Goal: Information Seeking & Learning: Learn about a topic

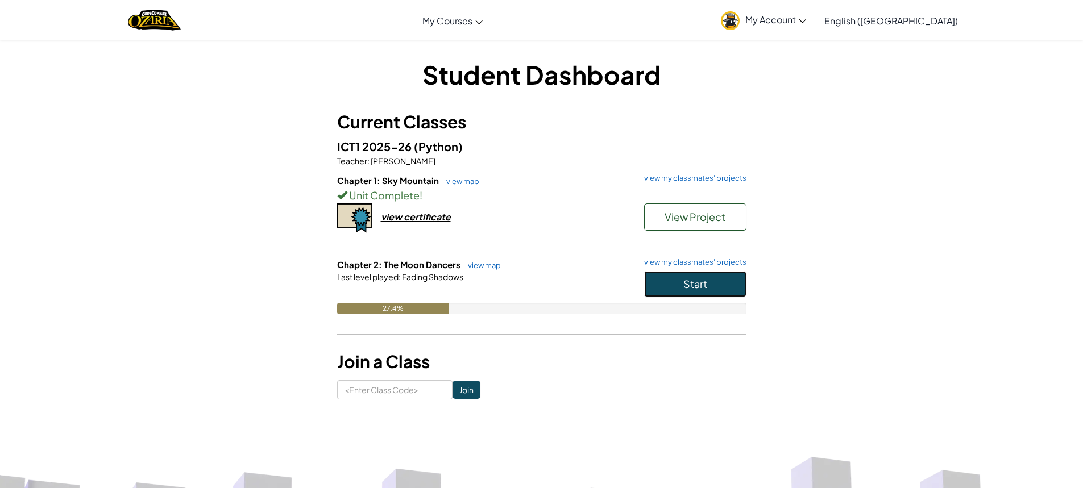
click at [675, 277] on button "Start" at bounding box center [695, 284] width 102 height 26
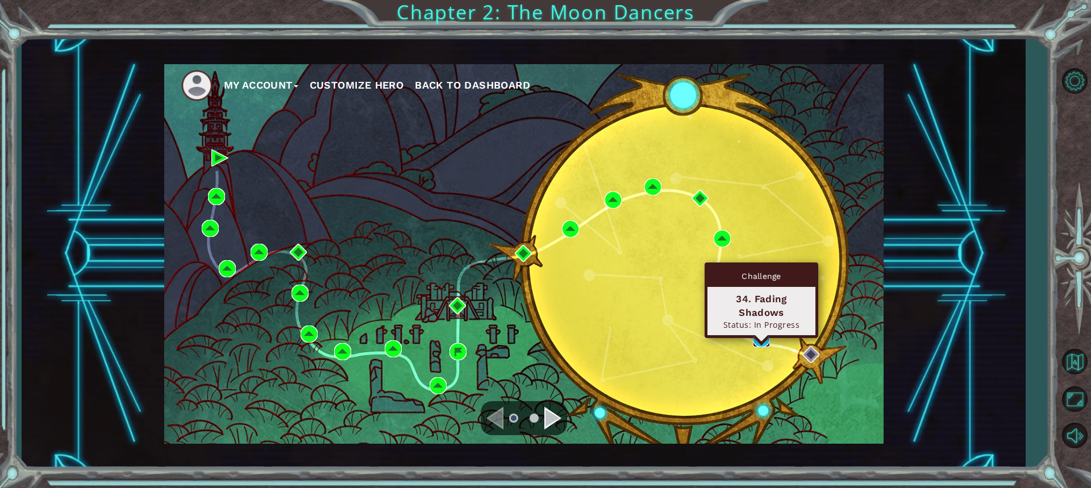
click at [756, 334] on img at bounding box center [761, 338] width 17 height 17
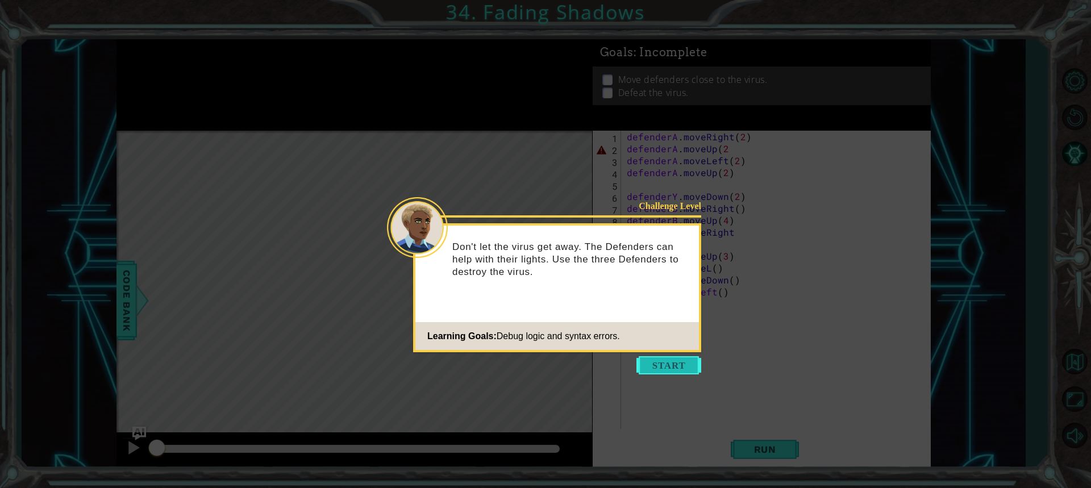
click at [696, 362] on button "Start" at bounding box center [669, 365] width 65 height 18
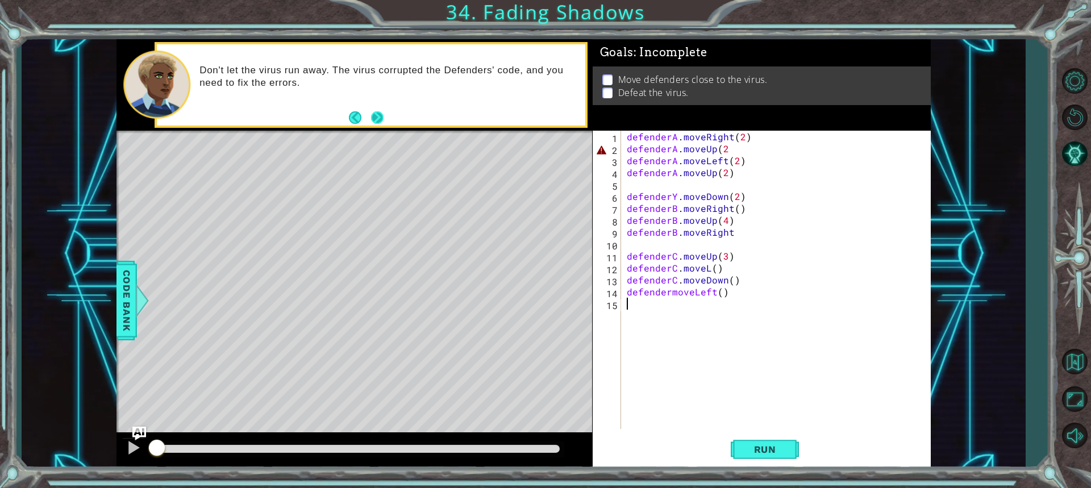
click at [380, 117] on button "Next" at bounding box center [377, 117] width 13 height 13
click at [725, 149] on div "defenderA . moveRight ( 2 ) defenderA . moveUp ( 2 defenderA . moveLeft ( 2 ) d…" at bounding box center [779, 292] width 309 height 322
click at [676, 192] on div "defenderA . moveRight ( 2 ) defenderA . moveUp ( 2 ) defenderA . moveLeft ( 2 )…" at bounding box center [779, 292] width 309 height 322
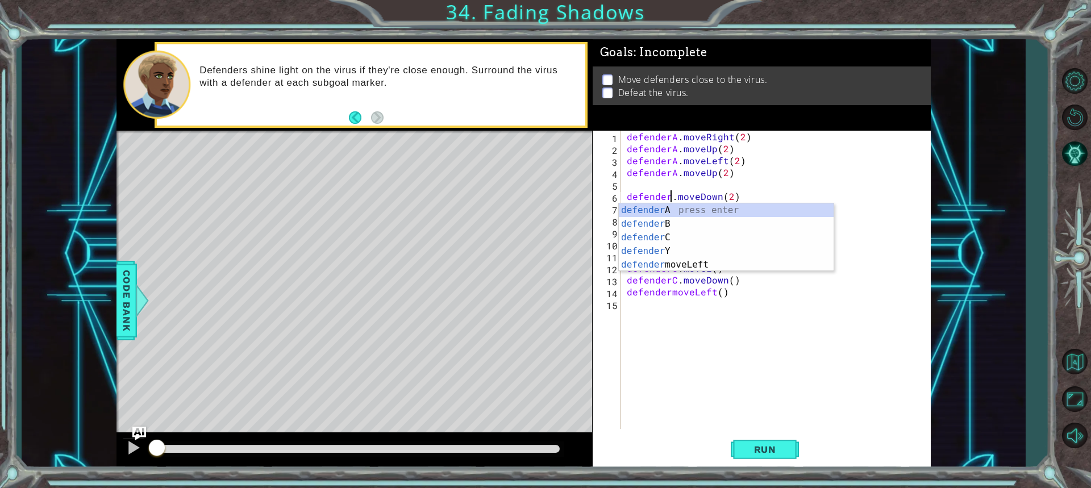
scroll to position [0, 3]
click at [793, 280] on div "defenderA . moveRight ( 2 ) defenderA . moveUp ( 2 ) defenderA . moveLeft ( 2 )…" at bounding box center [779, 292] width 309 height 322
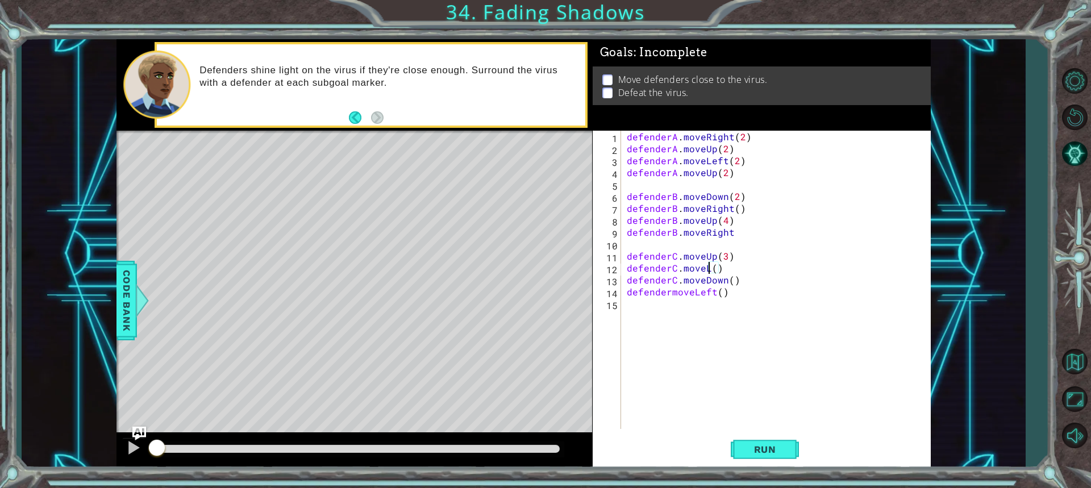
click at [706, 269] on div "defenderA . moveRight ( 2 ) defenderA . moveUp ( 2 ) defenderA . moveLeft ( 2 )…" at bounding box center [779, 292] width 309 height 322
click at [760, 261] on div "defenderA . moveRight ( 2 ) defenderA . moveUp ( 2 ) defenderA . moveLeft ( 2 )…" at bounding box center [779, 292] width 309 height 322
click at [668, 293] on div "defenderA . moveRight ( 2 ) defenderA . moveUp ( 2 ) defenderA . moveLeft ( 2 )…" at bounding box center [779, 292] width 309 height 322
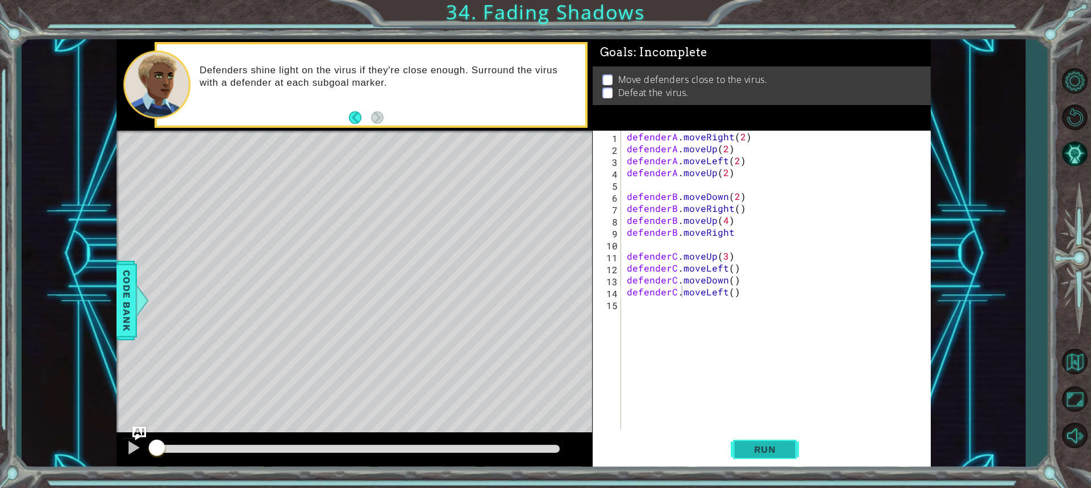
click at [776, 447] on span "Run" at bounding box center [765, 449] width 45 height 11
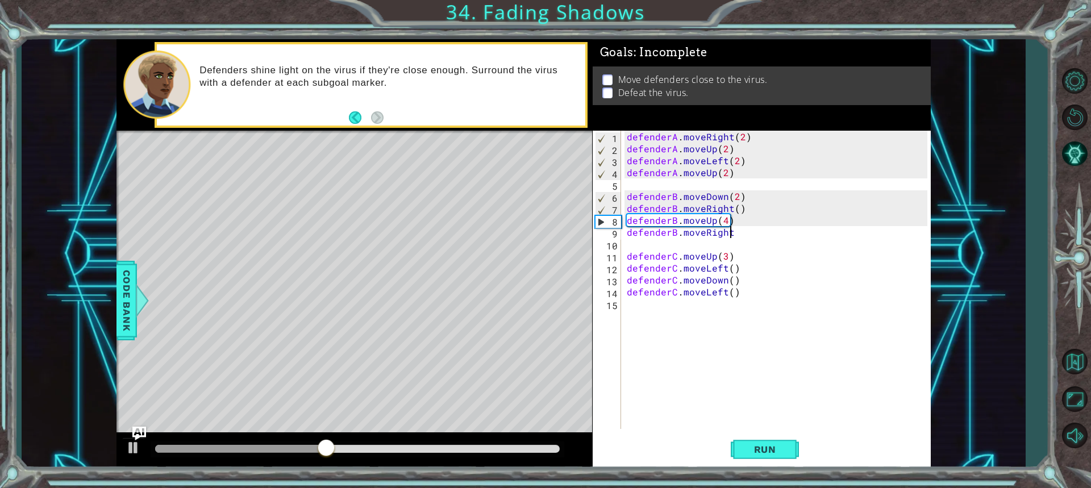
click at [730, 232] on div "defenderA . moveRight ( 2 ) defenderA . moveUp ( 2 ) defenderA . moveLeft ( 2 )…" at bounding box center [779, 292] width 309 height 322
drag, startPoint x: 730, startPoint y: 232, endPoint x: 708, endPoint y: 230, distance: 22.8
click at [708, 230] on div "defenderA . moveRight ( 2 ) defenderA . moveUp ( 2 ) defenderA . moveLeft ( 2 )…" at bounding box center [779, 292] width 309 height 322
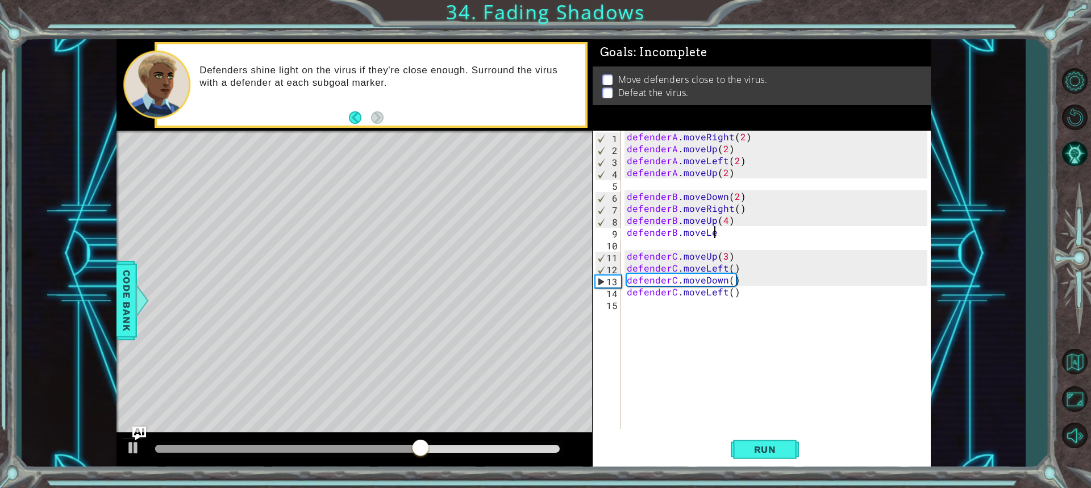
scroll to position [0, 5]
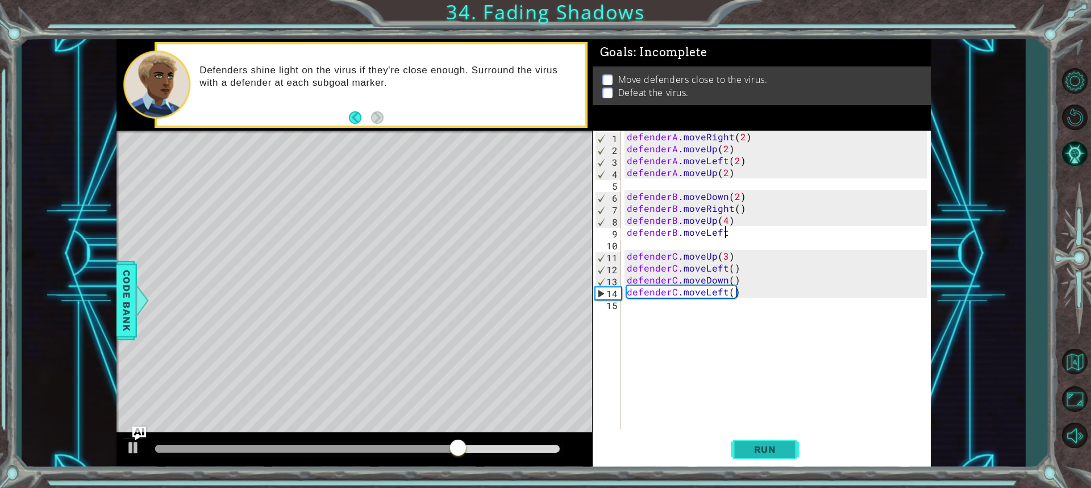
click at [763, 455] on button "Run" at bounding box center [765, 450] width 68 height 34
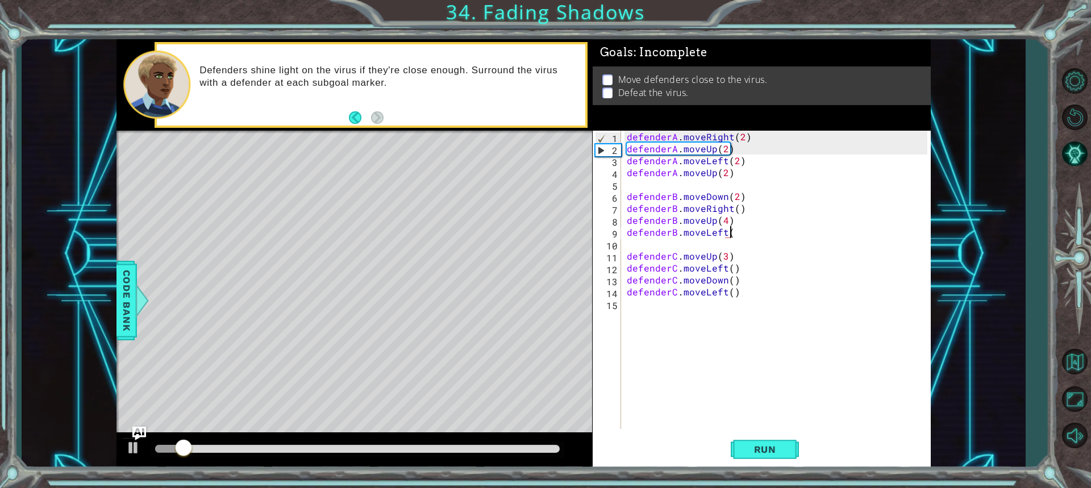
scroll to position [0, 6]
click at [789, 458] on button "Run" at bounding box center [765, 450] width 68 height 34
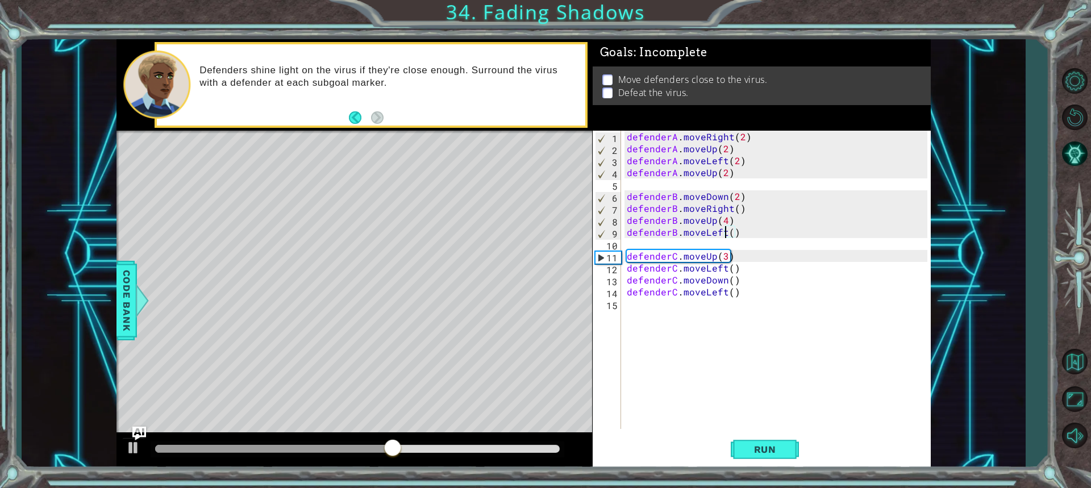
click at [723, 232] on div "defenderA . moveRight ( 2 ) defenderA . moveUp ( 2 ) defenderA . moveLeft ( 2 )…" at bounding box center [779, 292] width 309 height 322
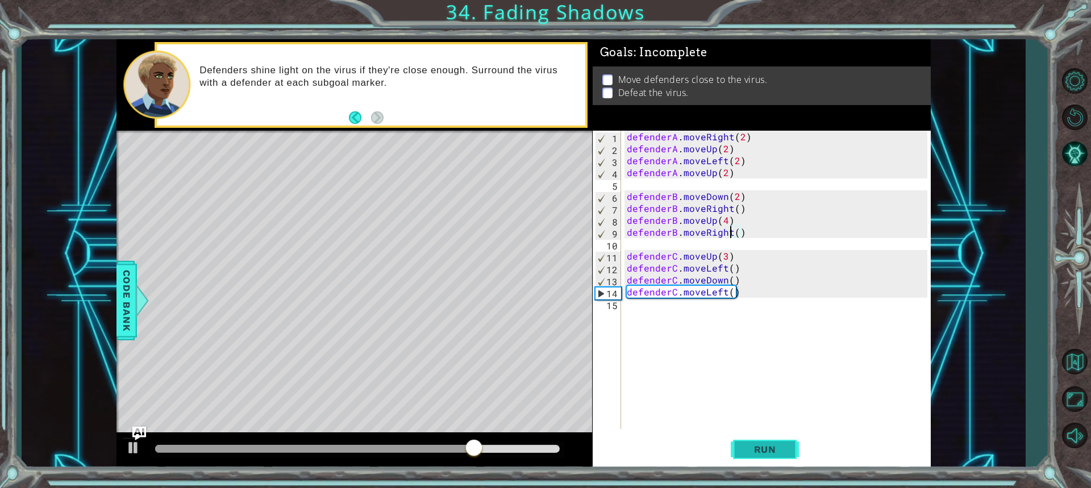
type textarea "defenderB.moveRight()"
click at [753, 448] on span "Run" at bounding box center [765, 449] width 45 height 11
drag, startPoint x: 188, startPoint y: 446, endPoint x: 476, endPoint y: 421, distance: 288.7
click at [476, 421] on div "methods defender moveUp() moveDown() moveLeft() moveRight() Code Bank Defenders…" at bounding box center [524, 254] width 814 height 430
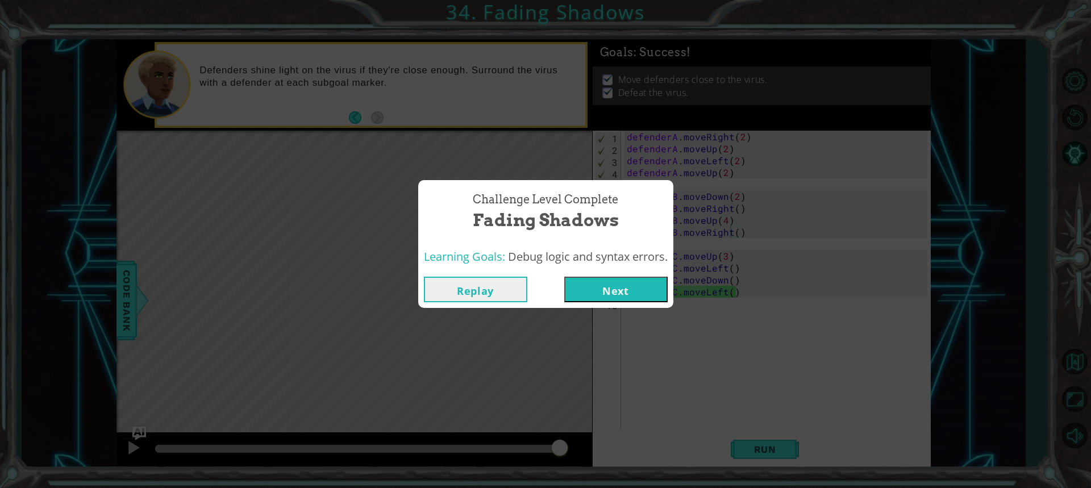
click at [588, 281] on button "Next" at bounding box center [615, 290] width 103 height 26
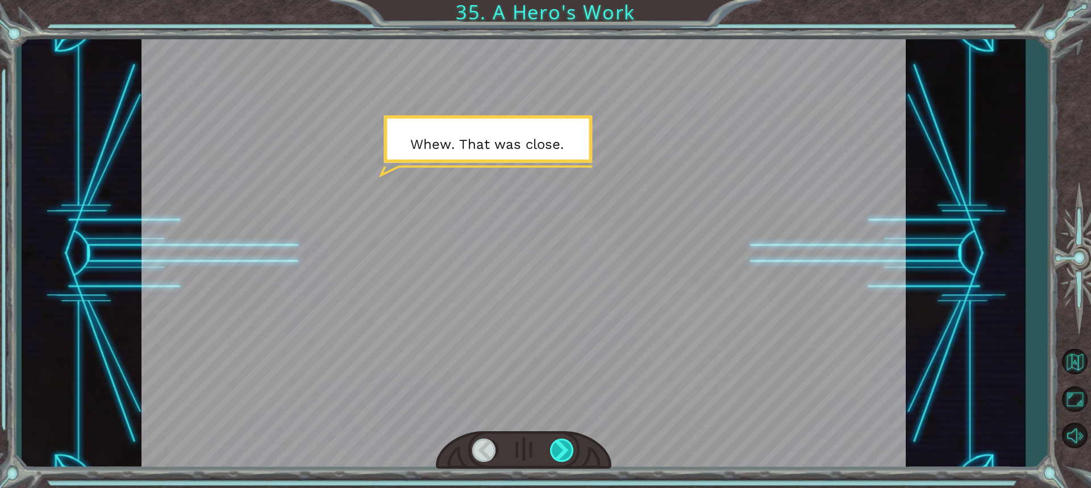
click at [572, 449] on div at bounding box center [562, 450] width 25 height 23
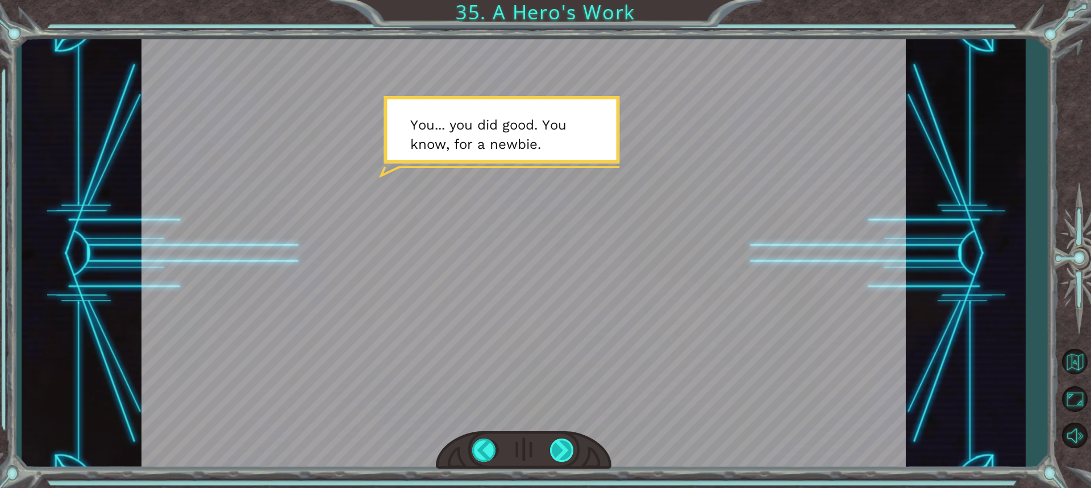
click at [570, 447] on div at bounding box center [562, 450] width 25 height 23
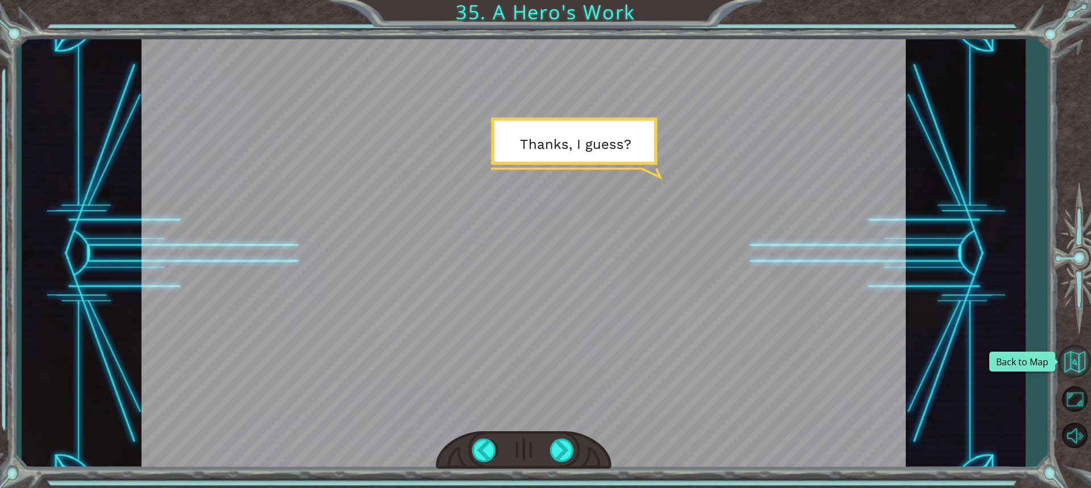
click at [1071, 365] on button "Back to Map" at bounding box center [1074, 361] width 33 height 33
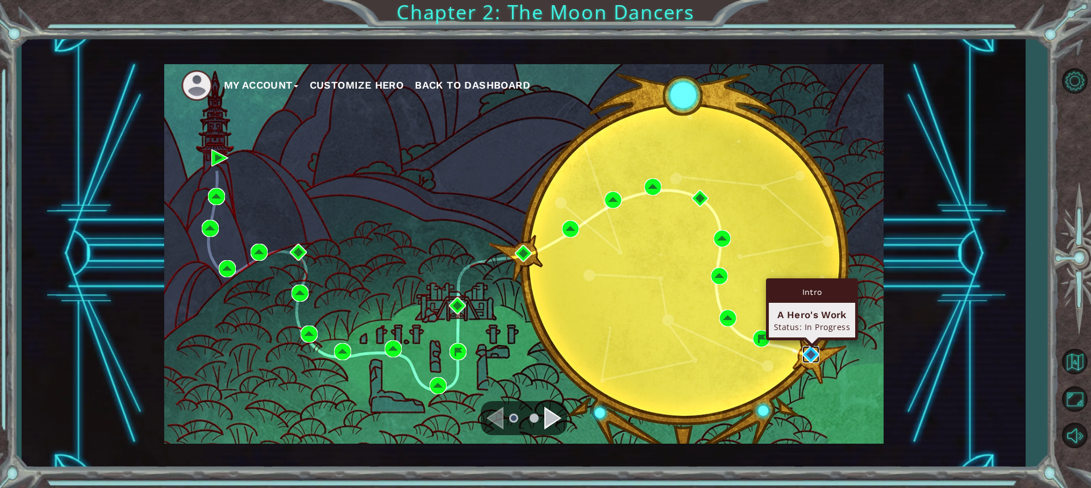
click at [809, 361] on img at bounding box center [810, 354] width 17 height 17
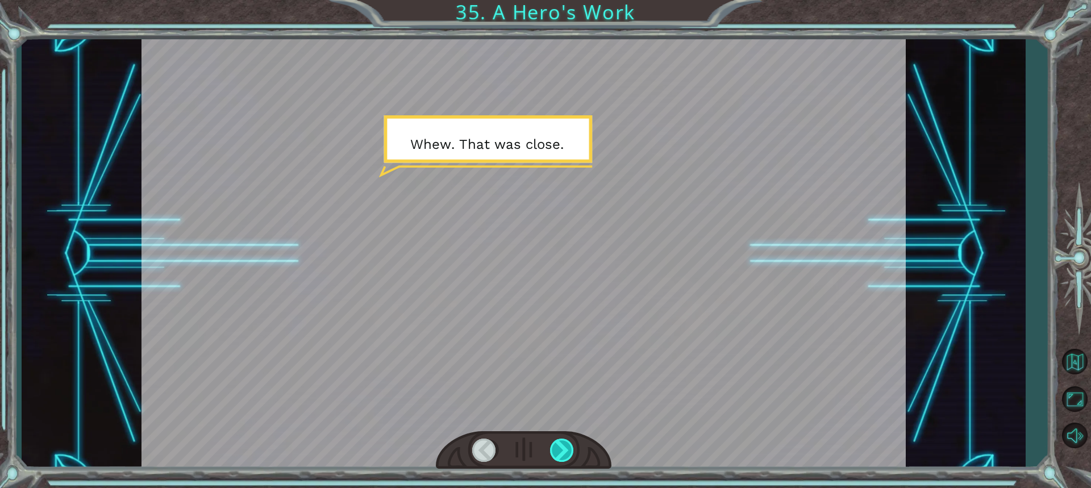
click at [567, 448] on div at bounding box center [562, 450] width 25 height 23
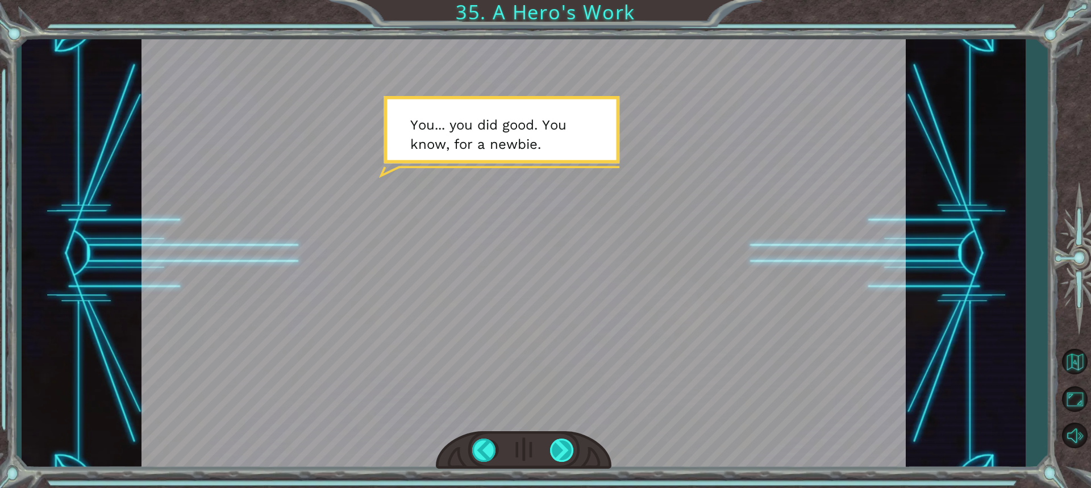
click at [567, 448] on div at bounding box center [562, 450] width 25 height 23
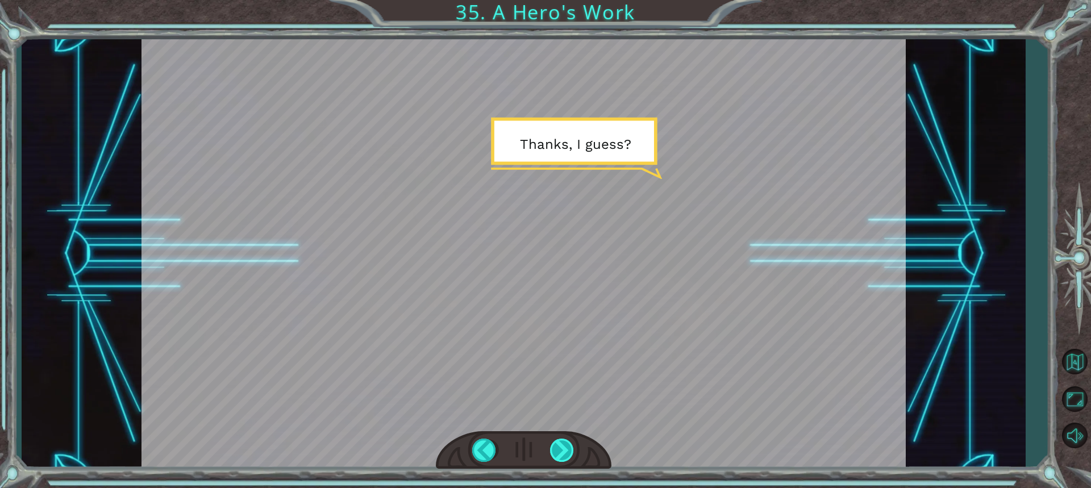
click at [567, 448] on div at bounding box center [562, 450] width 25 height 23
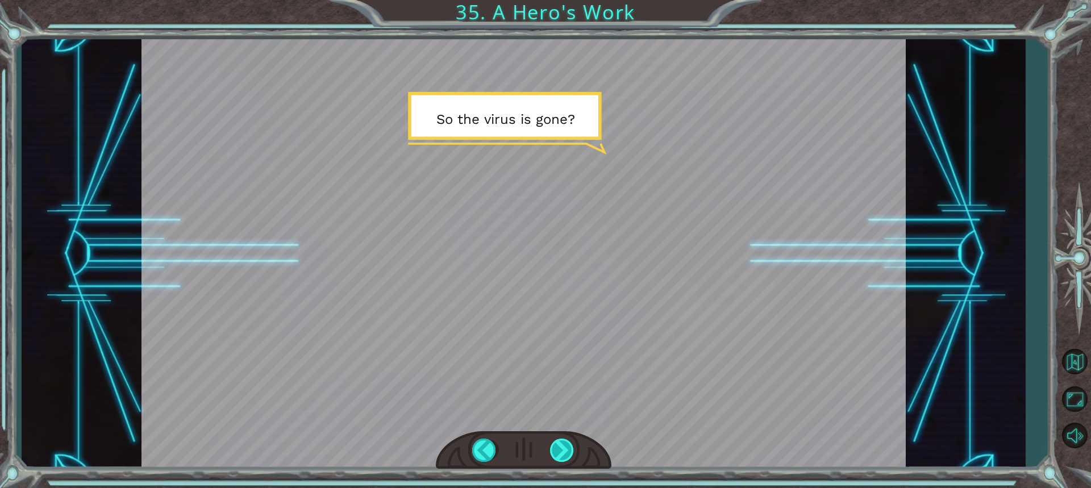
click at [567, 448] on div at bounding box center [562, 450] width 25 height 23
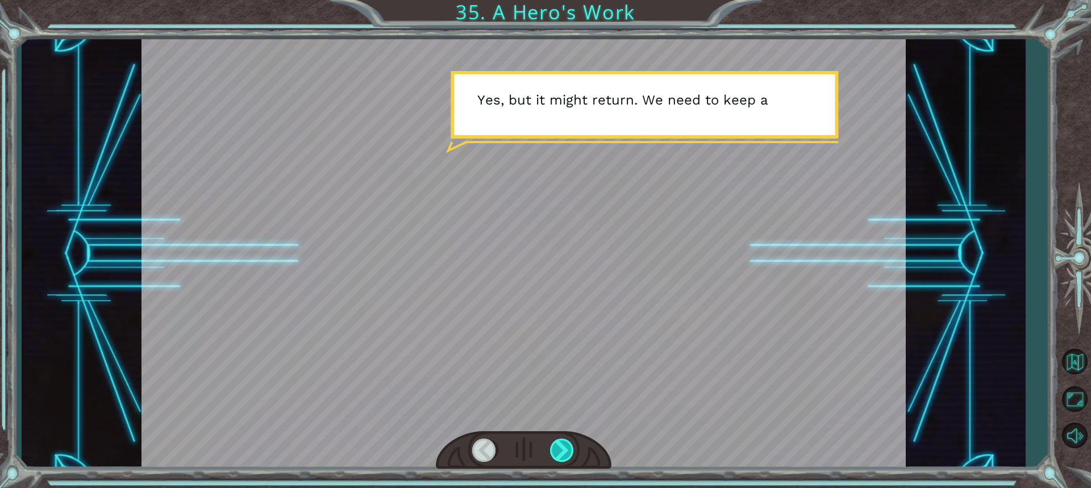
click at [567, 448] on div at bounding box center [562, 450] width 25 height 23
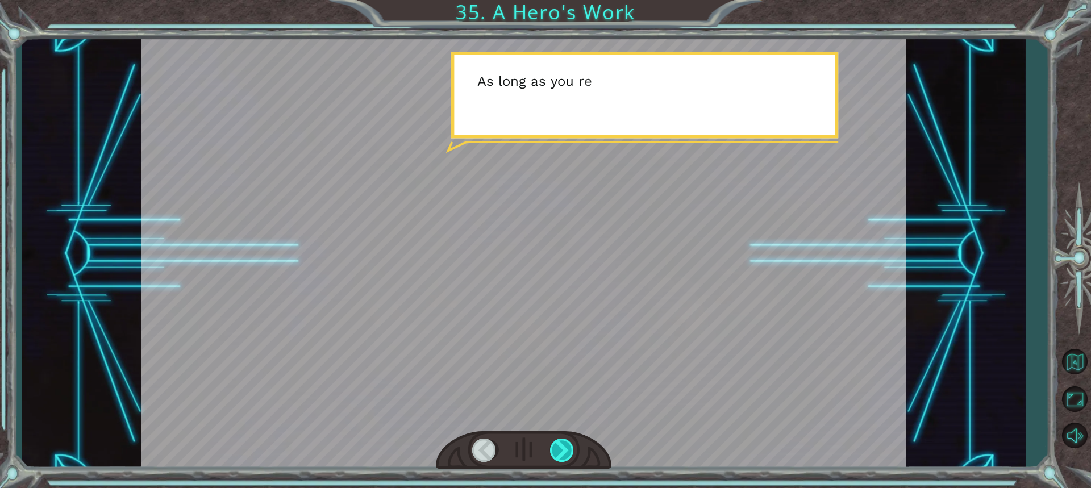
click at [567, 448] on div at bounding box center [562, 450] width 25 height 23
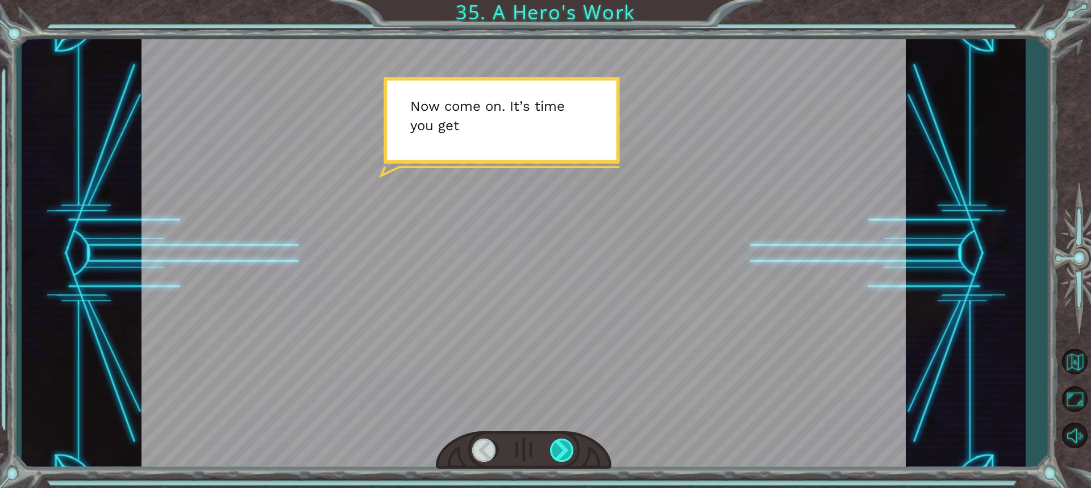
click at [567, 448] on div at bounding box center [562, 450] width 25 height 23
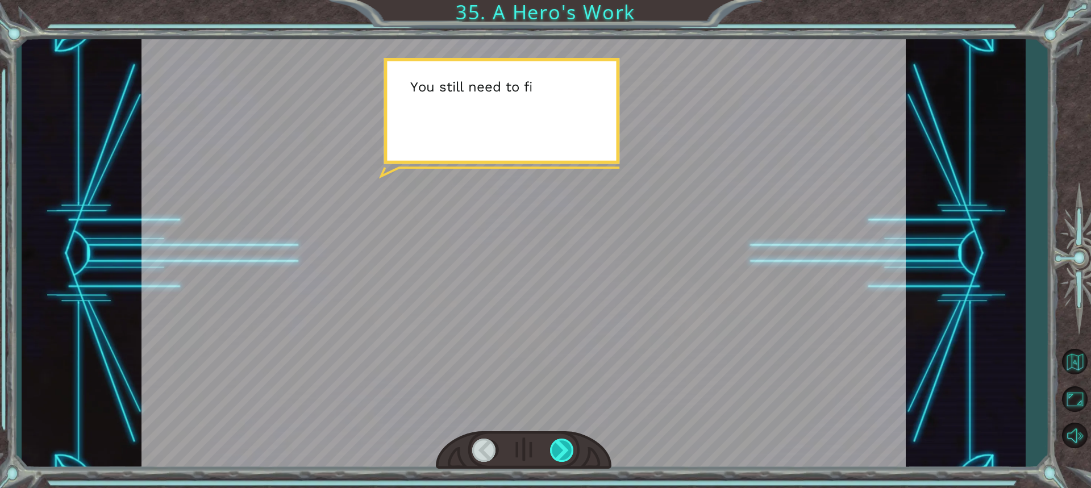
click at [567, 448] on div at bounding box center [562, 450] width 25 height 23
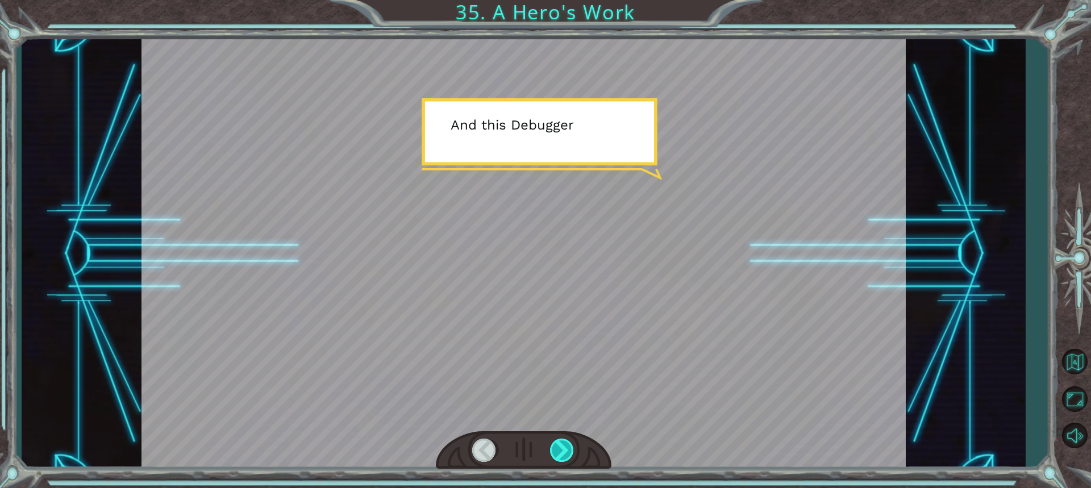
click at [567, 448] on div at bounding box center [562, 450] width 25 height 23
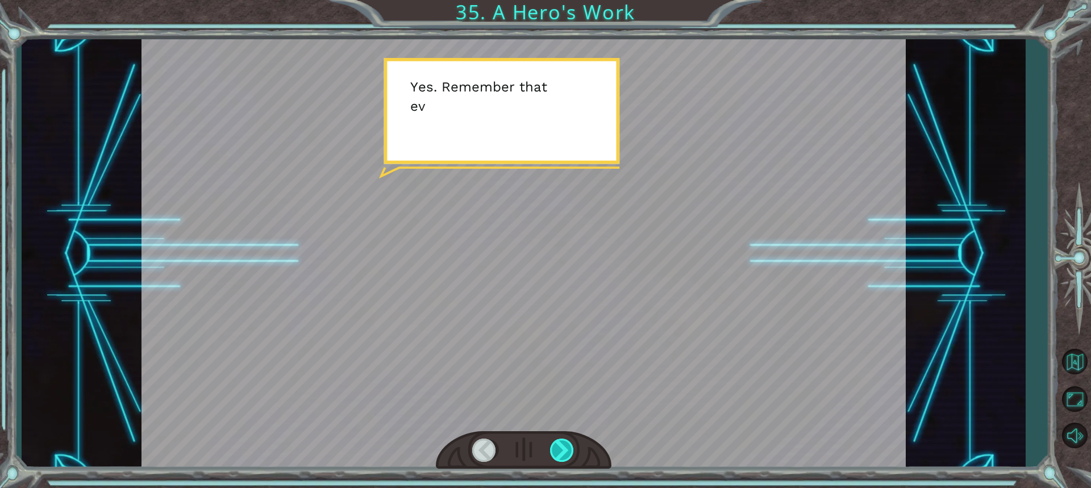
click at [567, 448] on div at bounding box center [562, 450] width 25 height 23
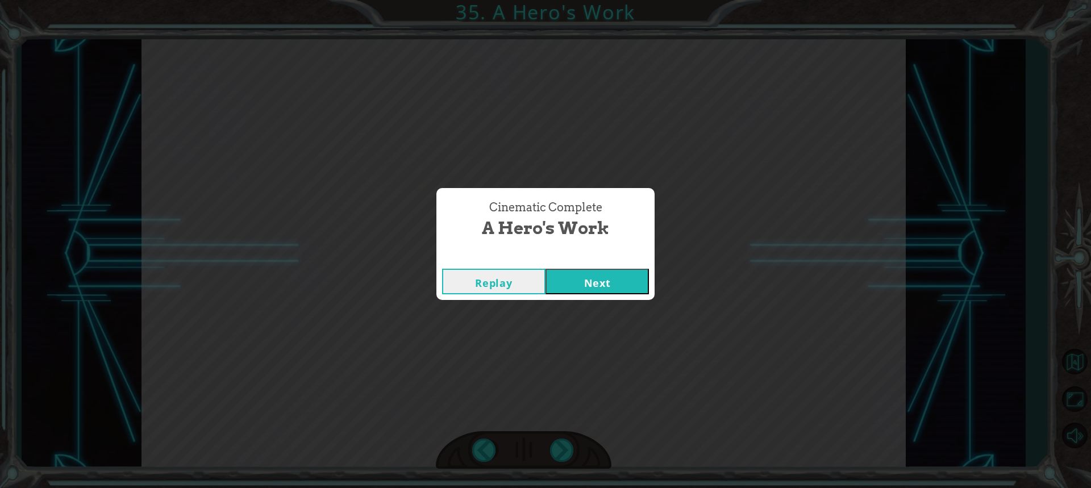
click at [589, 292] on button "Next" at bounding box center [597, 282] width 103 height 26
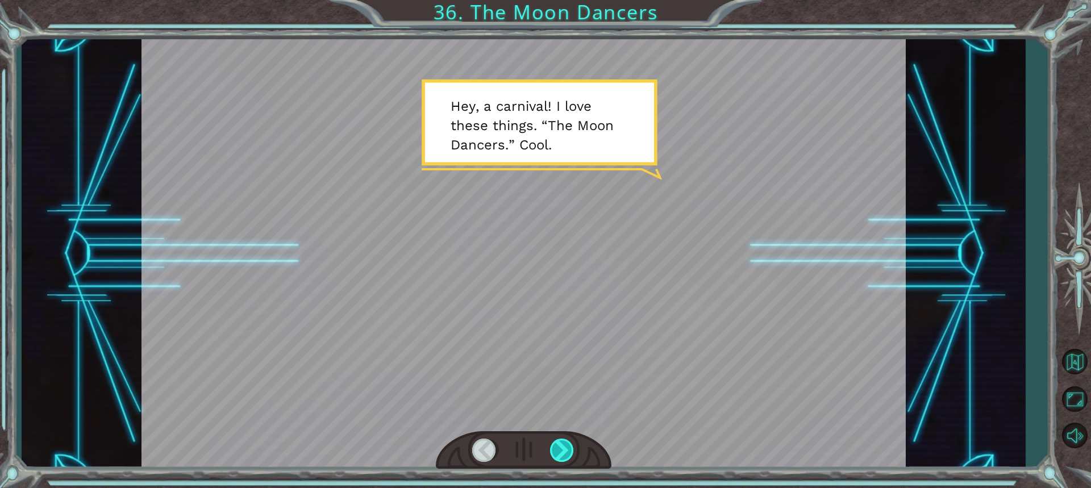
click at [569, 459] on div at bounding box center [562, 450] width 25 height 23
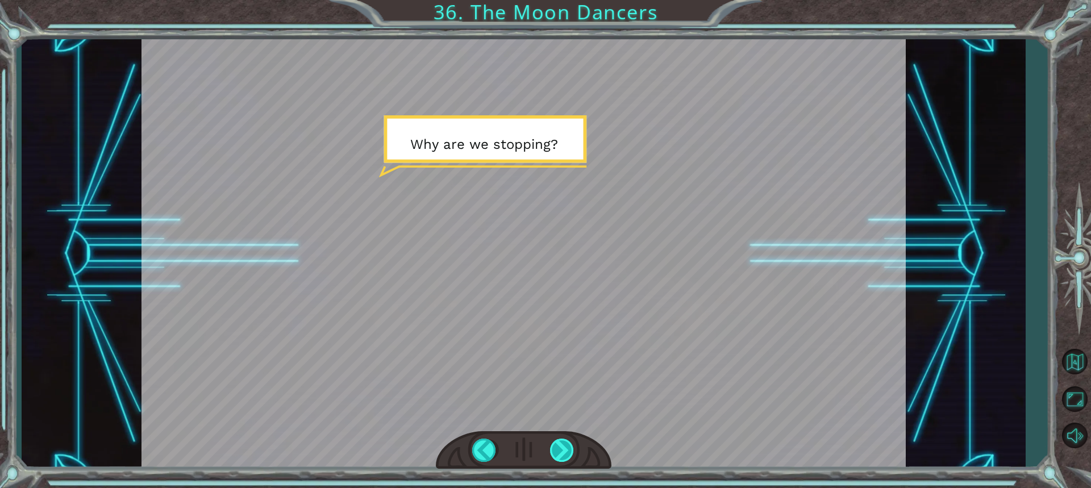
click at [559, 444] on div at bounding box center [562, 450] width 25 height 23
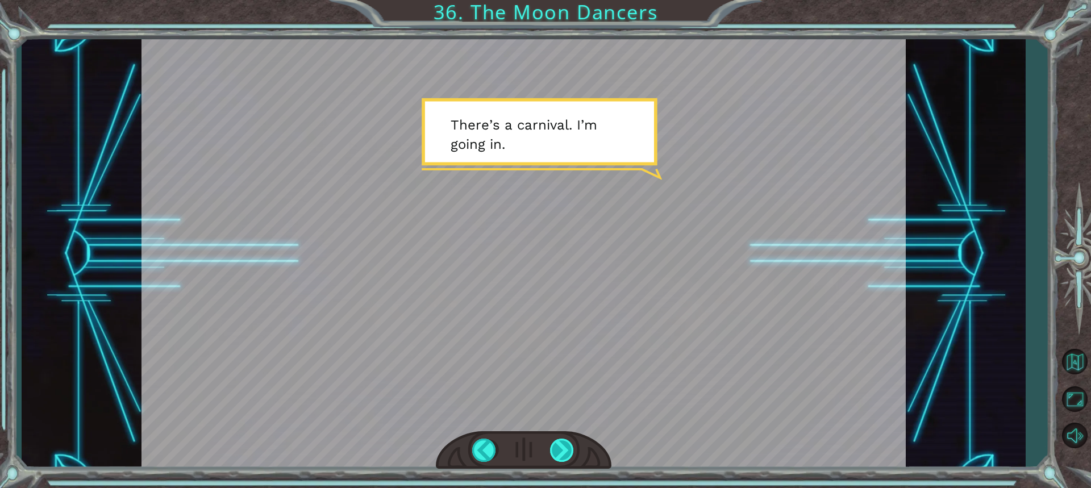
click at [559, 444] on div at bounding box center [562, 450] width 25 height 23
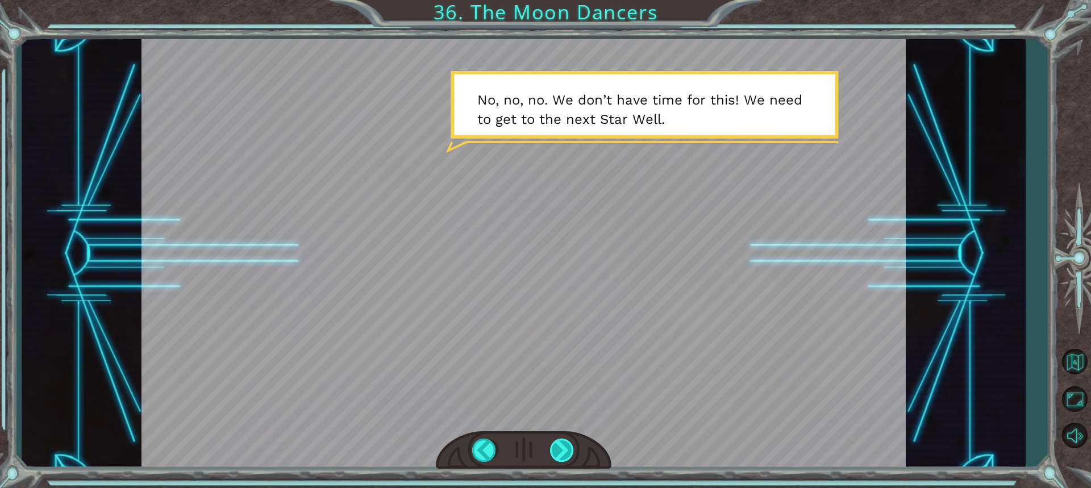
click at [559, 444] on div at bounding box center [562, 450] width 25 height 23
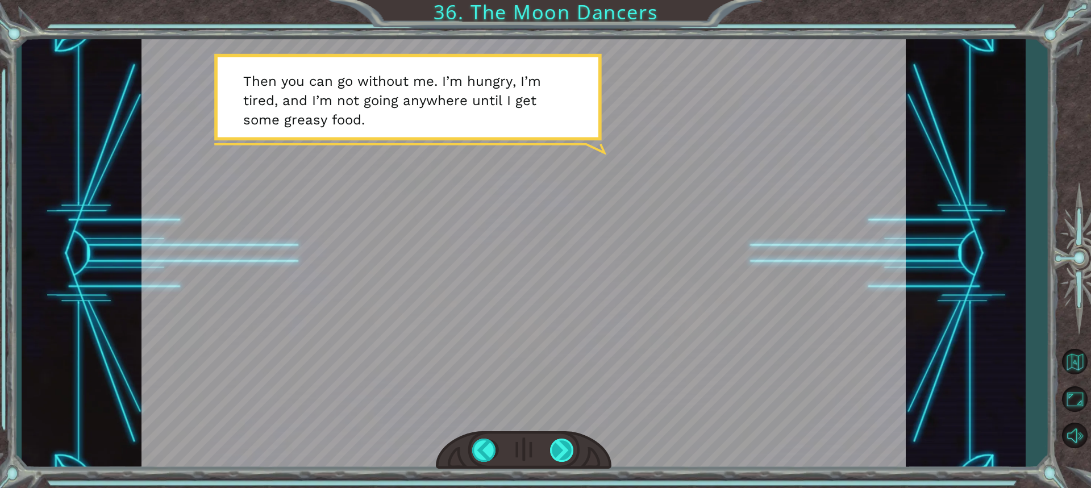
click at [559, 444] on div at bounding box center [562, 450] width 25 height 23
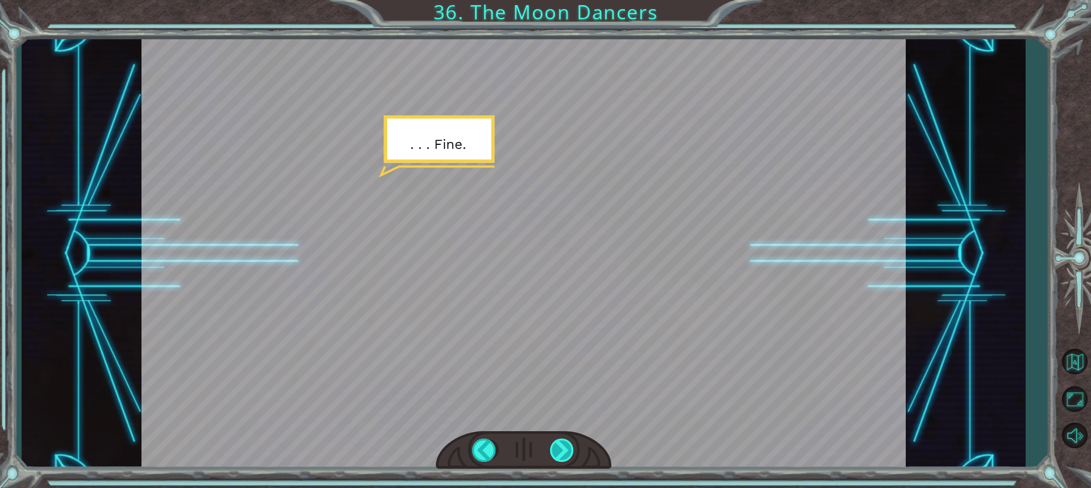
click at [559, 444] on div at bounding box center [562, 450] width 25 height 23
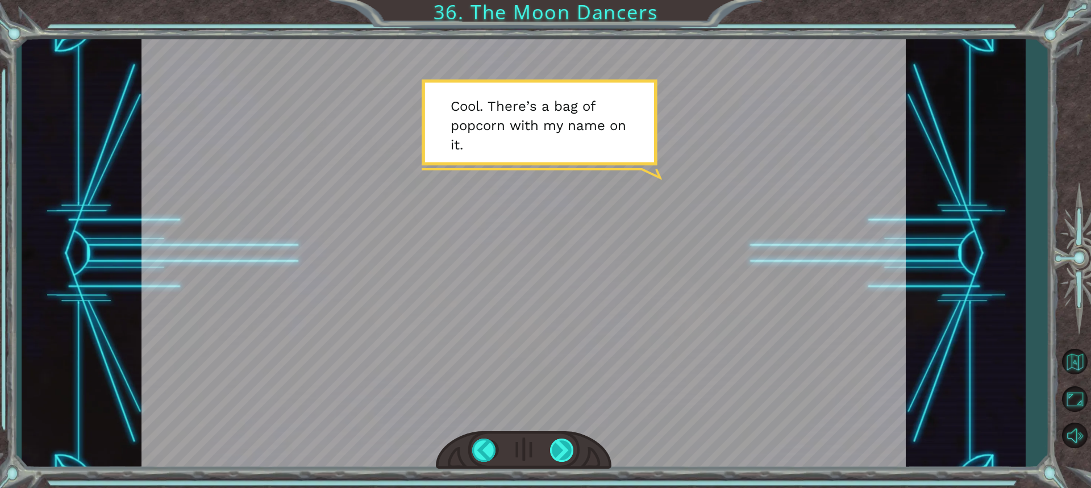
click at [559, 444] on div at bounding box center [562, 450] width 25 height 23
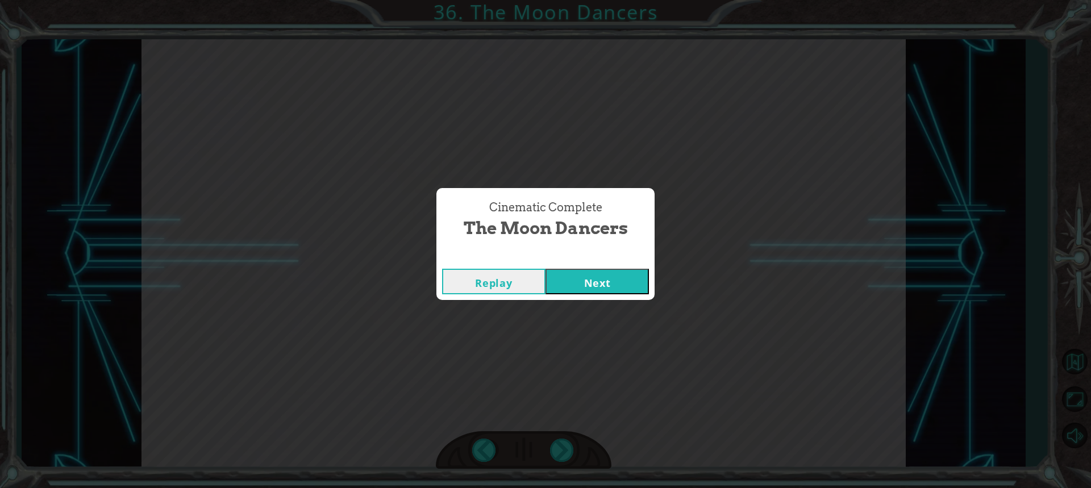
click at [605, 284] on button "Next" at bounding box center [597, 282] width 103 height 26
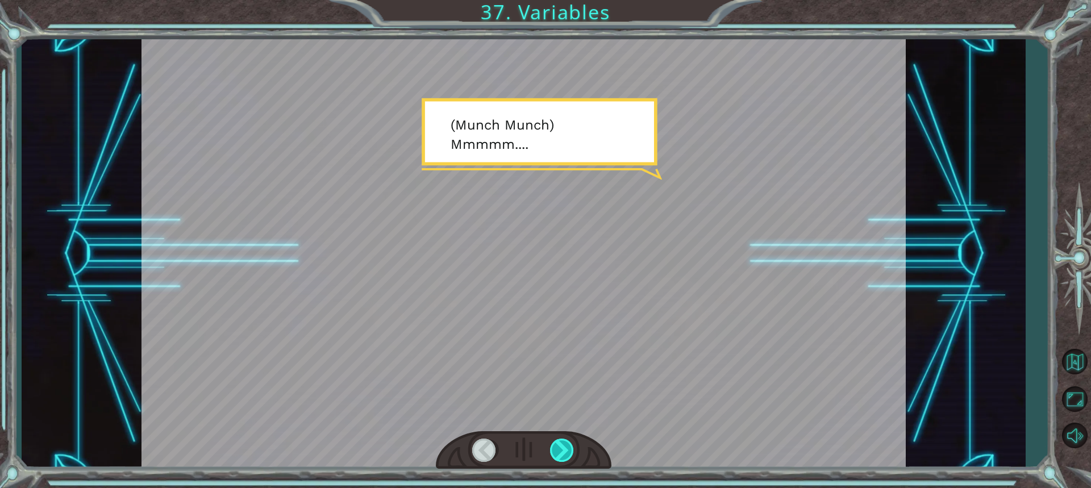
click at [562, 446] on div at bounding box center [562, 450] width 25 height 23
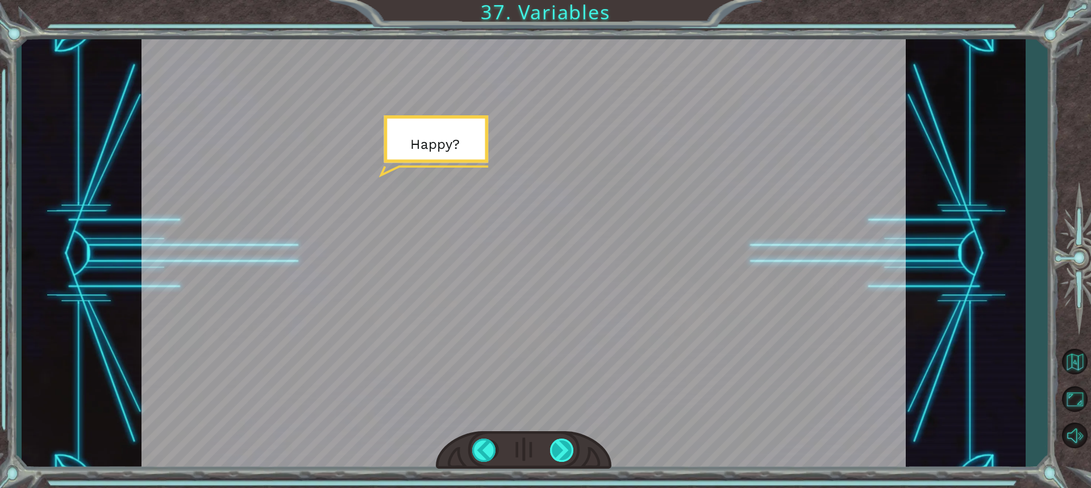
click at [565, 440] on div at bounding box center [562, 450] width 25 height 23
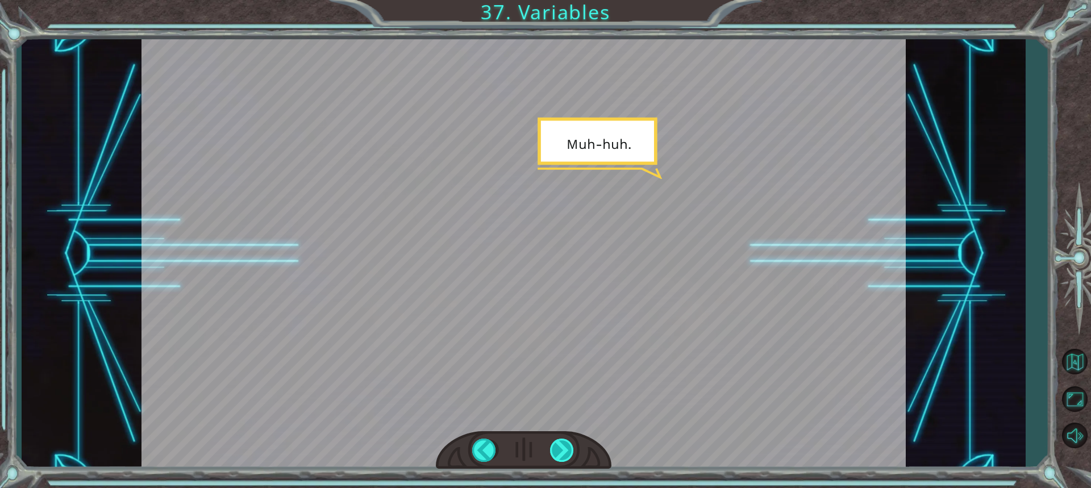
click at [565, 440] on div at bounding box center [562, 450] width 25 height 23
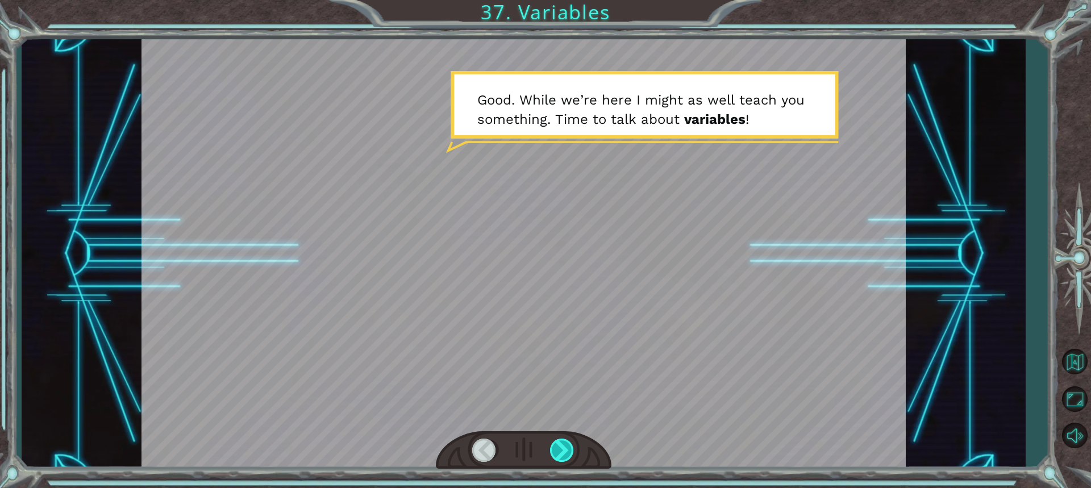
click at [565, 440] on div at bounding box center [562, 450] width 25 height 23
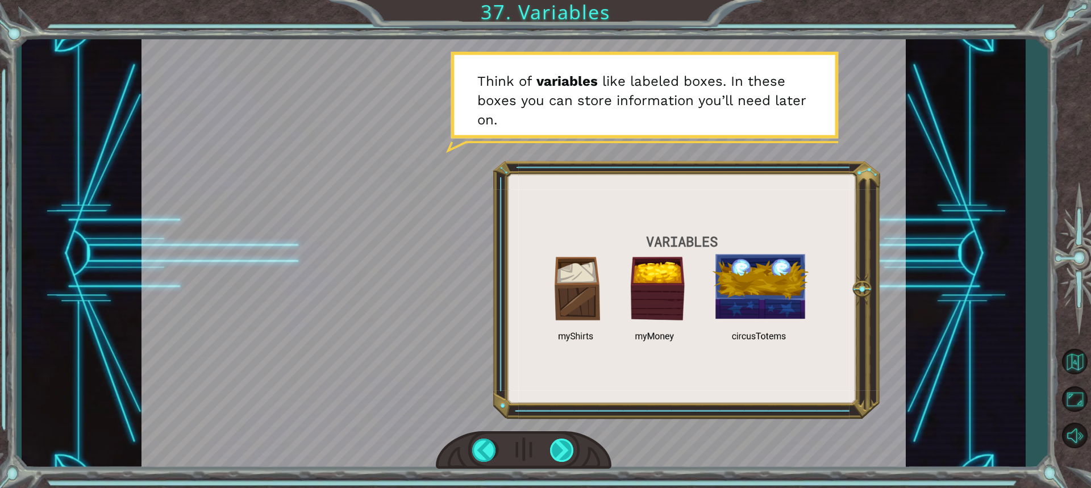
click at [565, 440] on div at bounding box center [562, 450] width 25 height 23
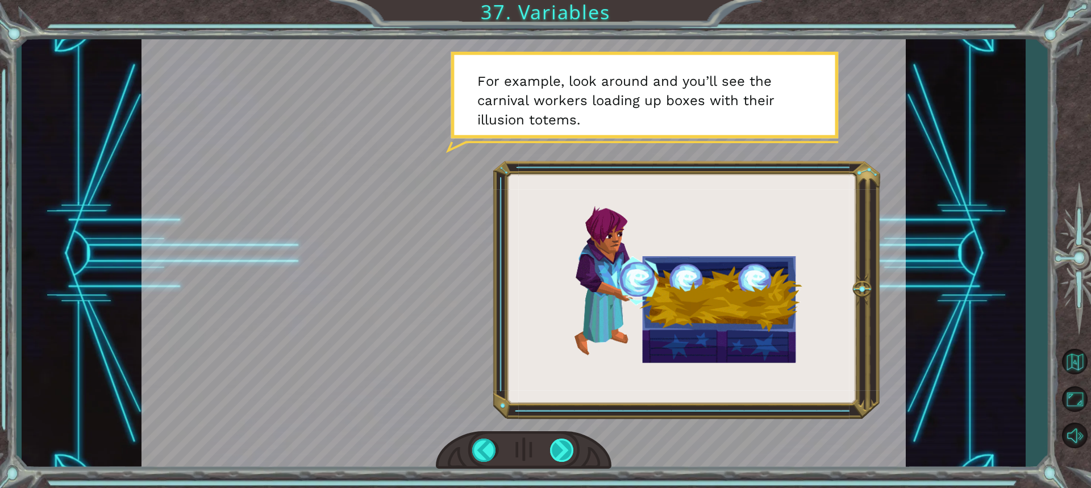
click at [563, 439] on div at bounding box center [562, 450] width 25 height 23
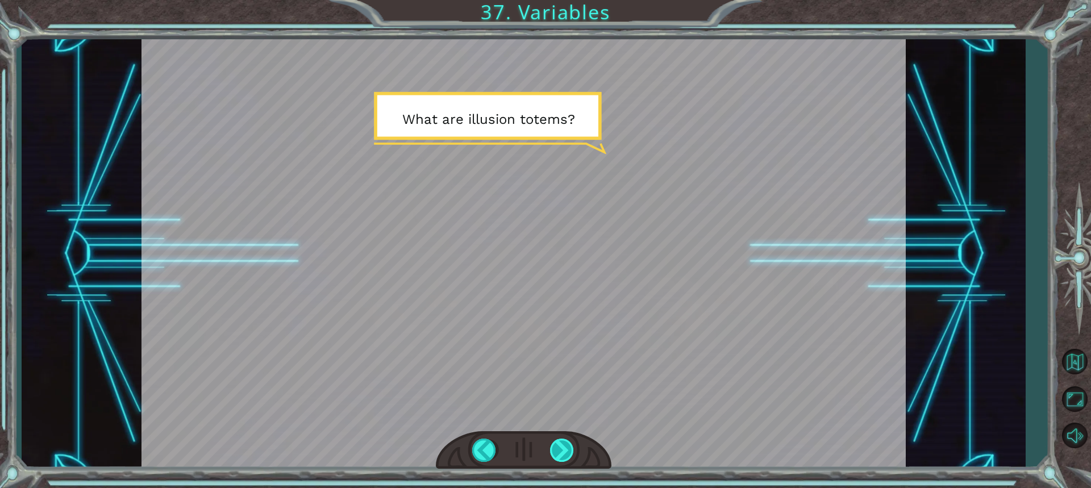
click at [563, 439] on div at bounding box center [562, 450] width 25 height 23
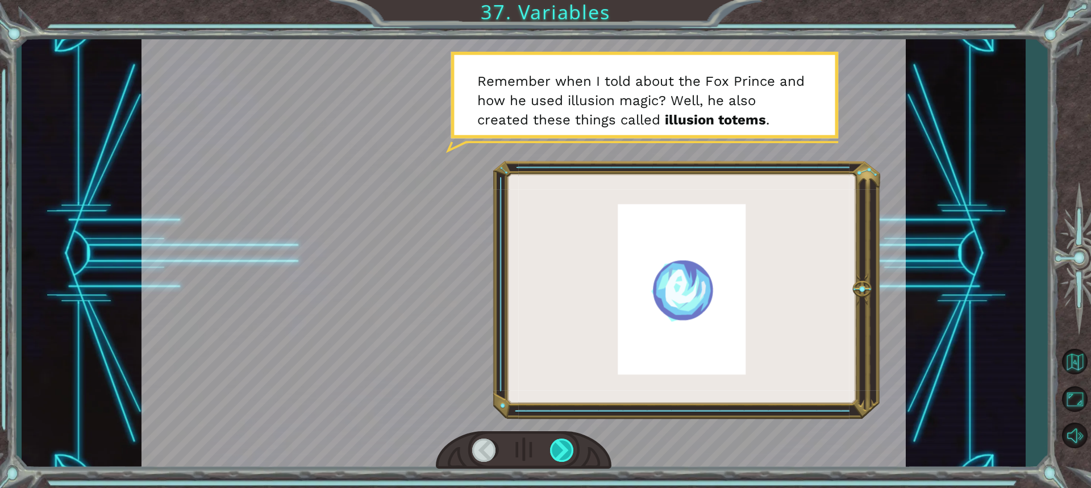
click at [563, 439] on div at bounding box center [562, 450] width 25 height 23
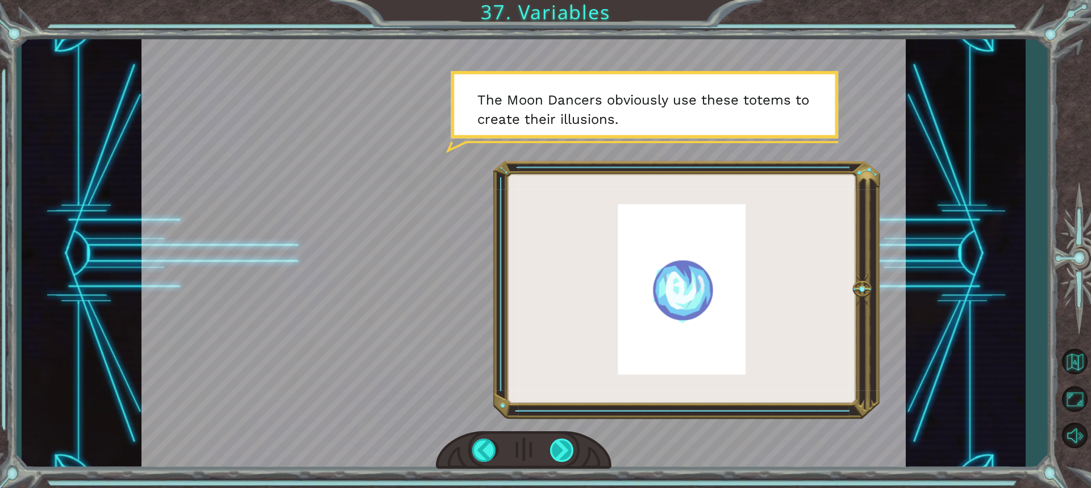
click at [563, 439] on div at bounding box center [562, 450] width 25 height 23
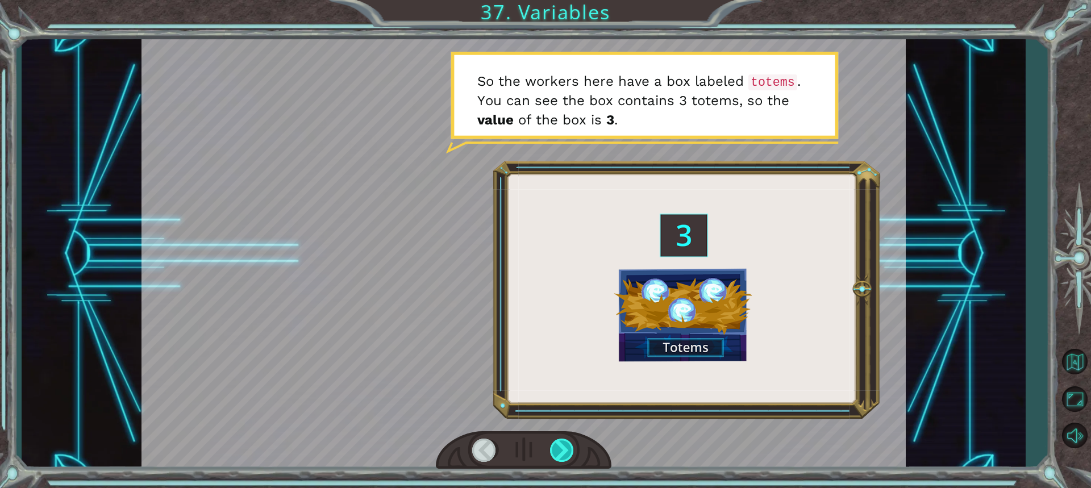
click at [563, 439] on div at bounding box center [562, 450] width 25 height 23
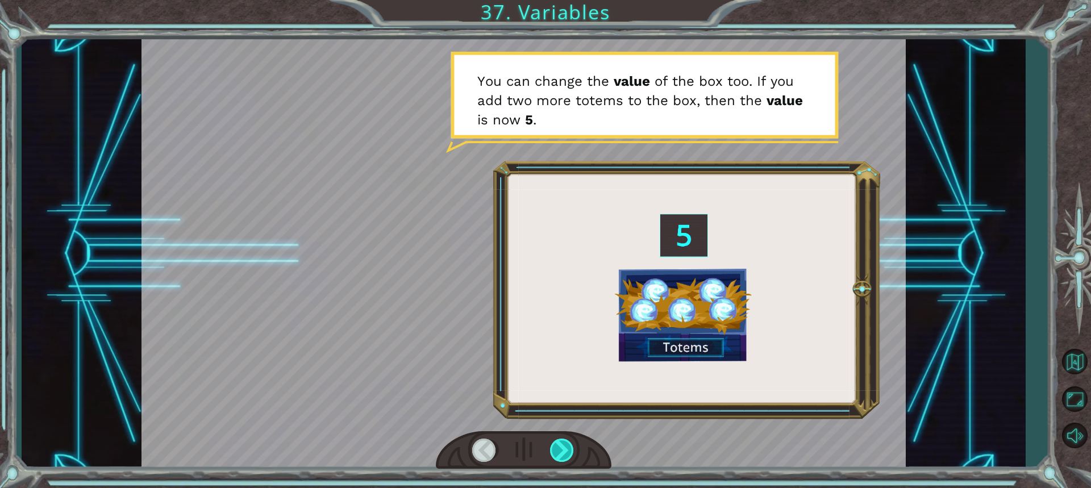
click at [563, 439] on div at bounding box center [562, 450] width 25 height 23
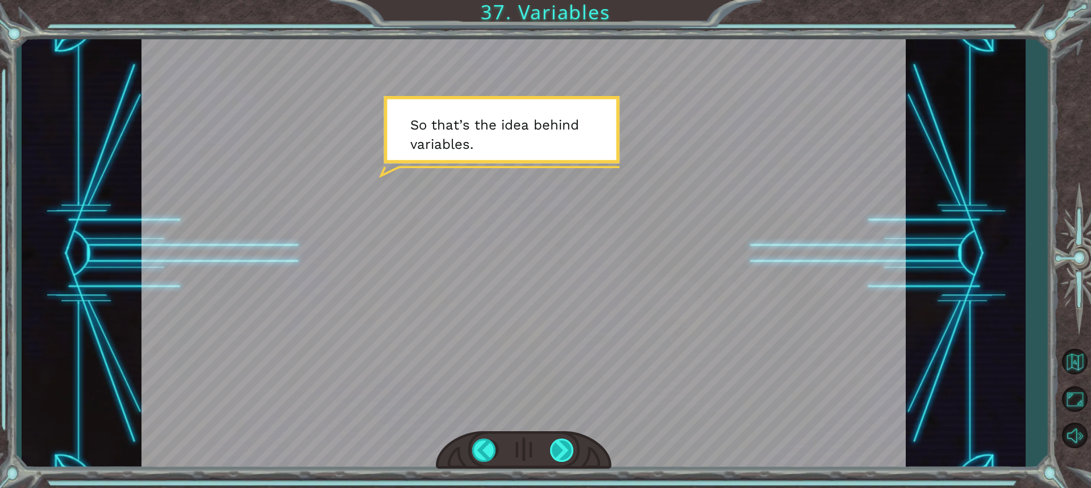
click at [563, 439] on div at bounding box center [562, 450] width 25 height 23
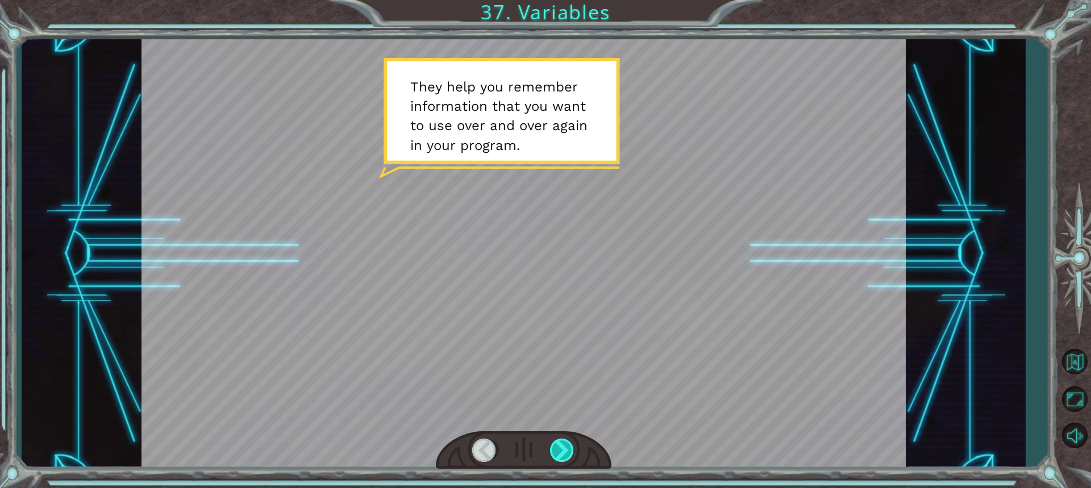
click at [563, 439] on div at bounding box center [562, 450] width 25 height 23
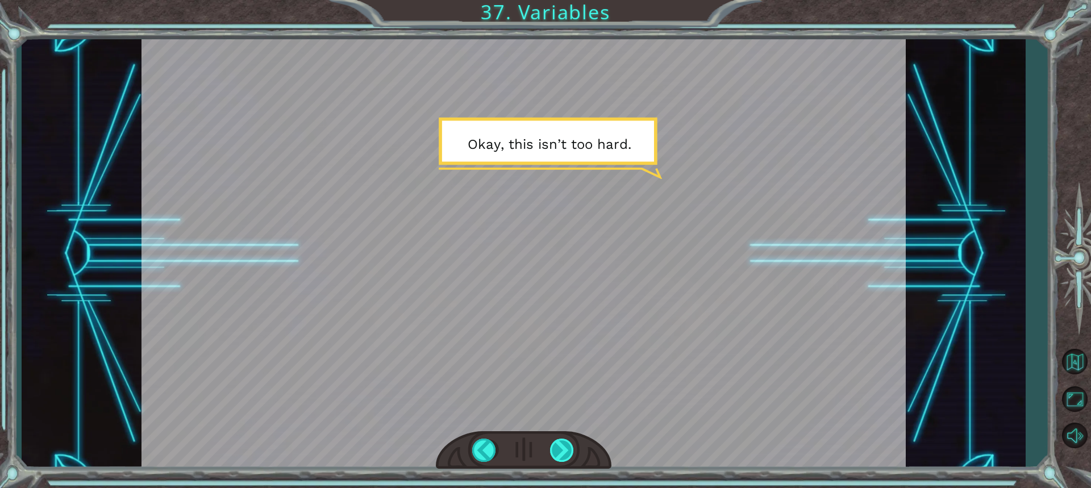
click at [563, 439] on div at bounding box center [562, 450] width 25 height 23
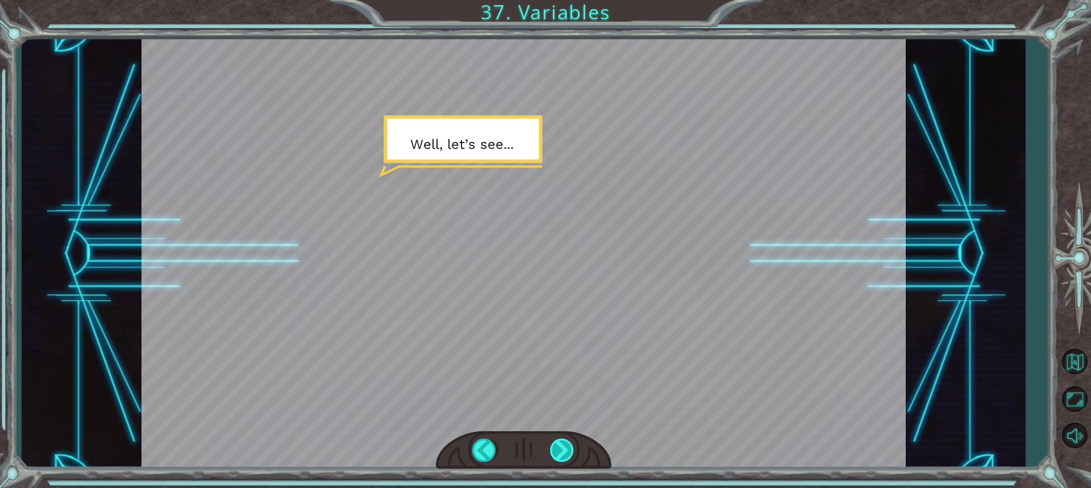
click at [563, 439] on div at bounding box center [562, 450] width 25 height 23
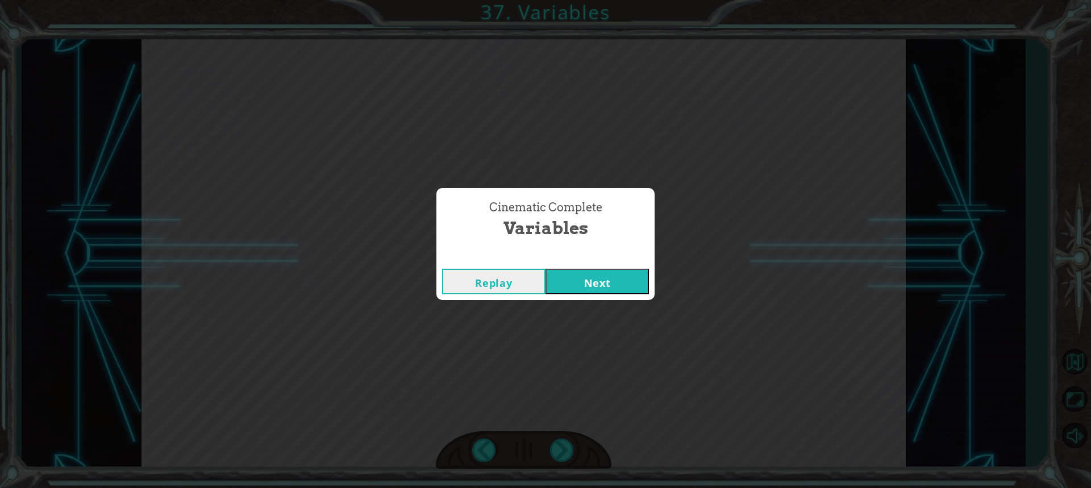
click at [566, 275] on button "Next" at bounding box center [597, 282] width 103 height 26
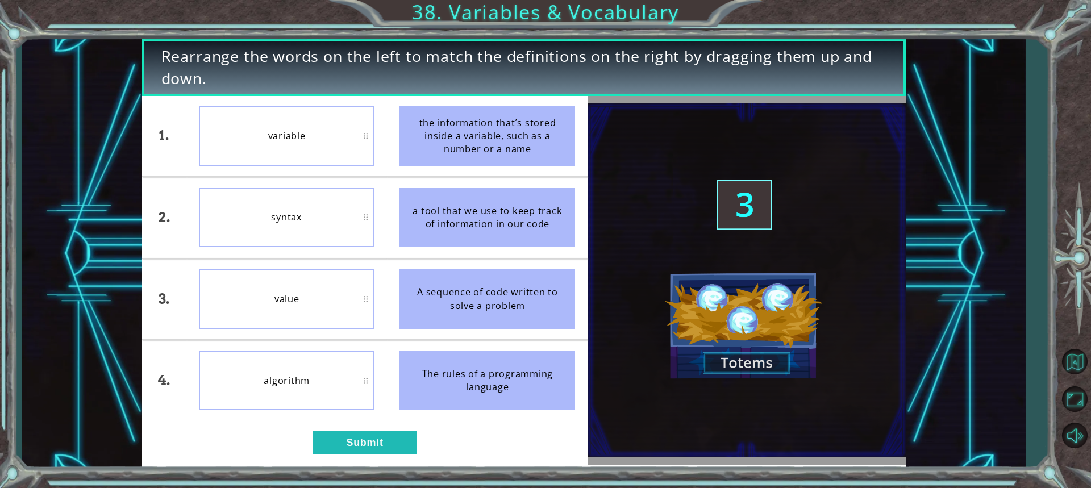
click at [334, 208] on div "syntax" at bounding box center [287, 218] width 176 height 60
click at [375, 439] on button "Submit" at bounding box center [364, 442] width 103 height 23
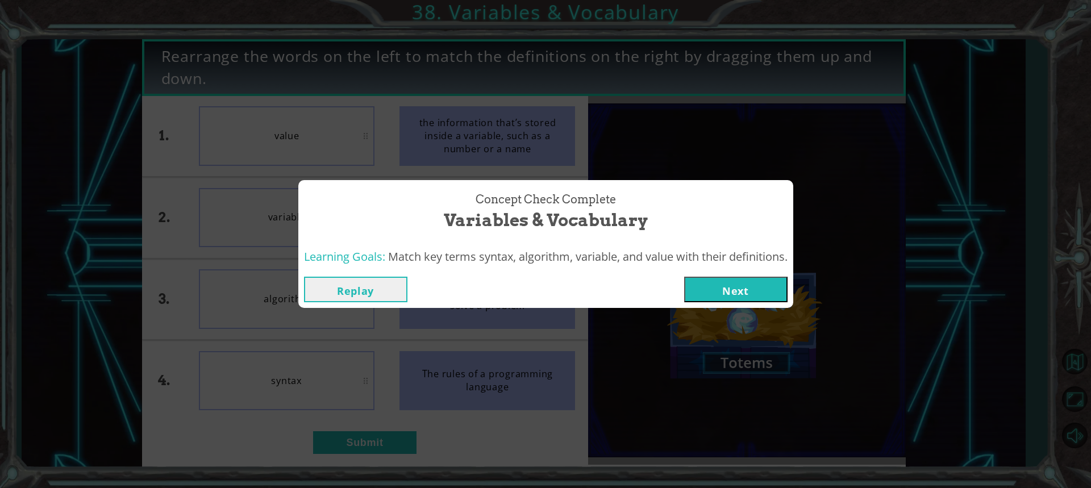
click at [706, 286] on button "Next" at bounding box center [735, 290] width 103 height 26
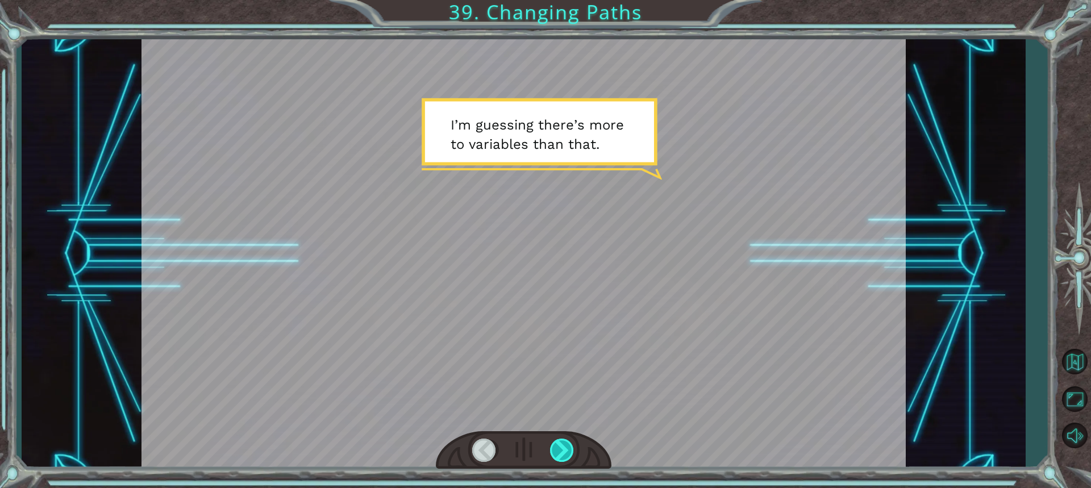
click at [567, 451] on div at bounding box center [562, 450] width 25 height 23
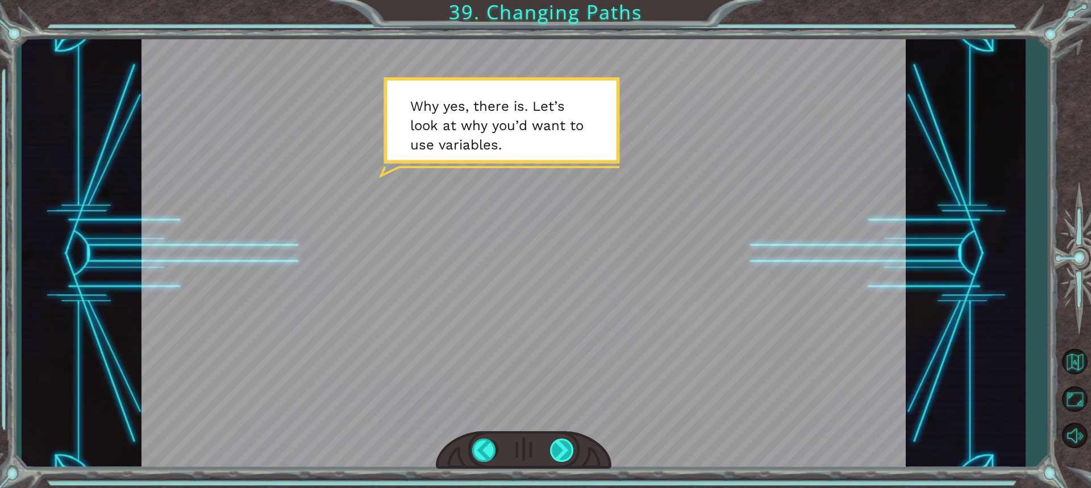
click at [565, 451] on div at bounding box center [562, 450] width 25 height 23
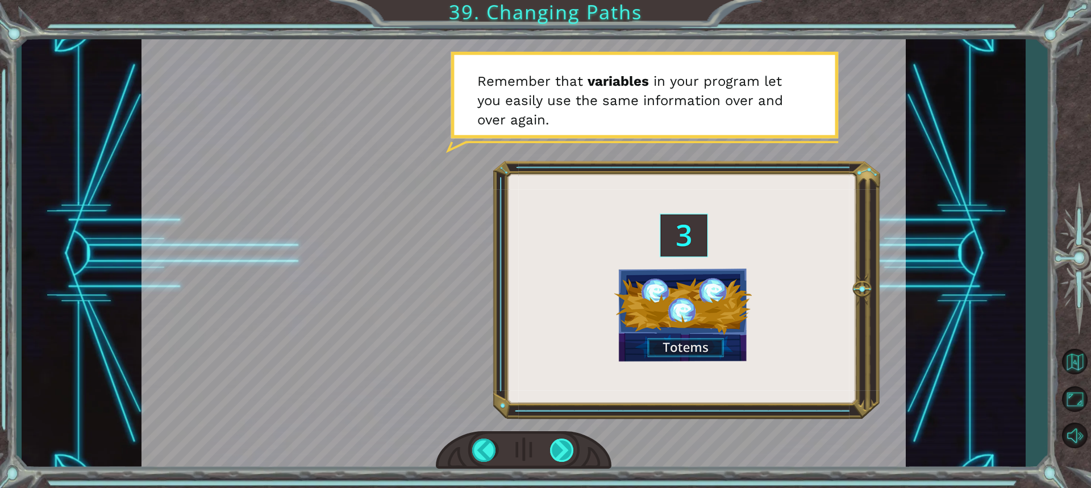
click at [565, 451] on div at bounding box center [562, 450] width 25 height 23
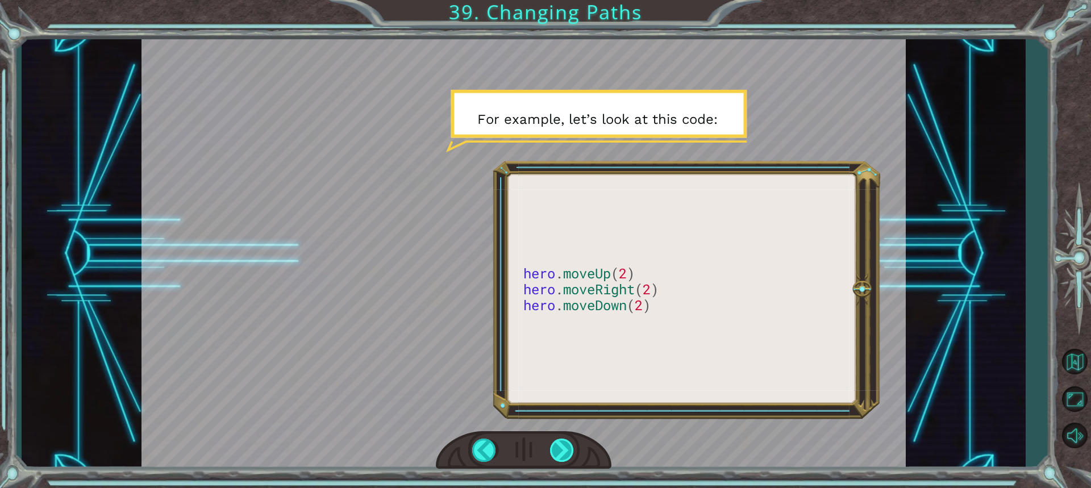
click at [565, 451] on div at bounding box center [562, 450] width 25 height 23
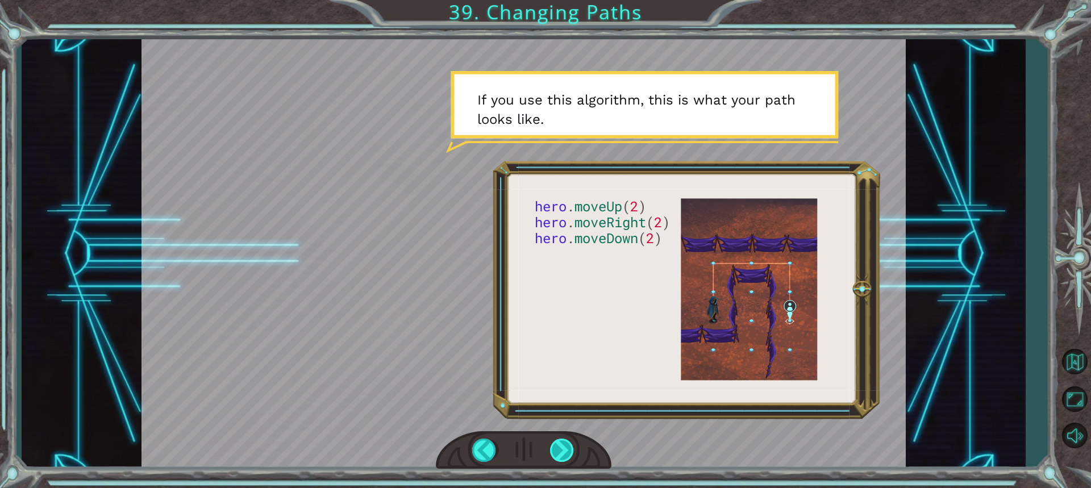
click at [565, 451] on div at bounding box center [562, 450] width 25 height 23
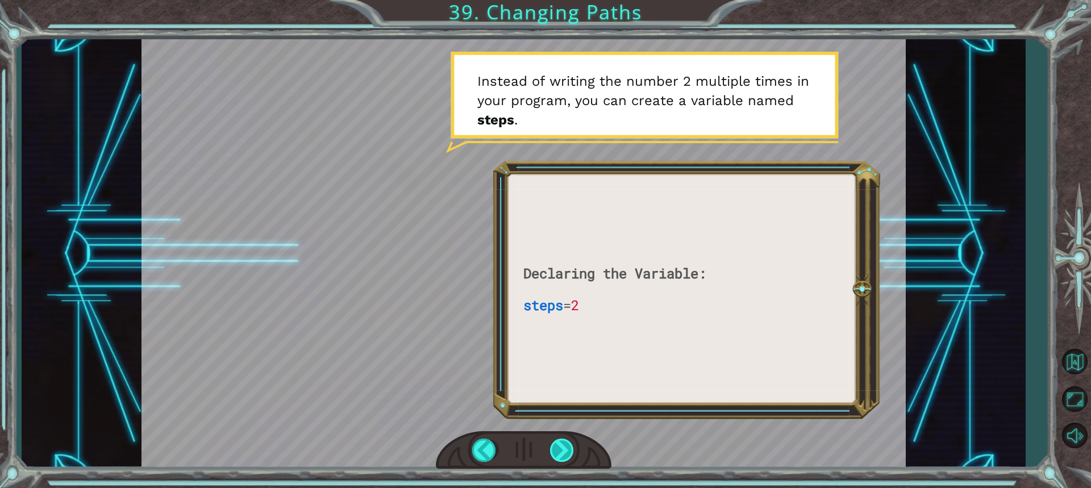
click at [565, 451] on div at bounding box center [562, 450] width 25 height 23
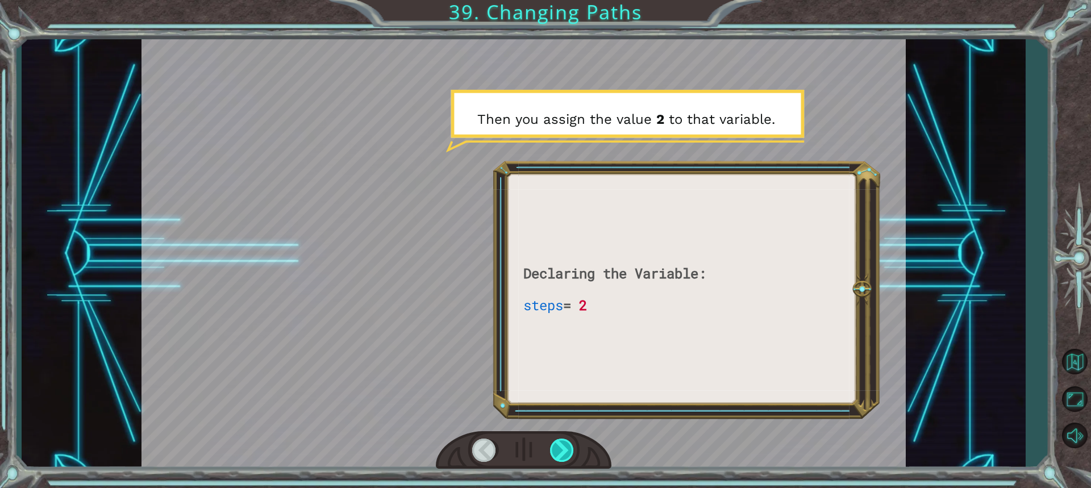
click at [565, 451] on div at bounding box center [562, 450] width 25 height 23
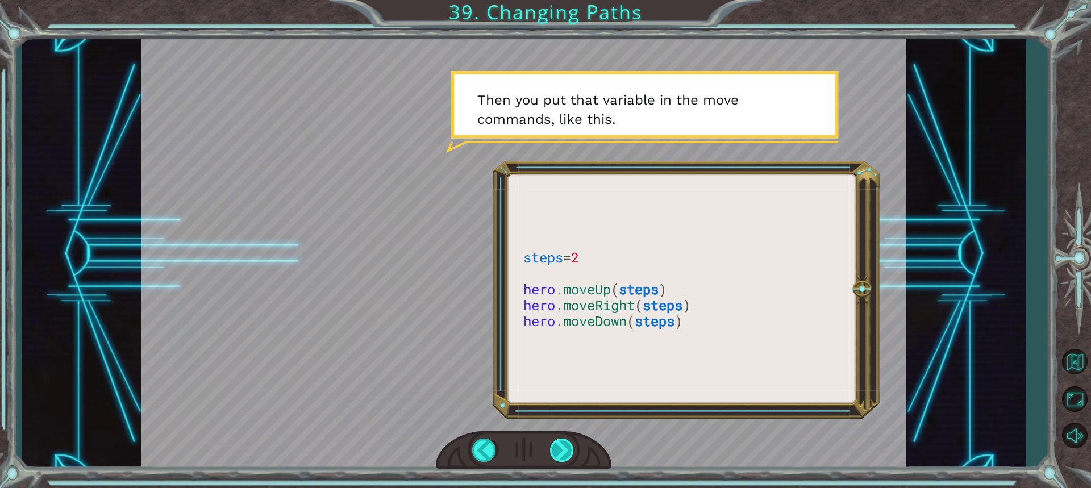
click at [565, 451] on div at bounding box center [562, 450] width 25 height 23
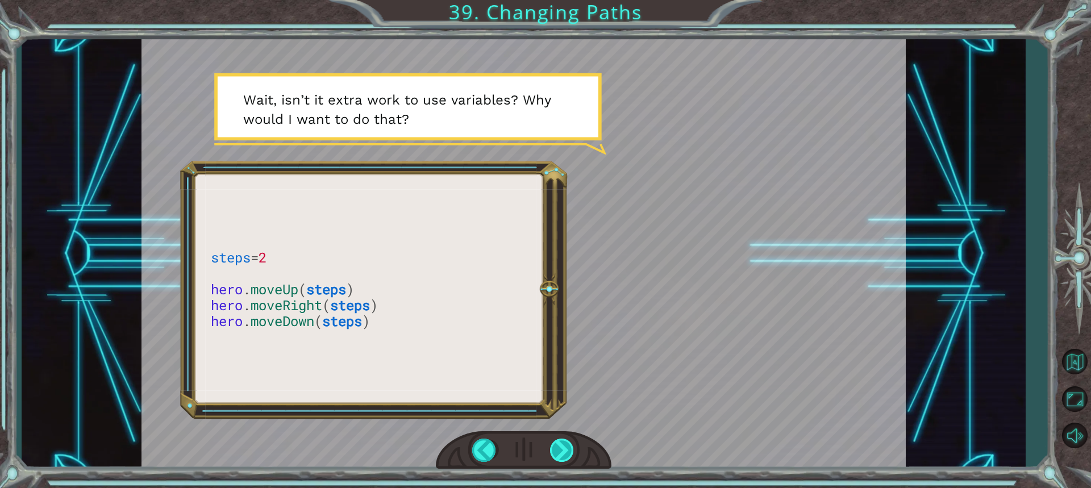
click at [565, 451] on div at bounding box center [562, 450] width 25 height 23
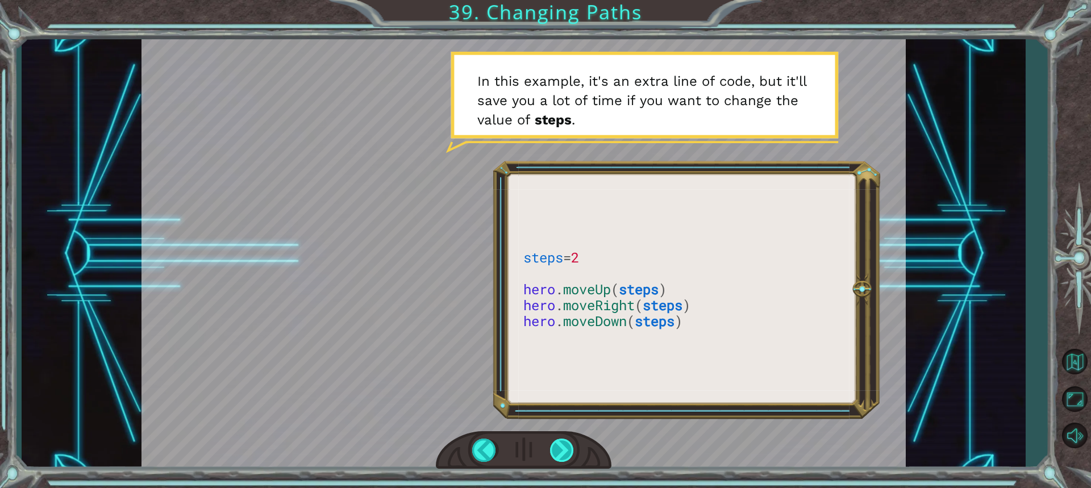
click at [565, 451] on div at bounding box center [562, 450] width 25 height 23
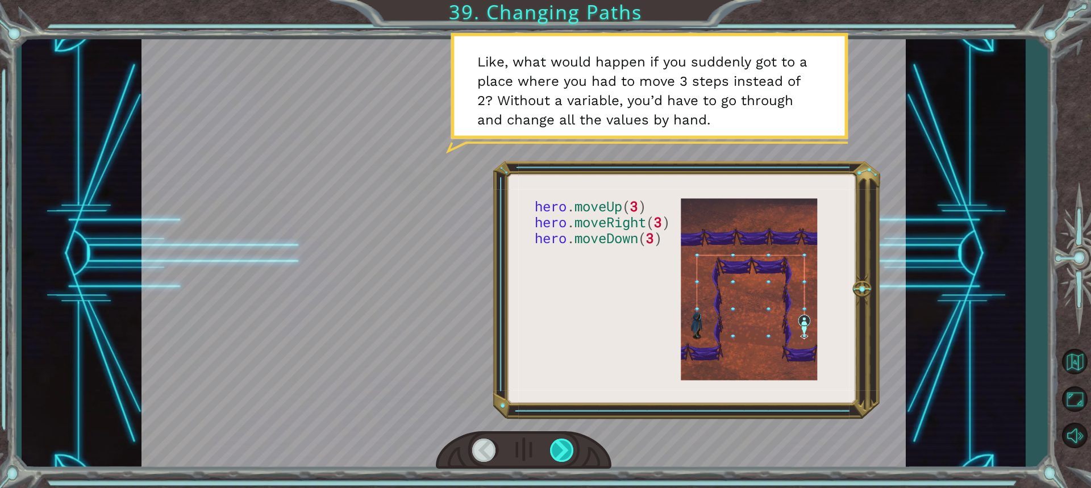
click at [565, 451] on div at bounding box center [562, 450] width 25 height 23
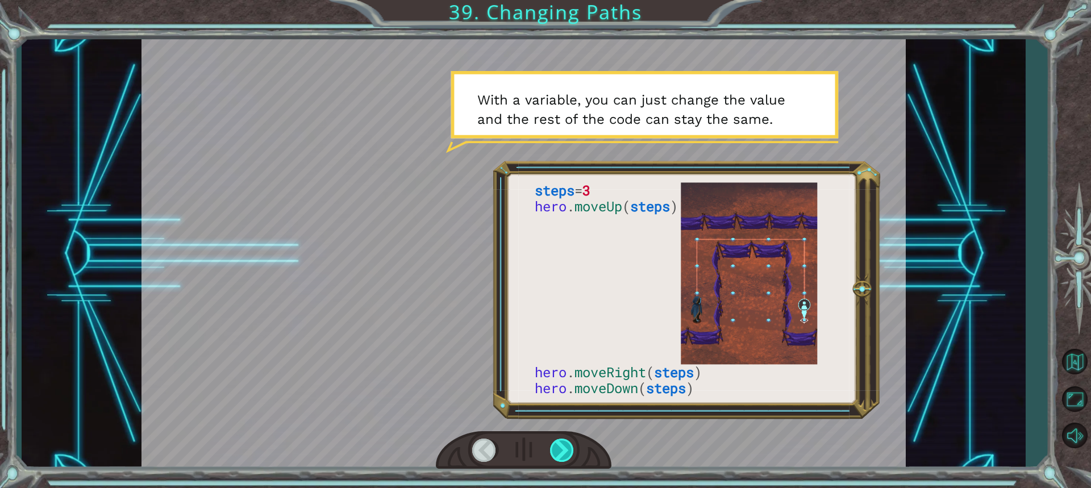
click at [565, 451] on div at bounding box center [562, 450] width 25 height 23
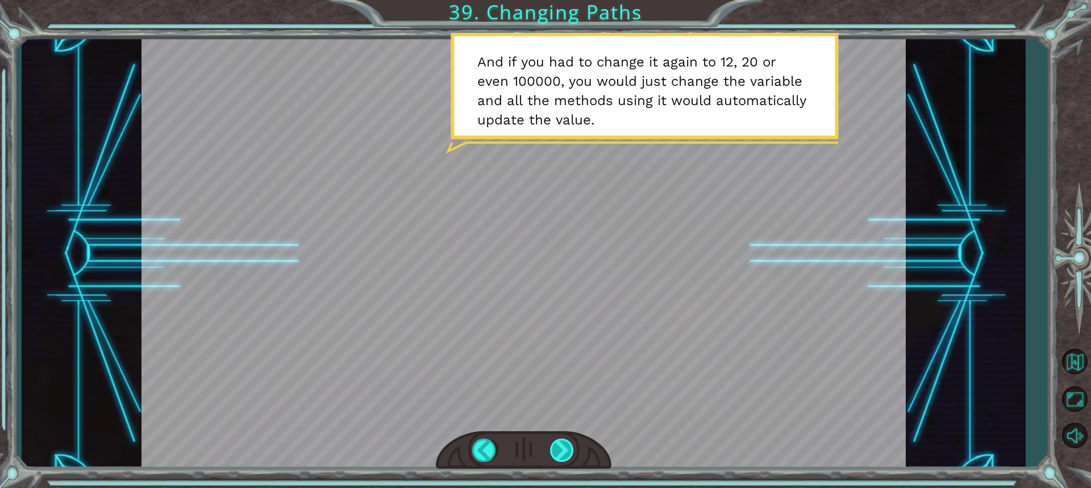
click at [565, 451] on div at bounding box center [562, 450] width 25 height 23
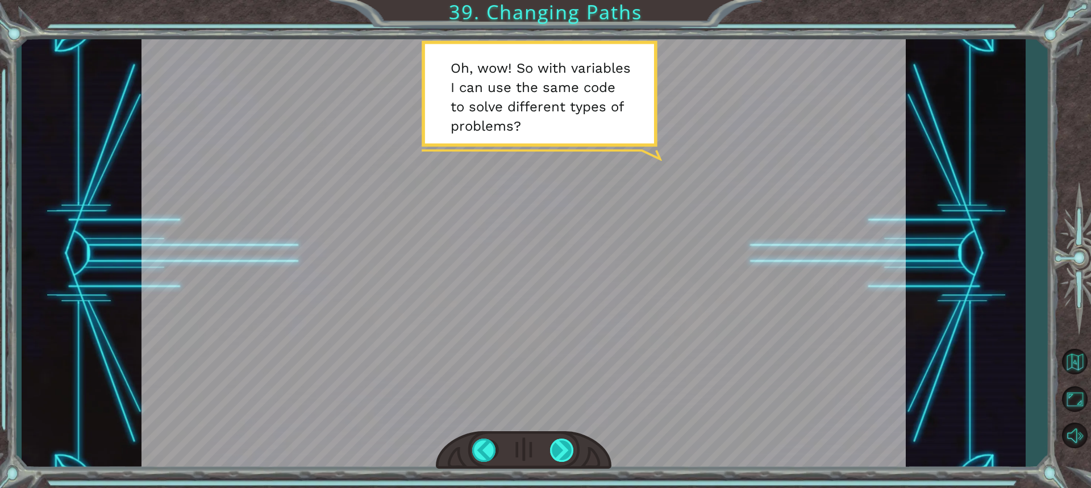
click at [561, 456] on div at bounding box center [562, 450] width 25 height 23
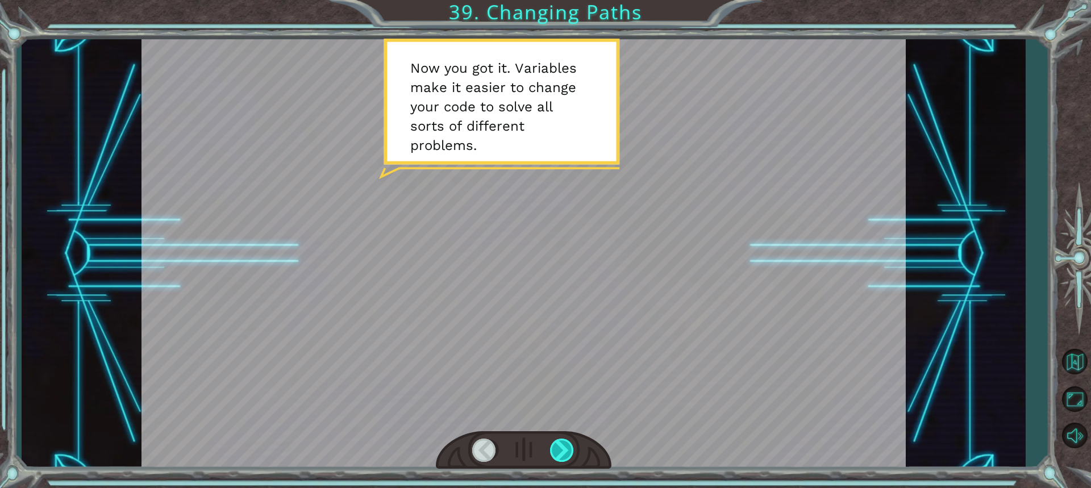
click at [561, 456] on div at bounding box center [562, 450] width 25 height 23
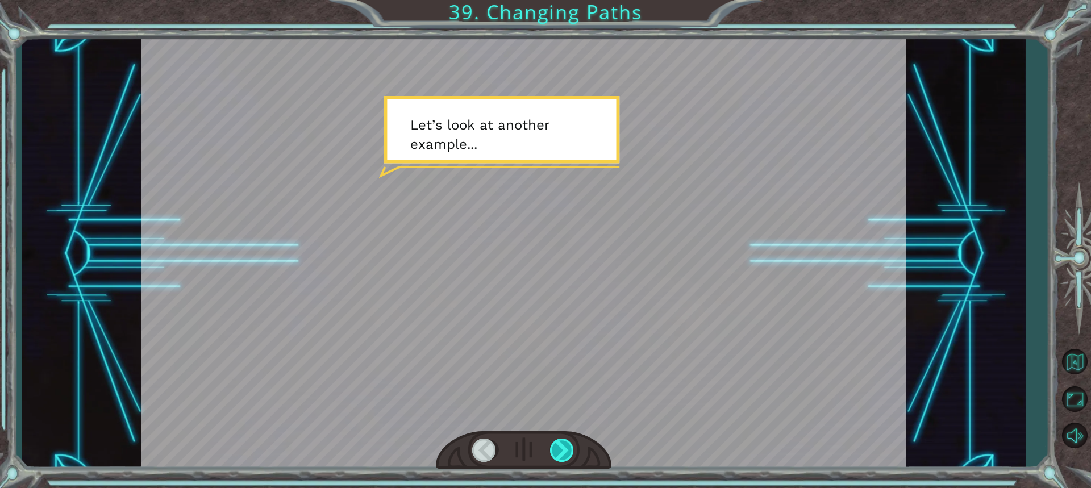
click at [561, 456] on div at bounding box center [562, 450] width 25 height 23
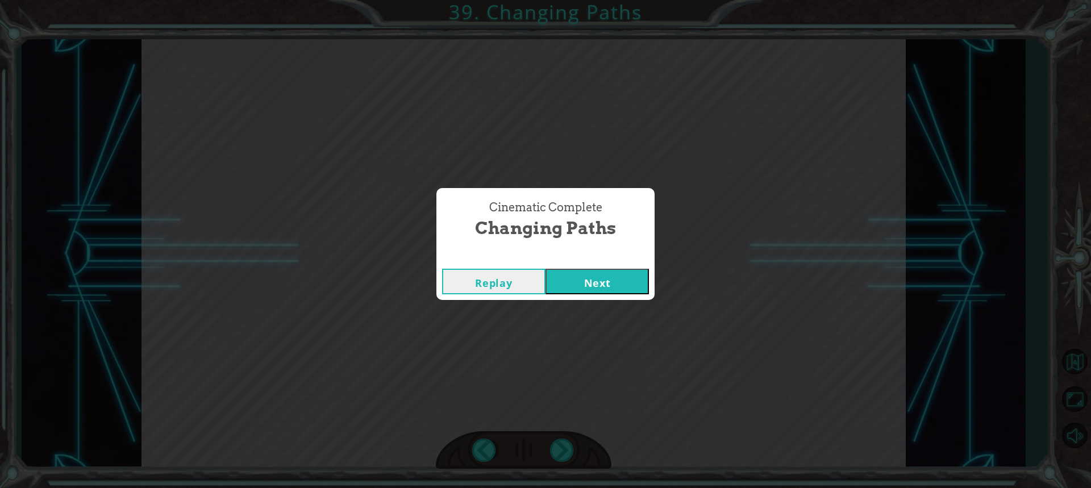
click at [621, 282] on button "Next" at bounding box center [597, 282] width 103 height 26
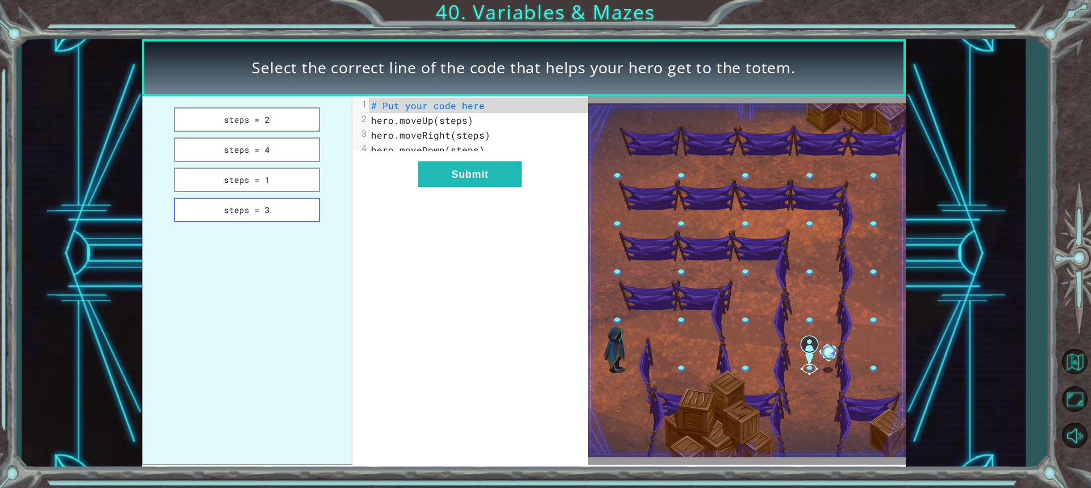
click at [282, 214] on button "steps = 3" at bounding box center [247, 210] width 147 height 24
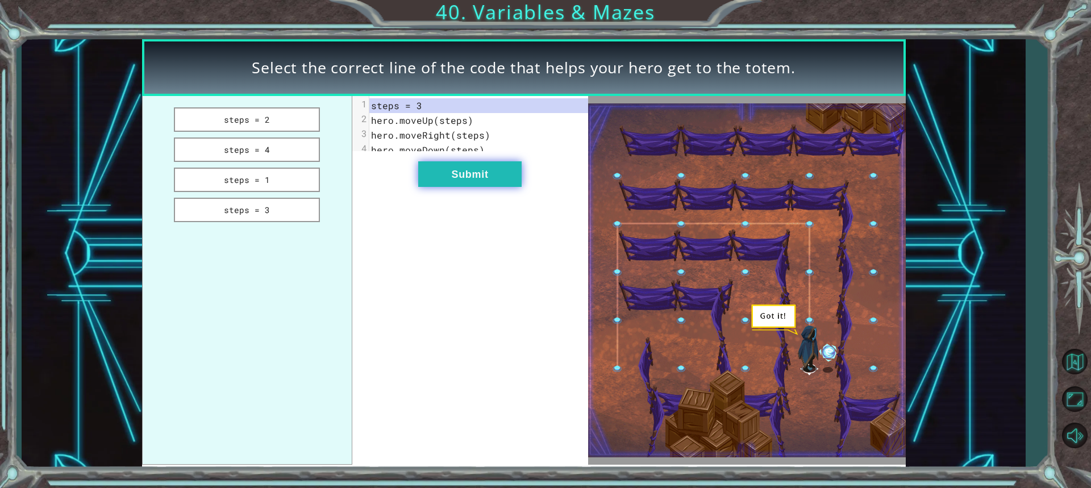
click at [505, 187] on button "Submit" at bounding box center [469, 174] width 103 height 26
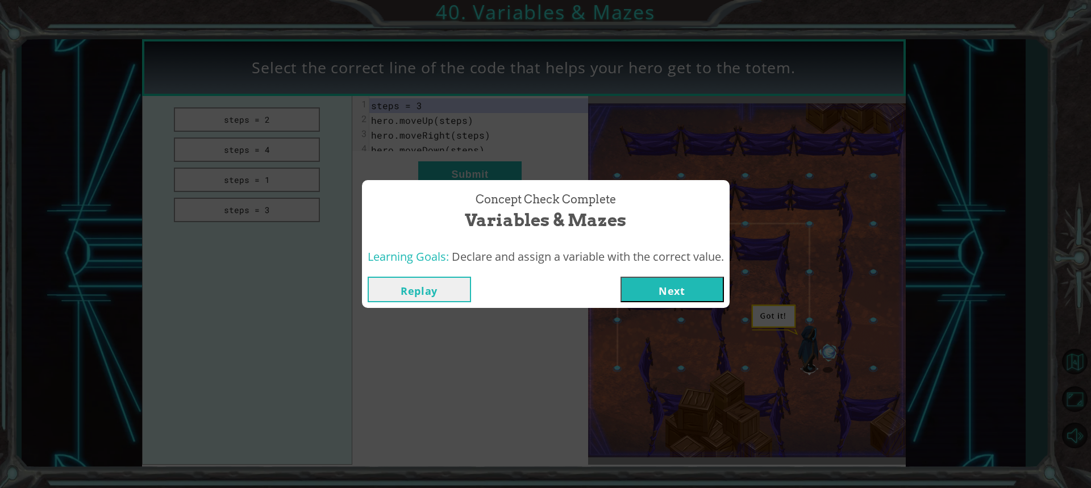
click at [689, 290] on button "Next" at bounding box center [672, 290] width 103 height 26
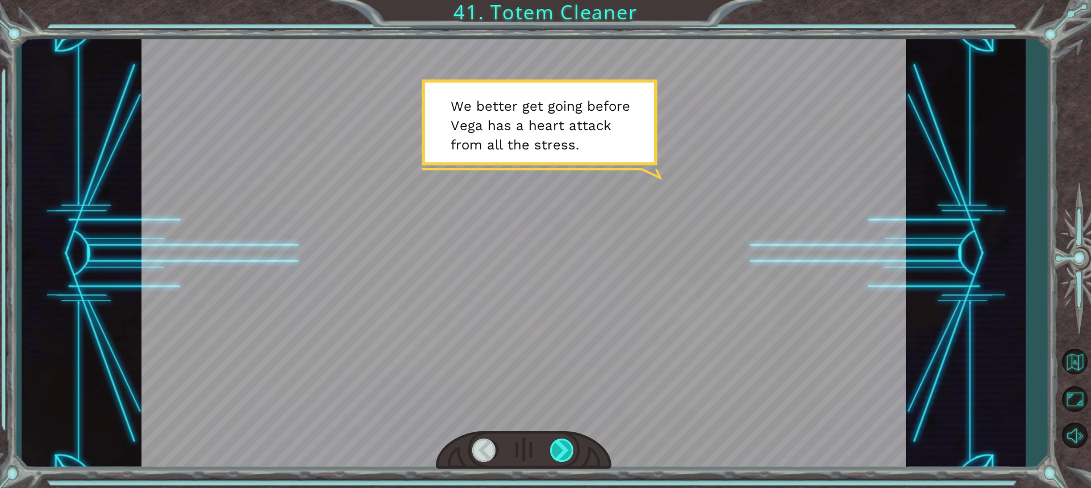
click at [565, 455] on div at bounding box center [562, 450] width 25 height 23
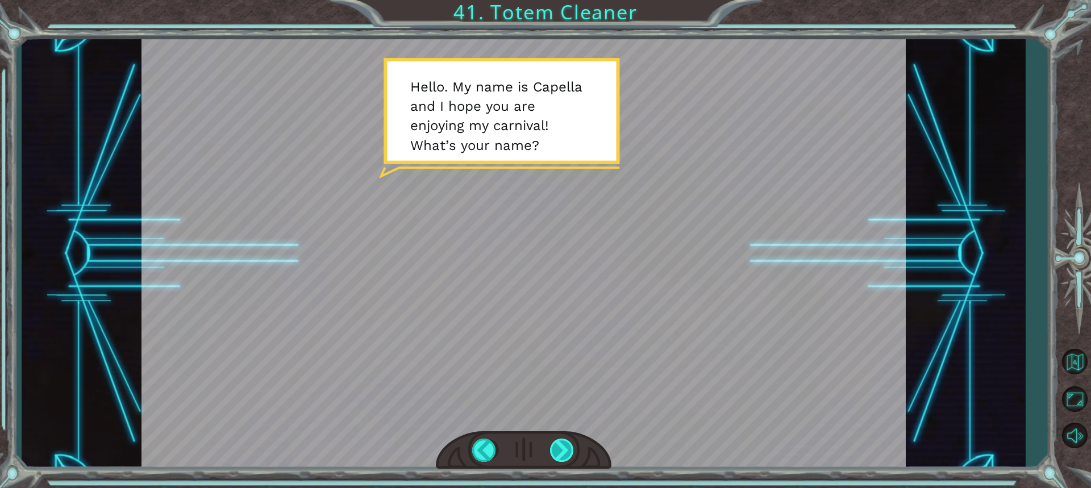
click at [562, 445] on div at bounding box center [562, 450] width 25 height 23
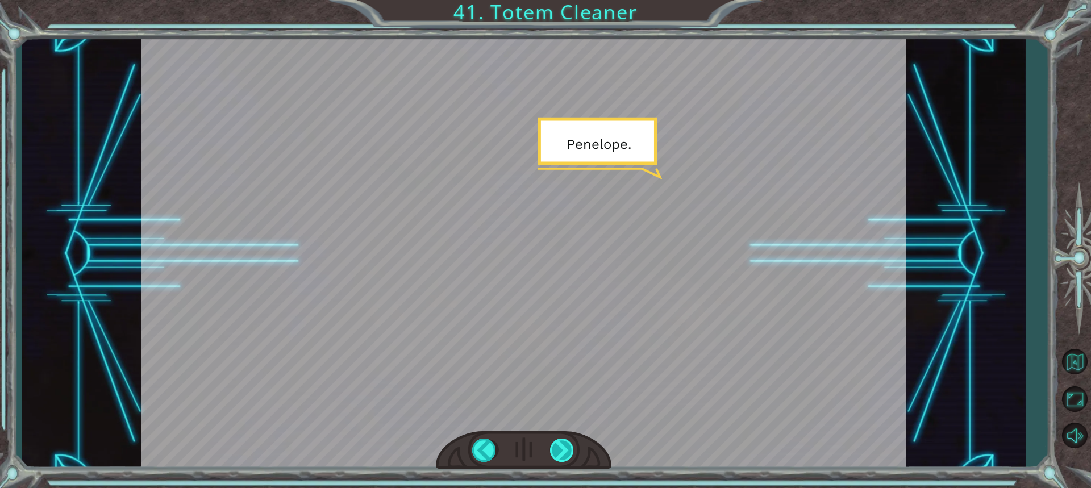
click at [556, 454] on div at bounding box center [562, 450] width 25 height 23
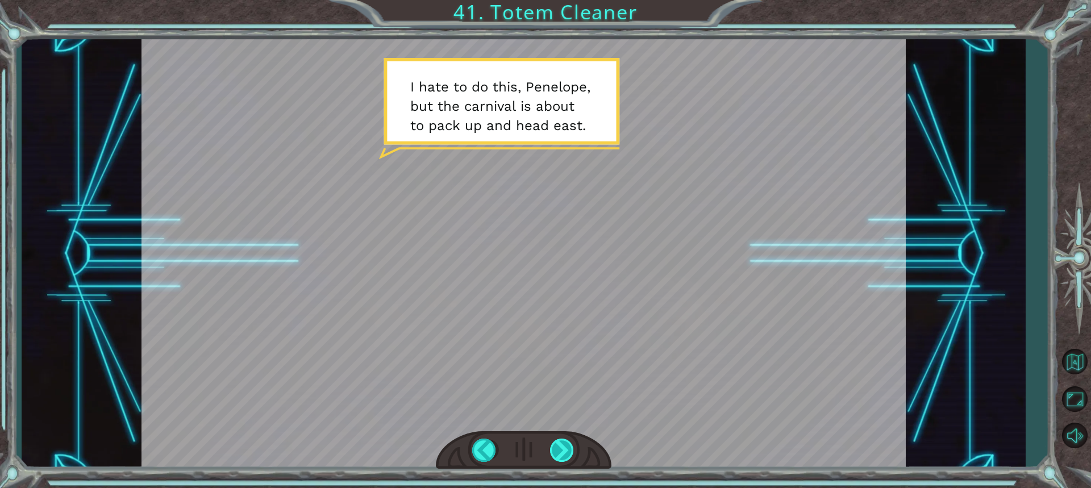
click at [556, 454] on div at bounding box center [562, 450] width 25 height 23
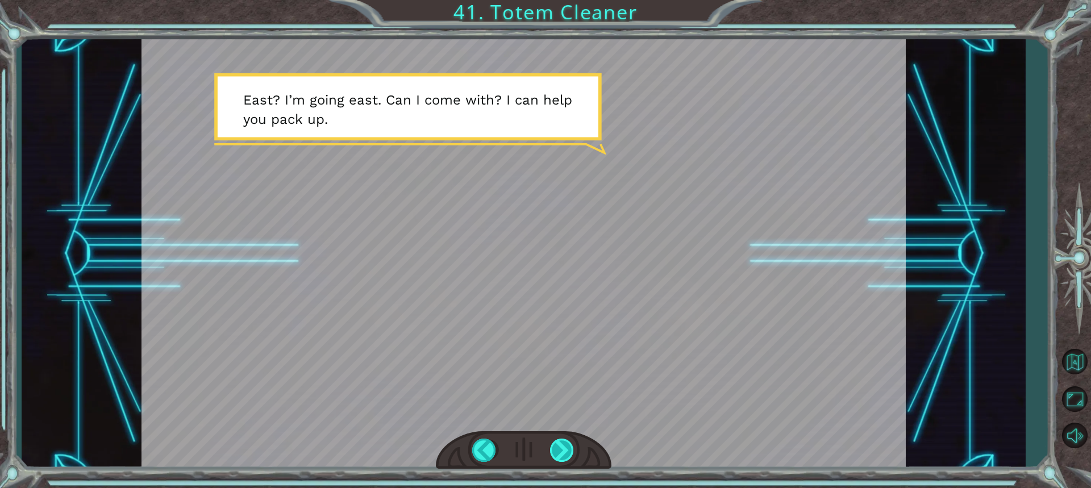
click at [556, 454] on div at bounding box center [562, 450] width 25 height 23
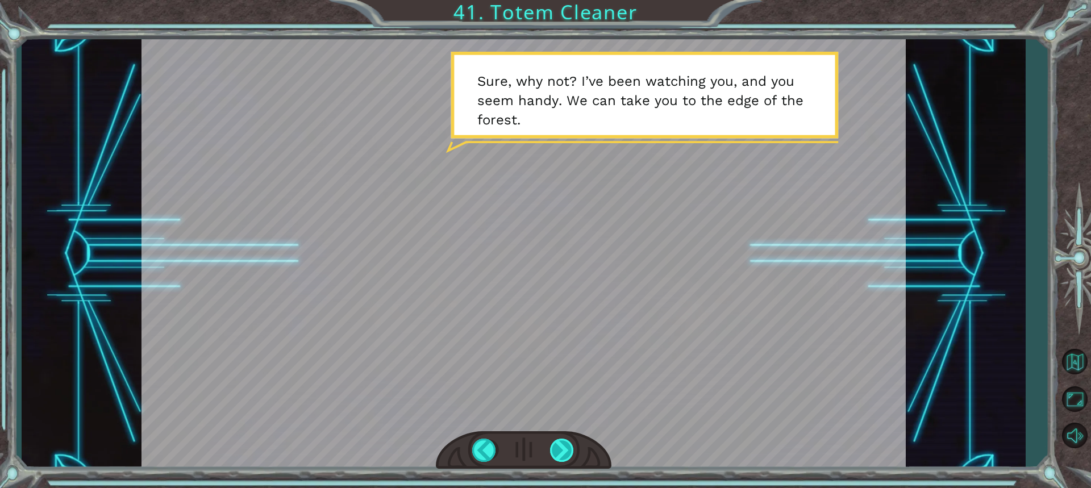
click at [556, 454] on div at bounding box center [562, 450] width 25 height 23
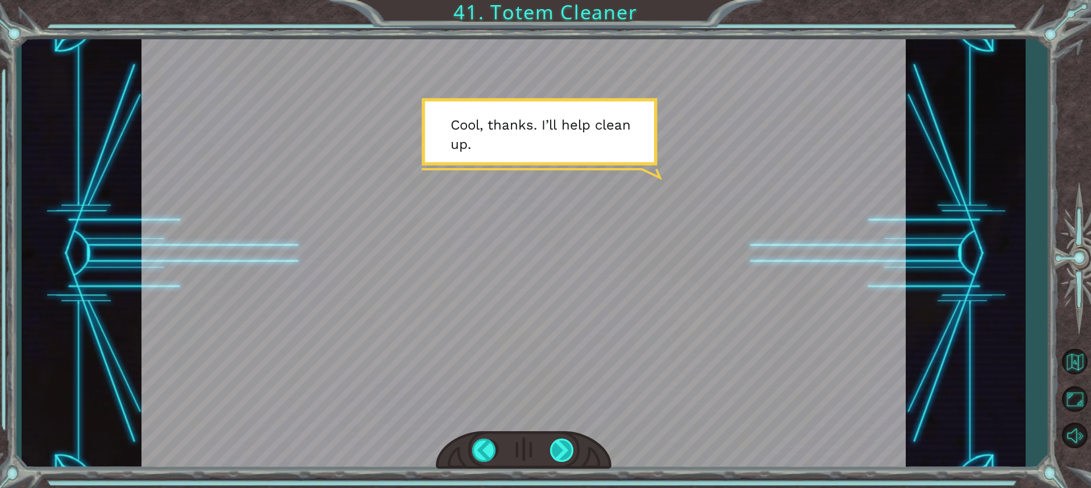
click at [556, 454] on div at bounding box center [562, 450] width 25 height 23
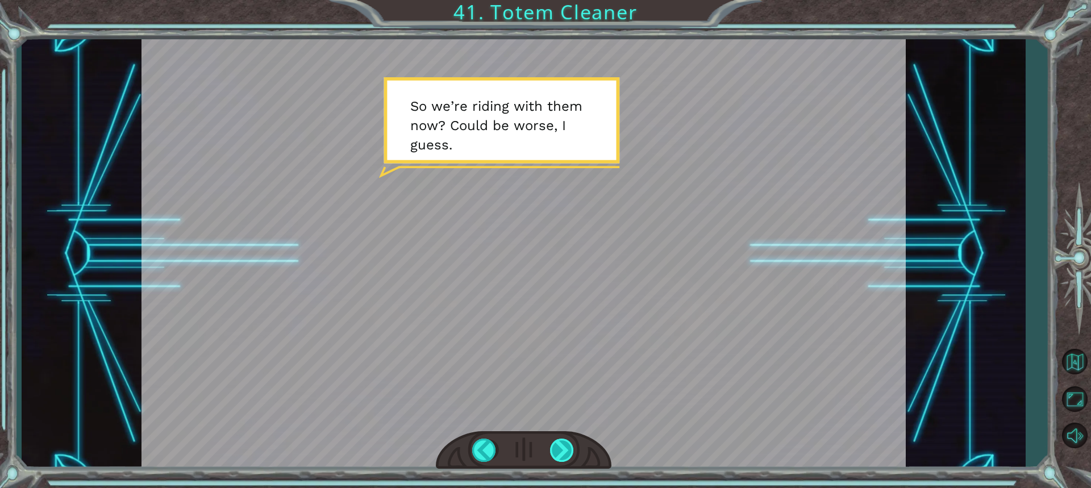
click at [556, 454] on div at bounding box center [562, 450] width 25 height 23
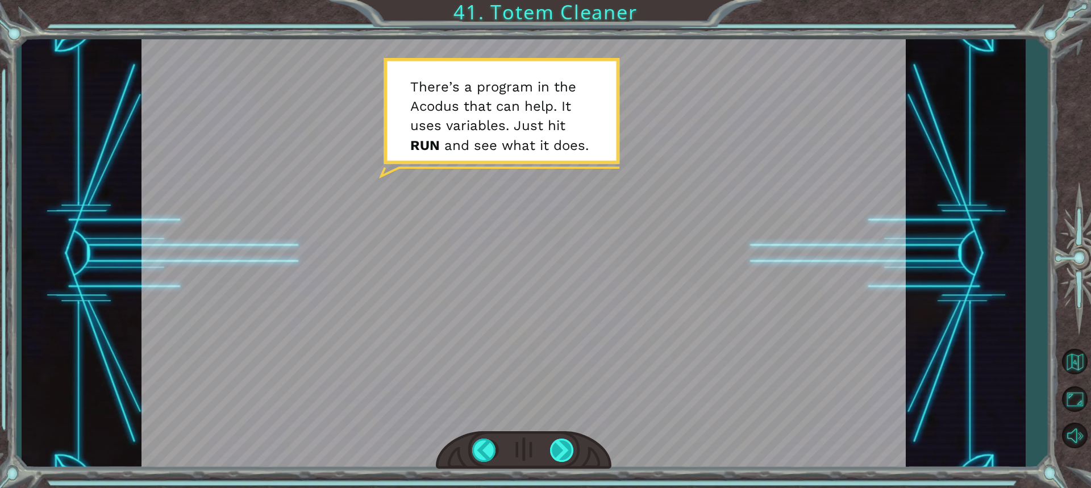
click at [553, 444] on div at bounding box center [562, 450] width 25 height 23
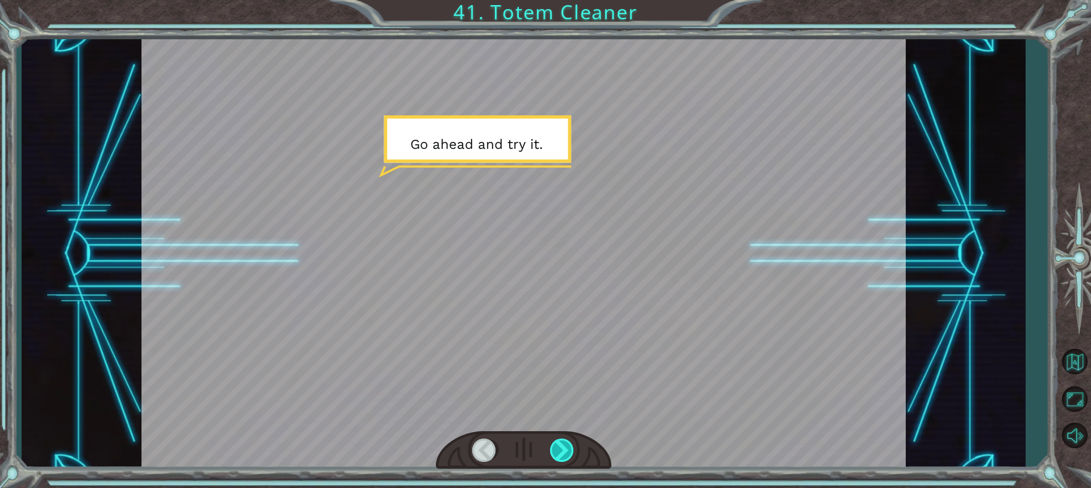
click at [553, 444] on div at bounding box center [562, 450] width 25 height 23
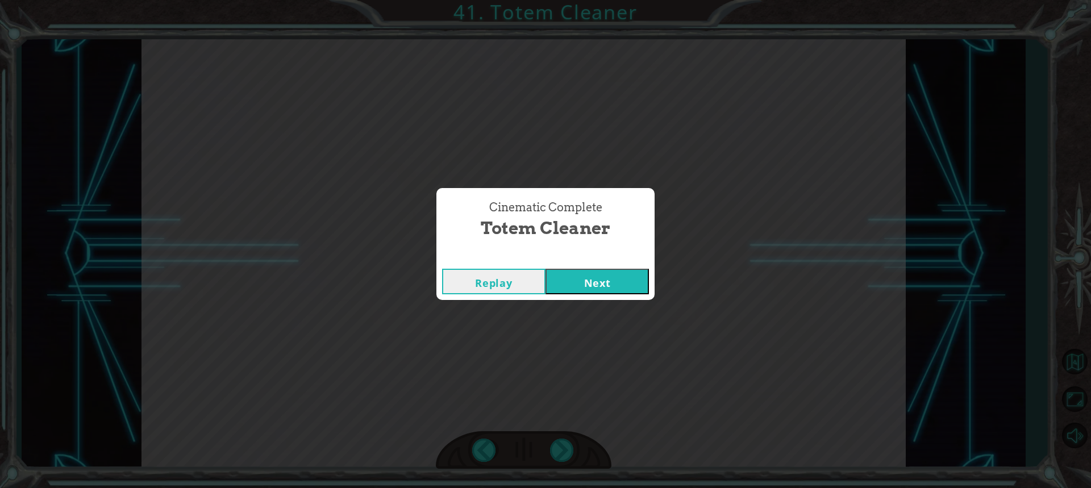
click at [603, 280] on button "Next" at bounding box center [597, 282] width 103 height 26
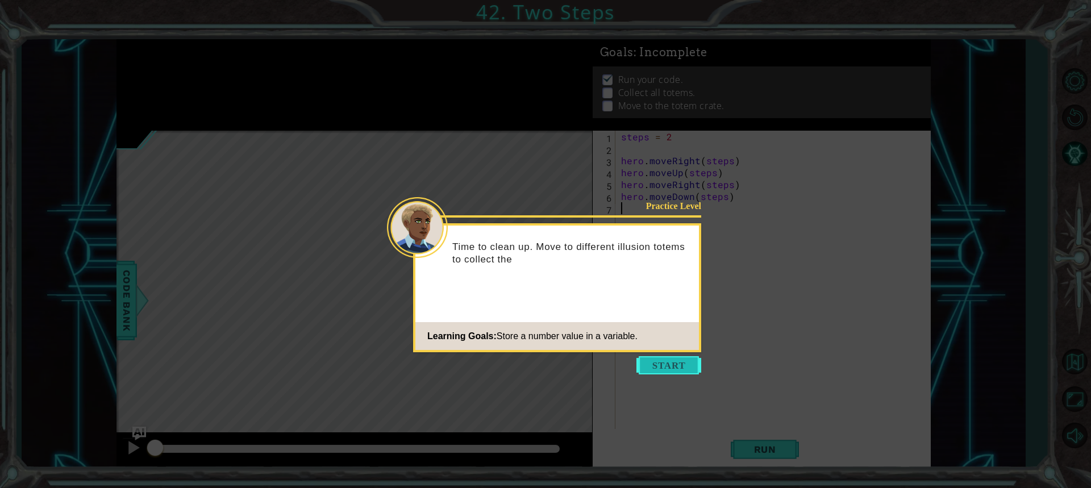
click at [668, 360] on button "Start" at bounding box center [669, 365] width 65 height 18
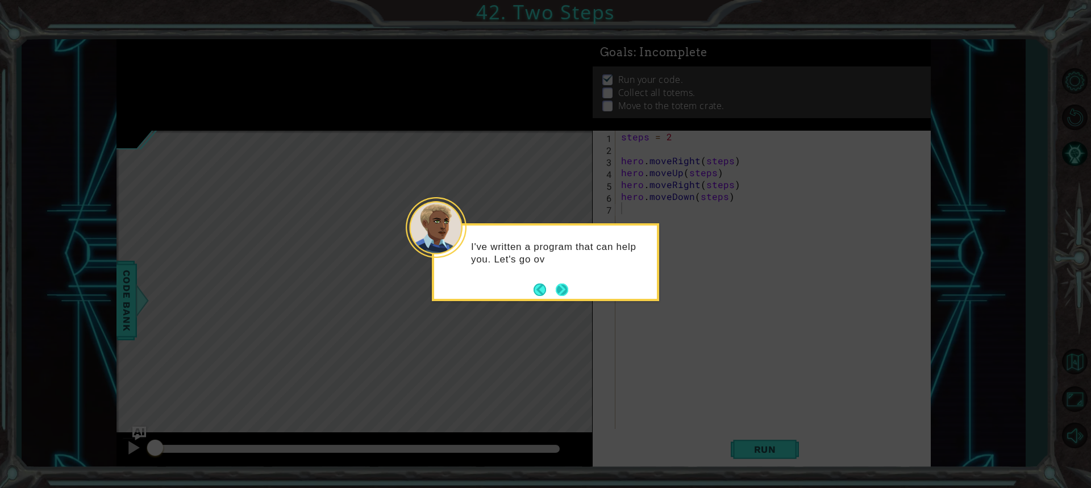
click at [562, 293] on button "Next" at bounding box center [562, 289] width 14 height 14
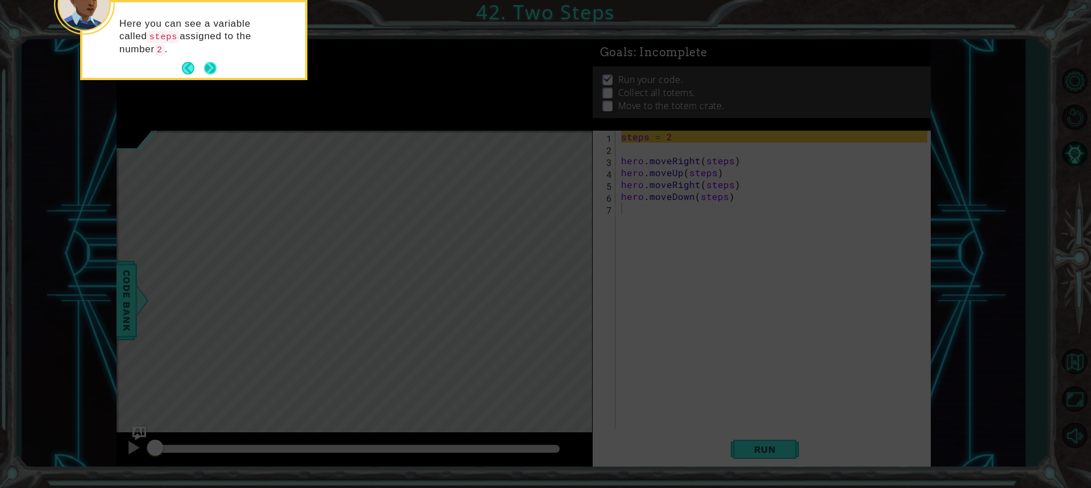
click at [208, 63] on button "Next" at bounding box center [210, 68] width 13 height 13
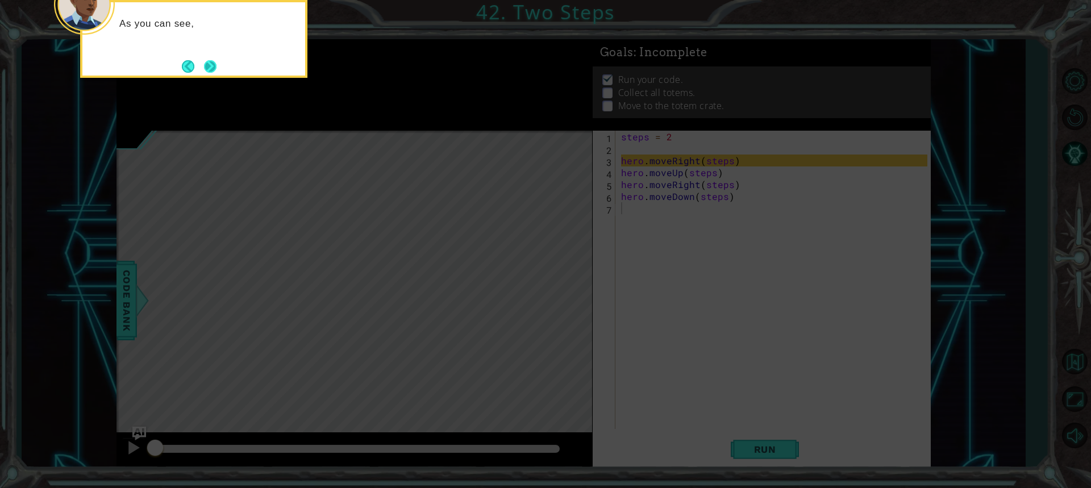
click at [209, 63] on button "Next" at bounding box center [210, 67] width 14 height 14
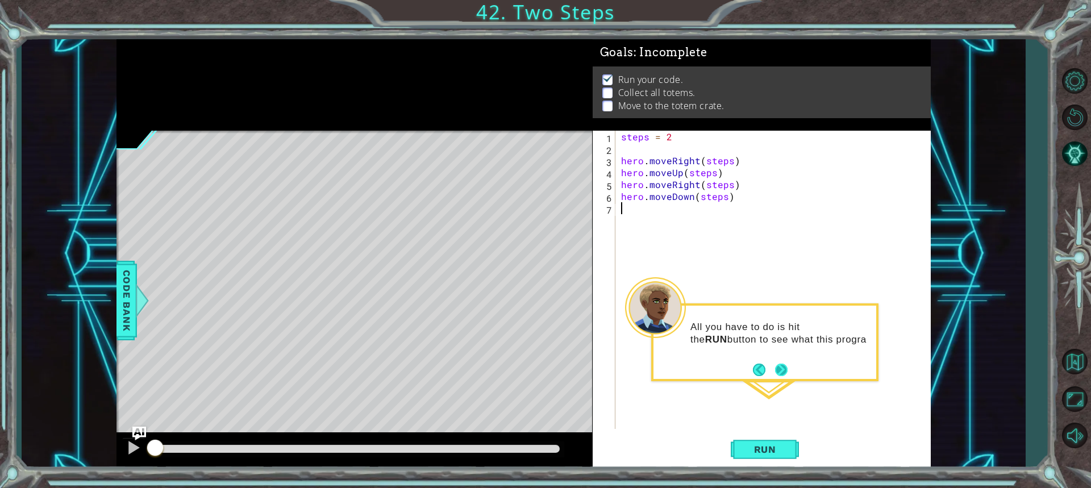
click at [781, 370] on button "Next" at bounding box center [781, 369] width 13 height 13
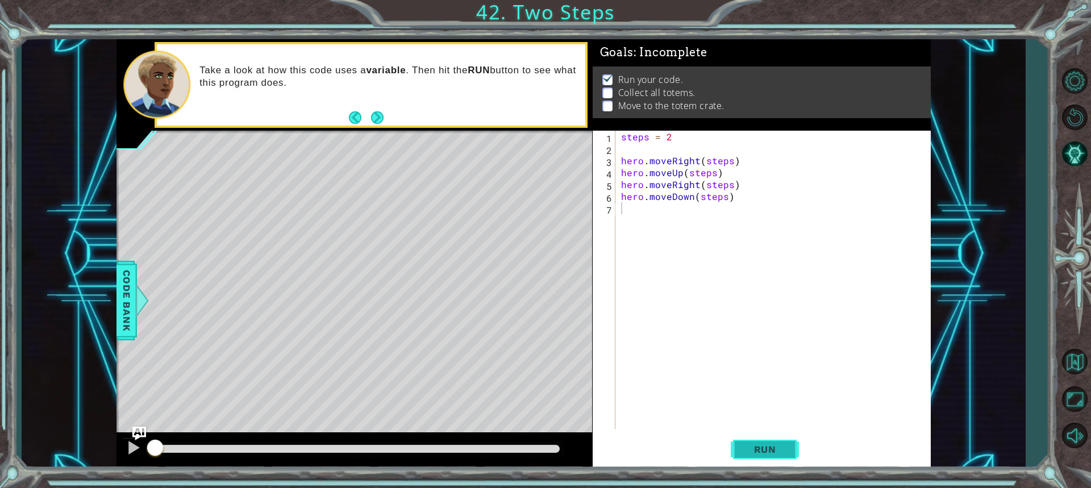
click at [771, 456] on button "Run" at bounding box center [765, 450] width 68 height 34
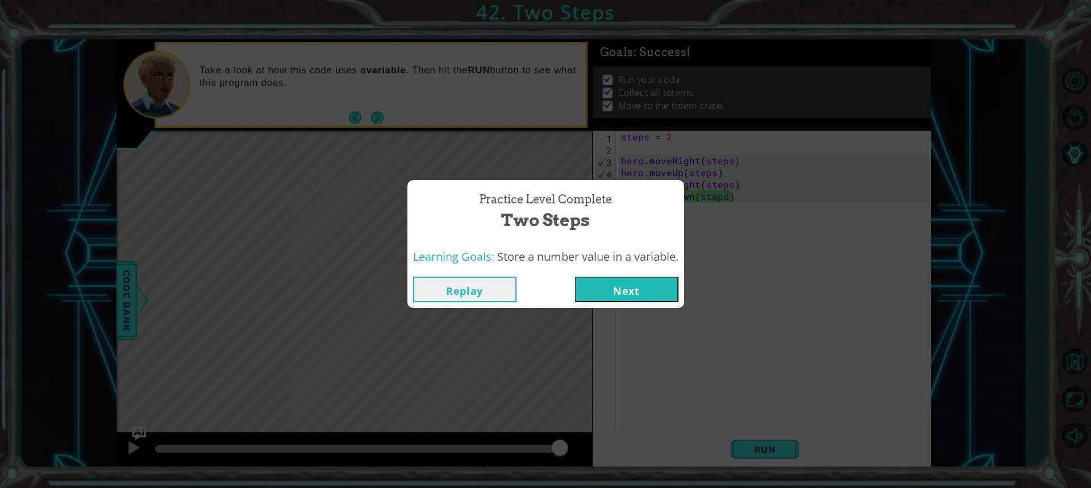
click at [650, 276] on div "Replay Next" at bounding box center [545, 289] width 277 height 37
click at [646, 290] on button "Next" at bounding box center [626, 290] width 103 height 26
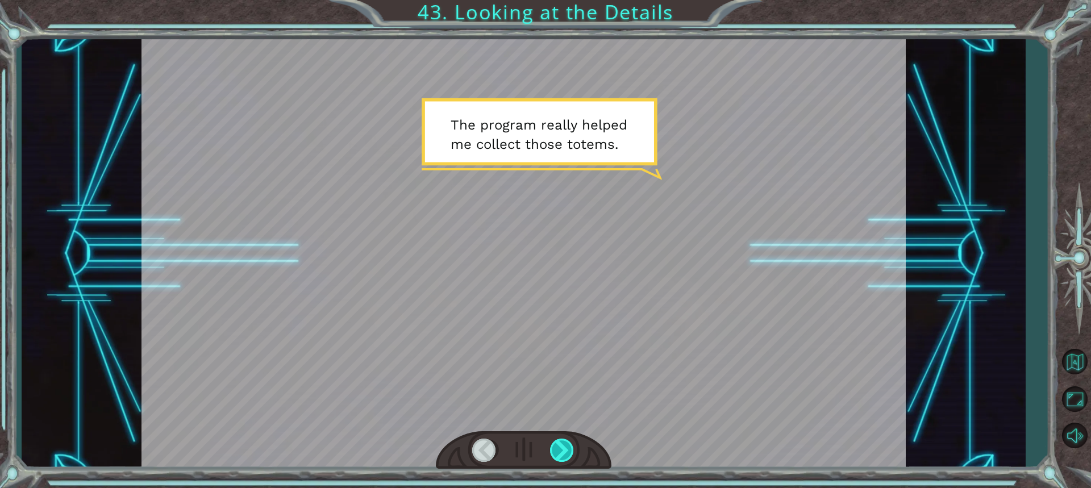
click at [558, 458] on div at bounding box center [562, 450] width 25 height 23
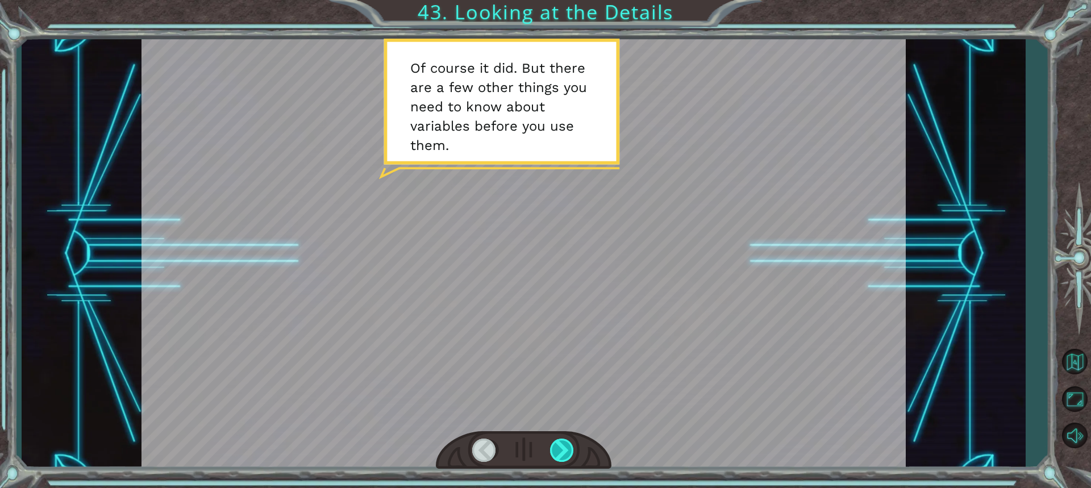
click at [562, 451] on div at bounding box center [562, 450] width 25 height 23
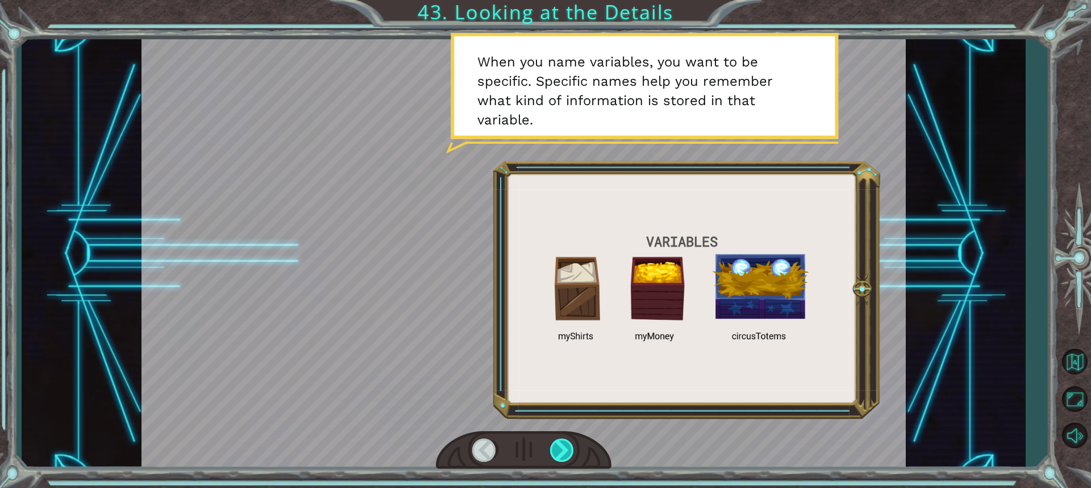
click at [562, 451] on div at bounding box center [562, 450] width 25 height 23
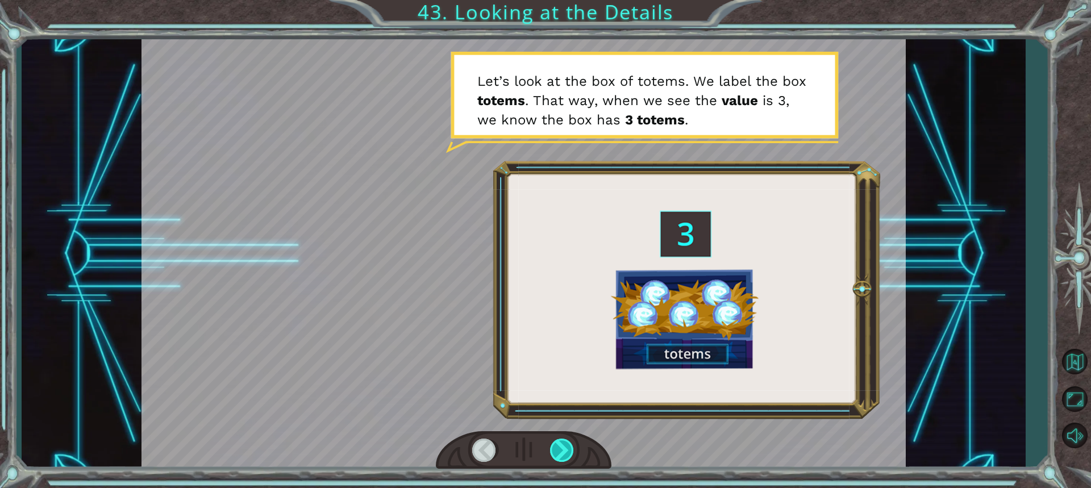
click at [562, 451] on div at bounding box center [562, 450] width 25 height 23
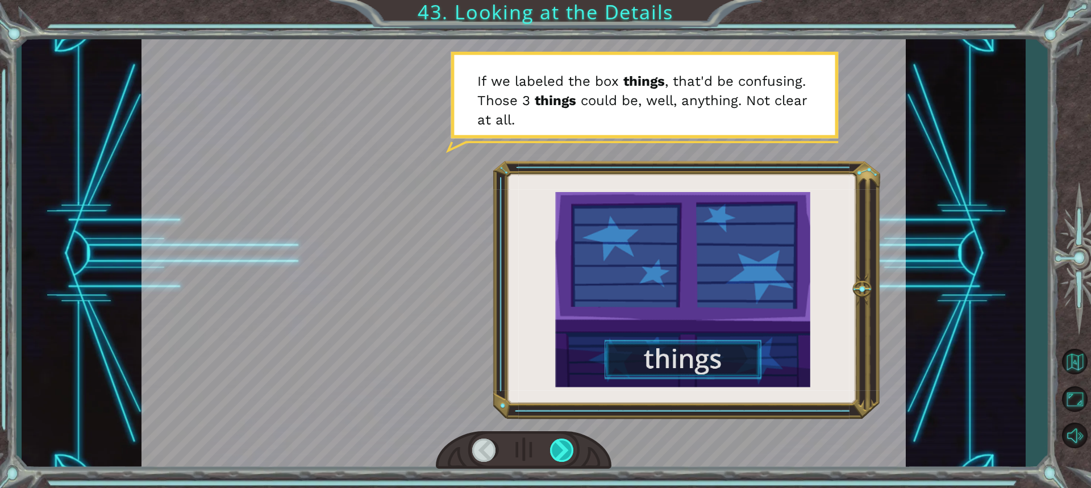
click at [562, 451] on div at bounding box center [562, 450] width 25 height 23
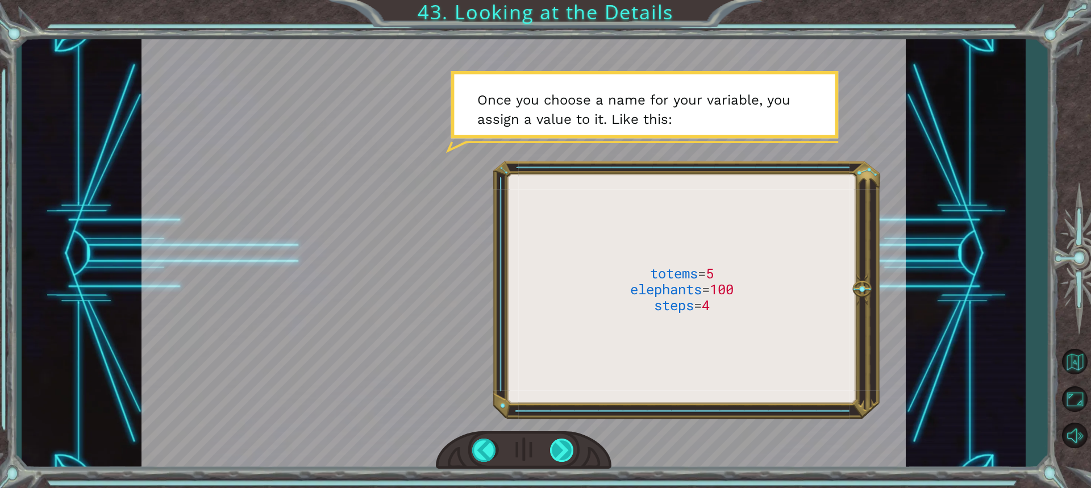
click at [562, 451] on div at bounding box center [562, 450] width 25 height 23
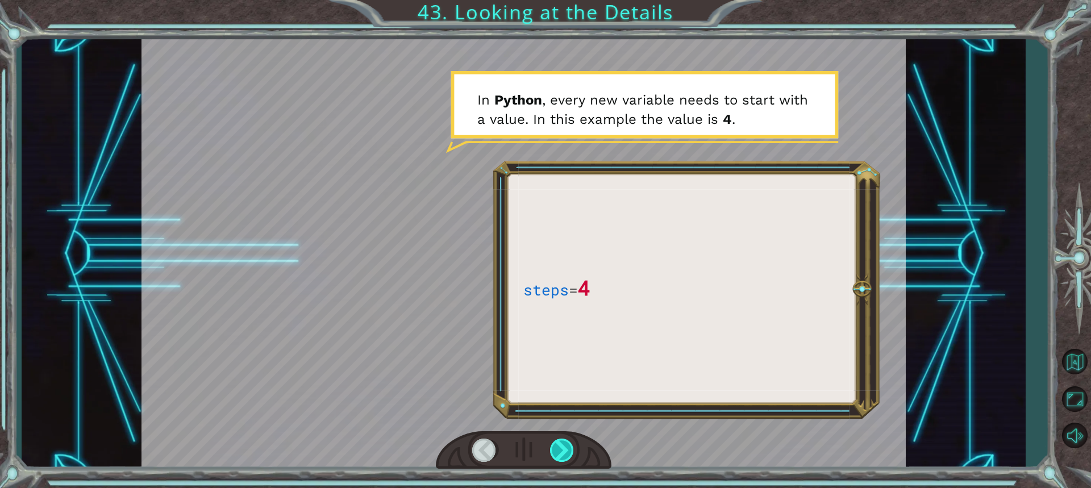
click at [562, 451] on div at bounding box center [562, 450] width 25 height 23
click at [562, 446] on div at bounding box center [562, 450] width 25 height 23
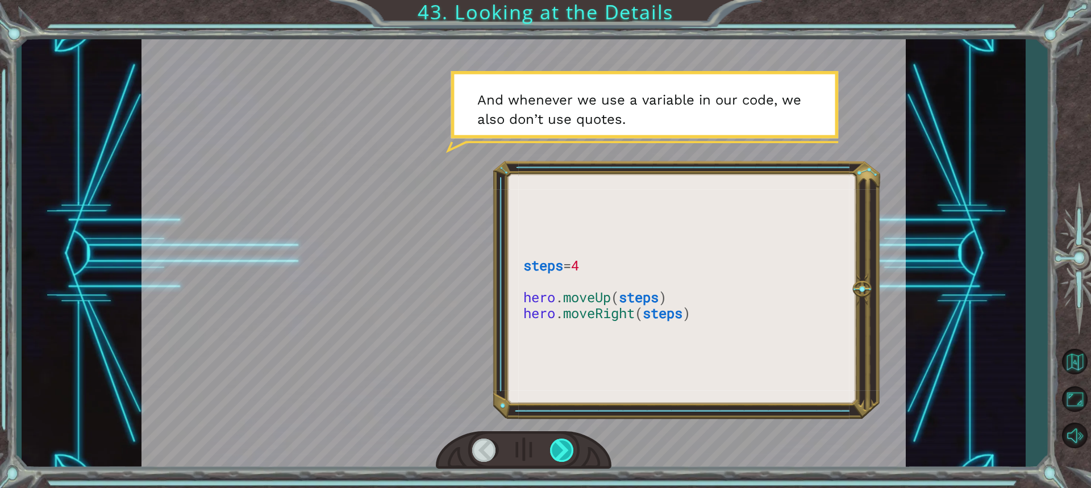
click at [562, 446] on div at bounding box center [562, 450] width 25 height 23
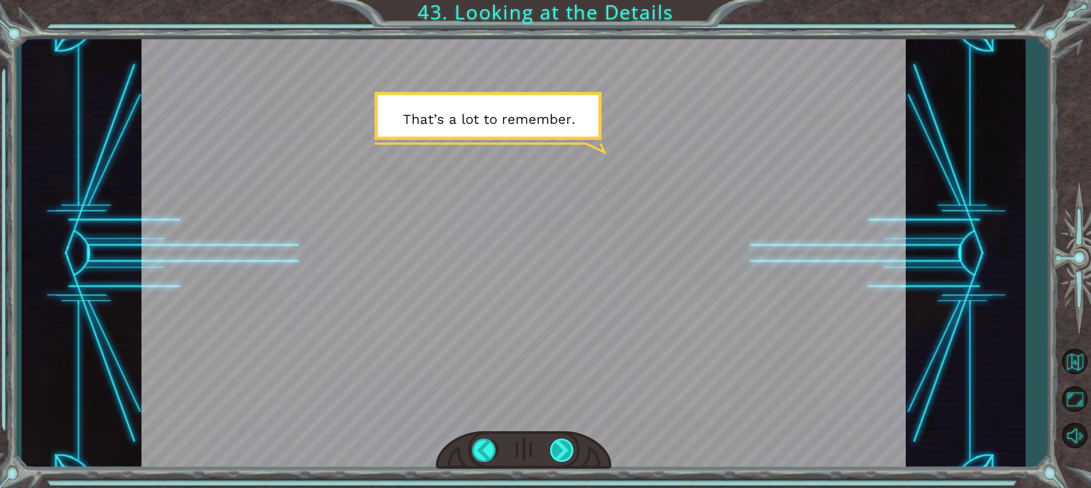
click at [562, 446] on div at bounding box center [562, 450] width 25 height 23
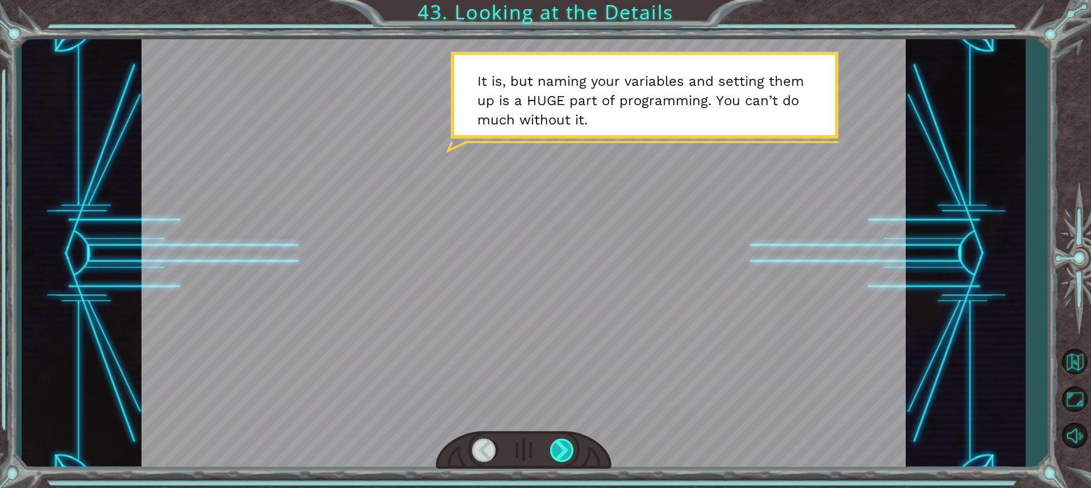
click at [562, 446] on div at bounding box center [562, 450] width 25 height 23
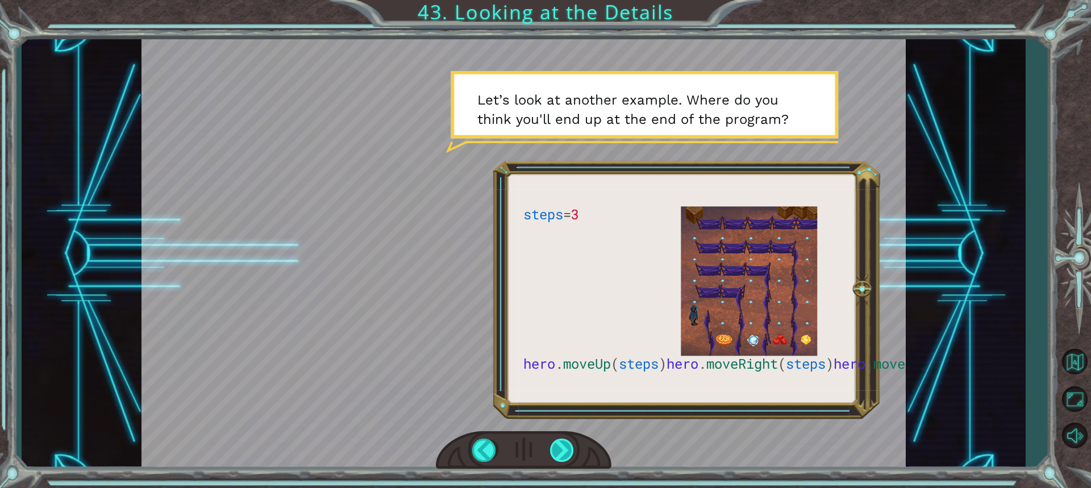
click at [563, 452] on div at bounding box center [562, 450] width 25 height 23
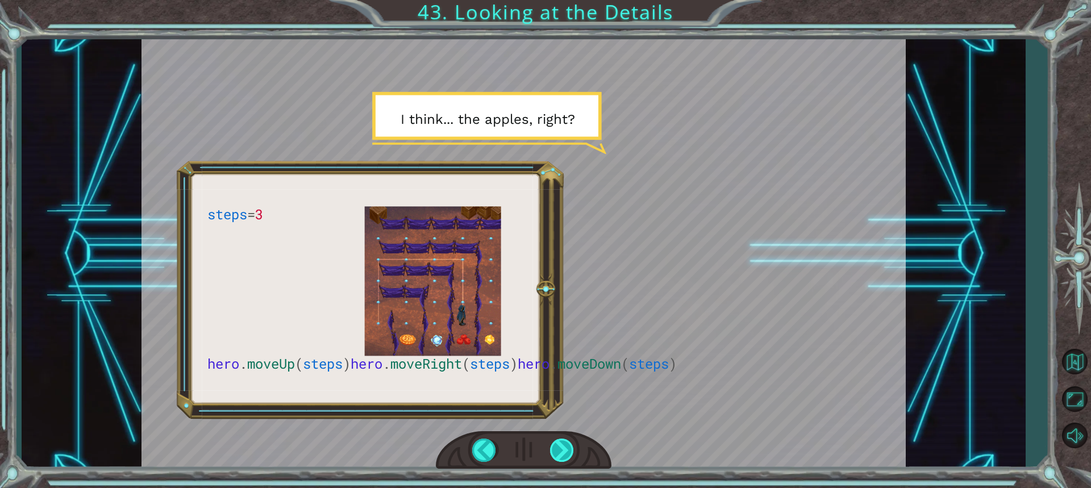
click at [563, 452] on div at bounding box center [562, 450] width 25 height 23
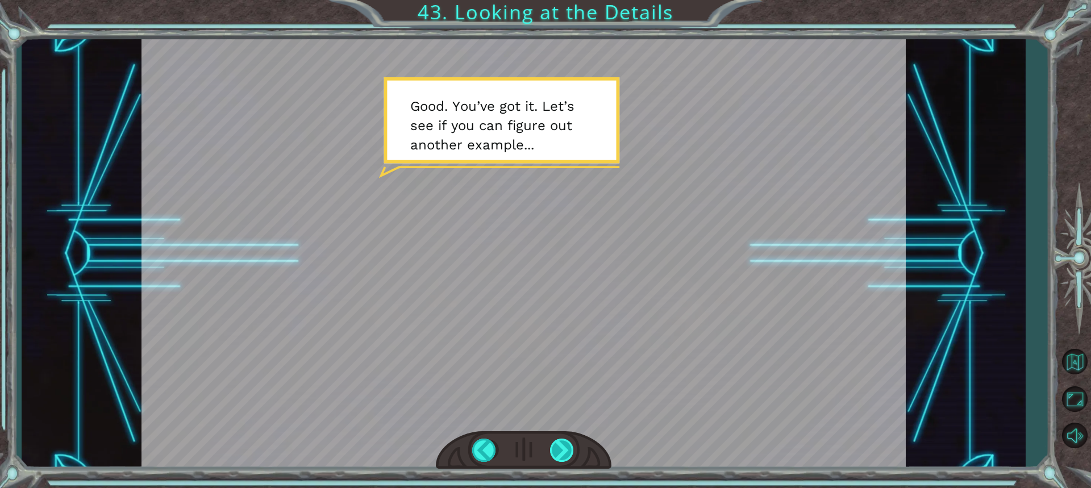
click at [563, 452] on div at bounding box center [562, 450] width 25 height 23
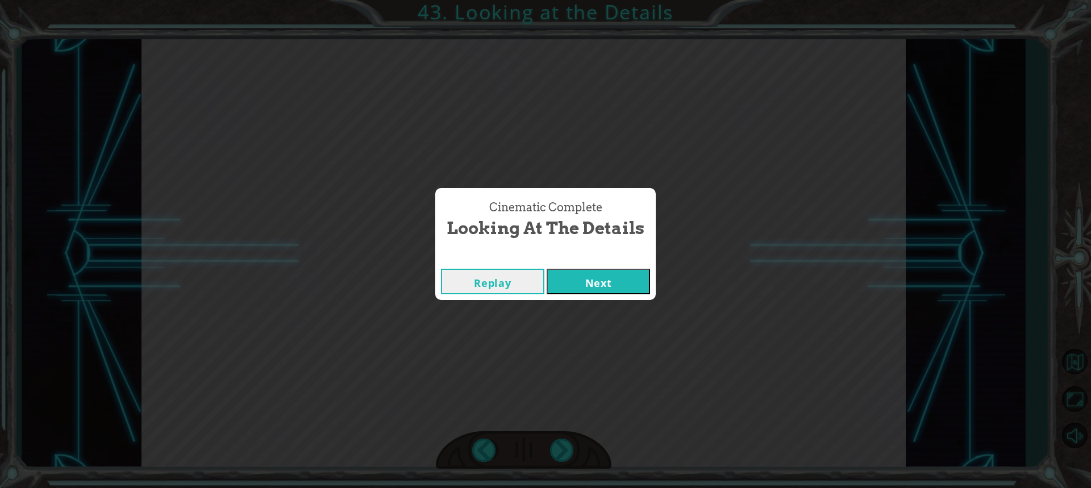
click at [561, 283] on button "Next" at bounding box center [598, 282] width 103 height 26
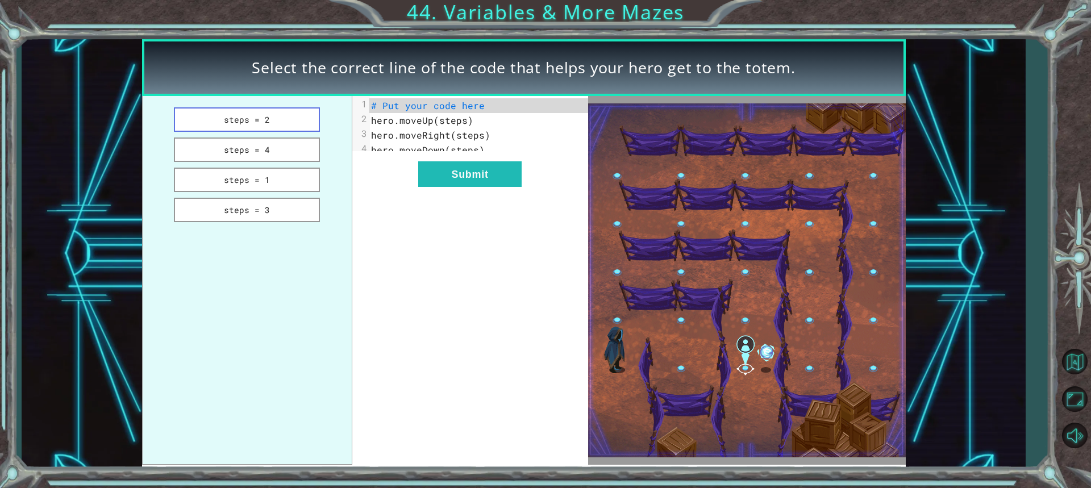
click at [251, 118] on button "steps = 2" at bounding box center [247, 119] width 147 height 24
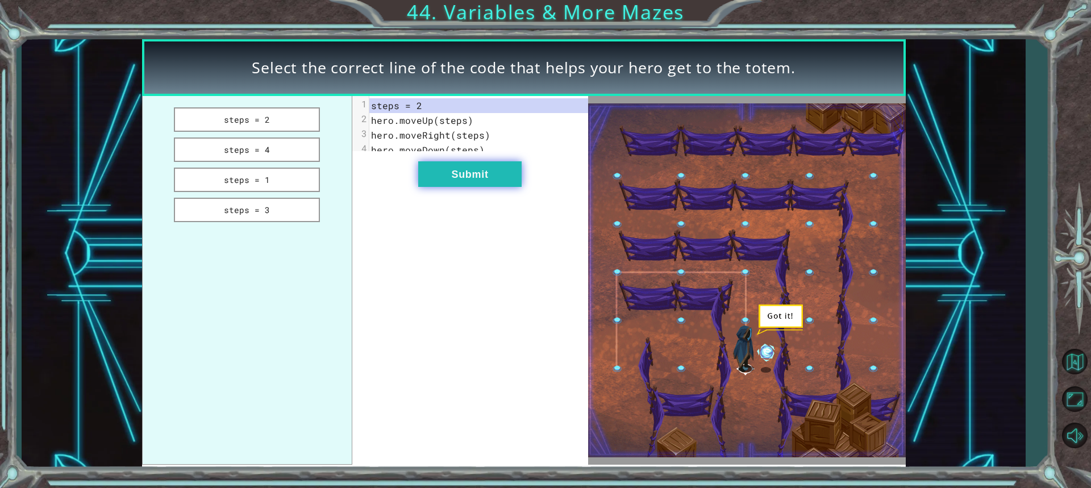
click at [493, 180] on button "Submit" at bounding box center [469, 174] width 103 height 26
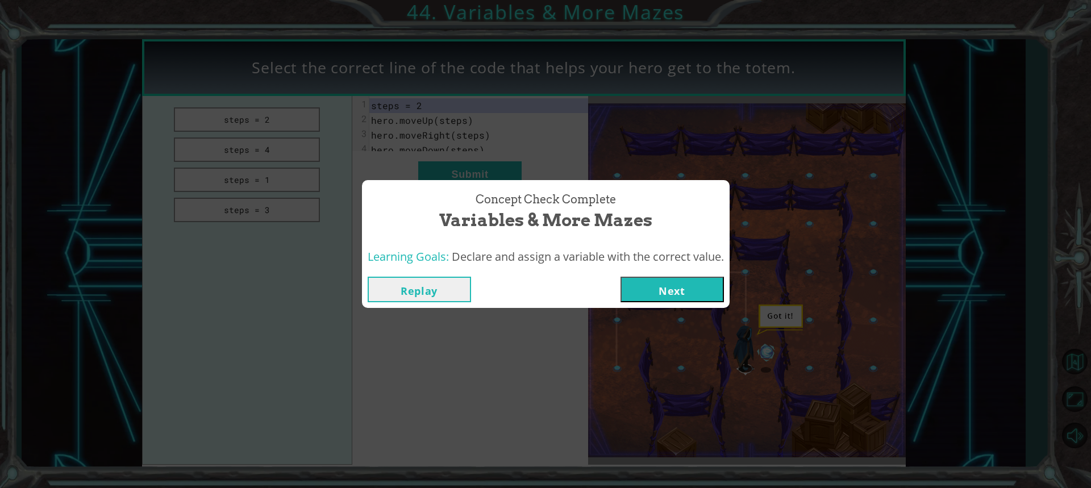
click at [655, 292] on button "Next" at bounding box center [672, 290] width 103 height 26
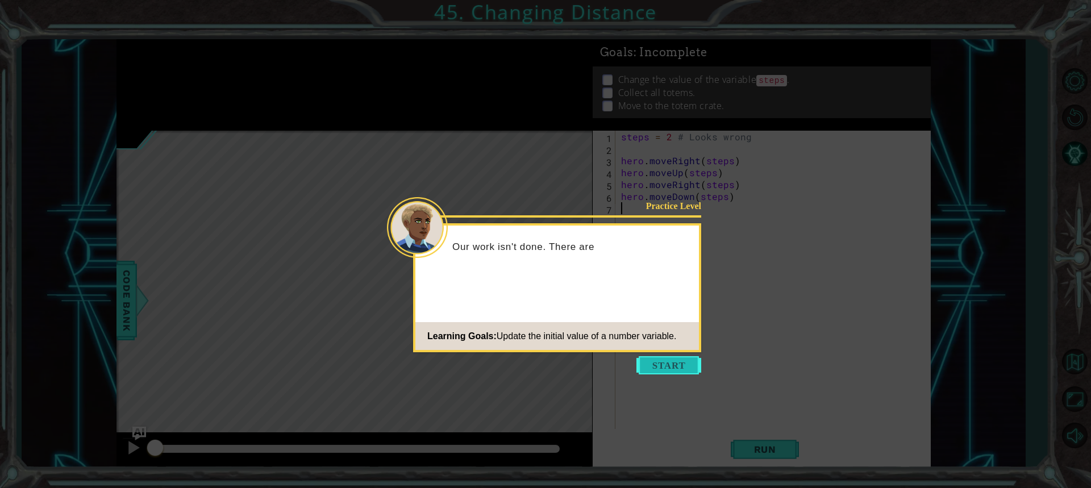
click at [659, 365] on button "Start" at bounding box center [669, 365] width 65 height 18
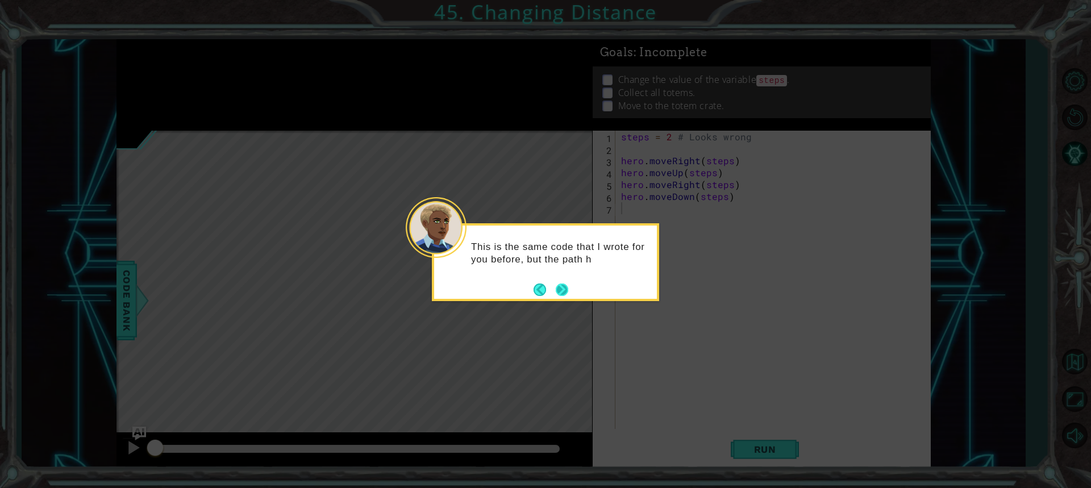
click at [566, 286] on button "Next" at bounding box center [562, 289] width 13 height 13
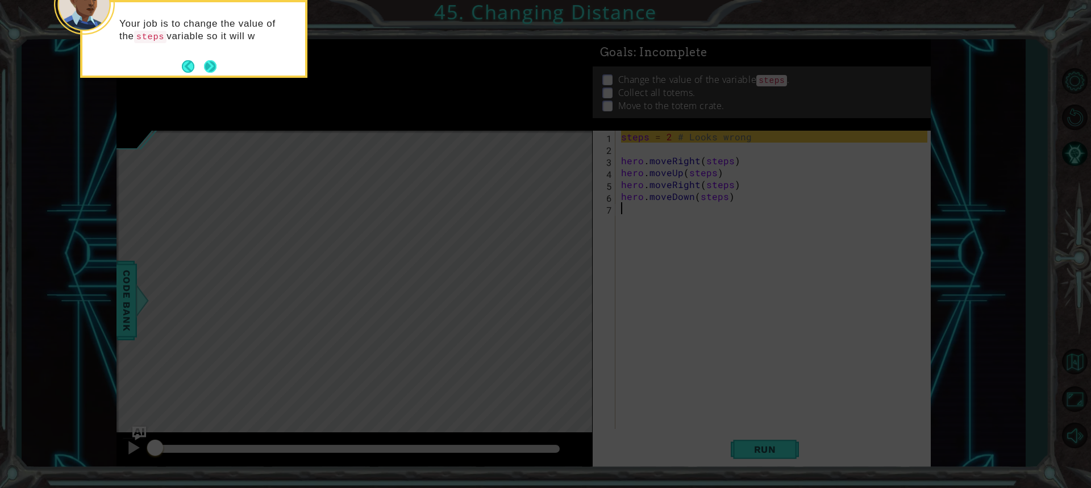
click at [206, 66] on button "Next" at bounding box center [210, 66] width 13 height 13
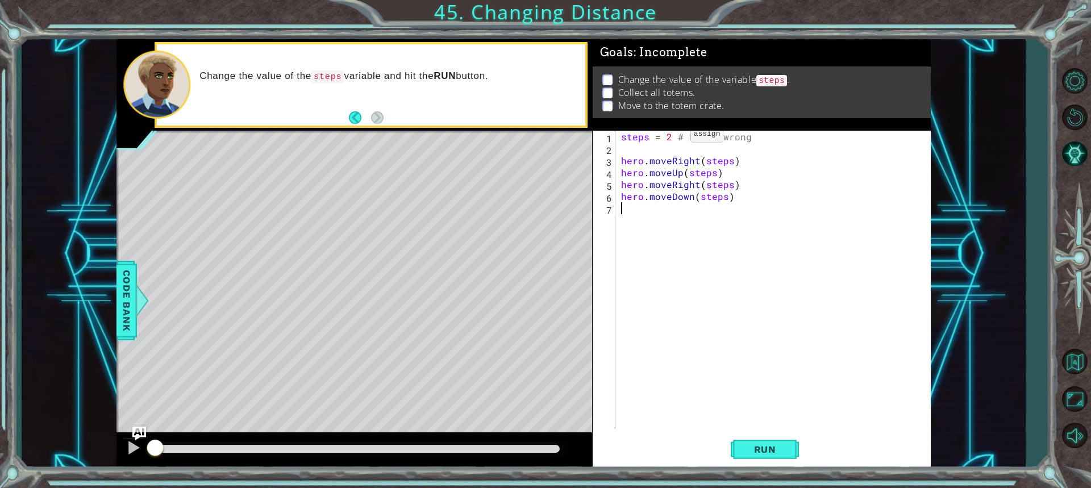
click at [671, 137] on div "steps = 2 # Looks wrong hero . moveRight ( steps ) hero . moveUp ( steps ) hero…" at bounding box center [776, 292] width 314 height 322
type textarea "steps = 3 # Looks wrong"
drag, startPoint x: 778, startPoint y: 451, endPoint x: 788, endPoint y: 441, distance: 13.7
click at [779, 447] on span "Run" at bounding box center [765, 449] width 45 height 11
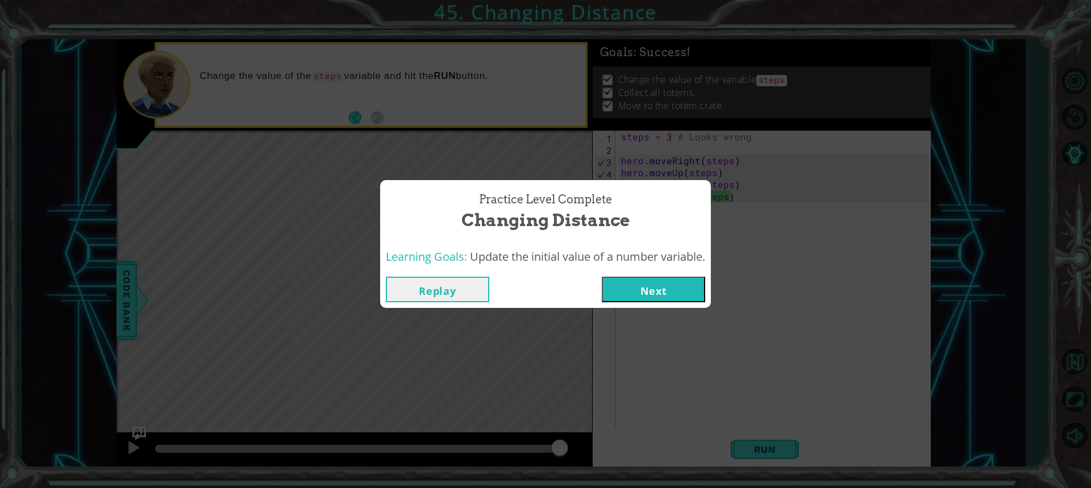
click at [644, 285] on button "Next" at bounding box center [653, 290] width 103 height 26
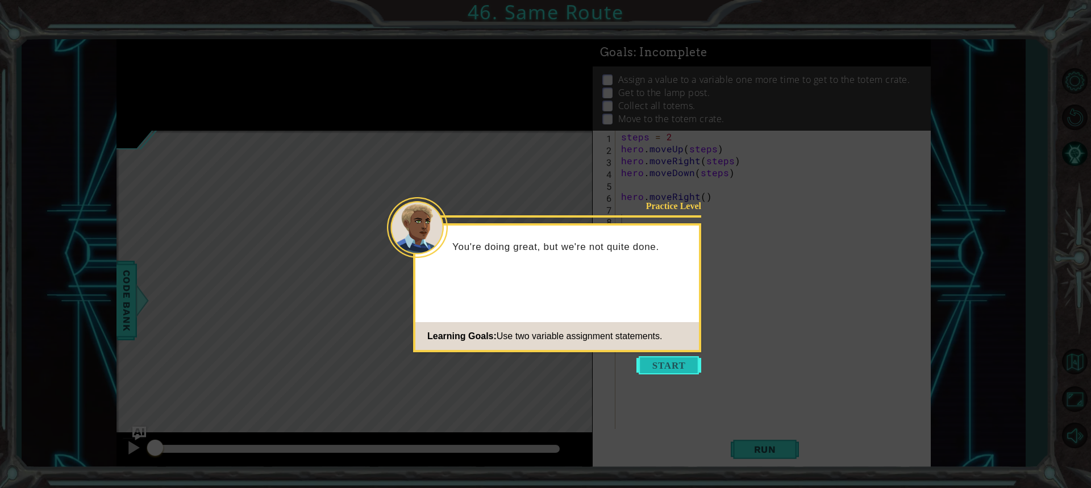
click at [658, 364] on button "Start" at bounding box center [669, 365] width 65 height 18
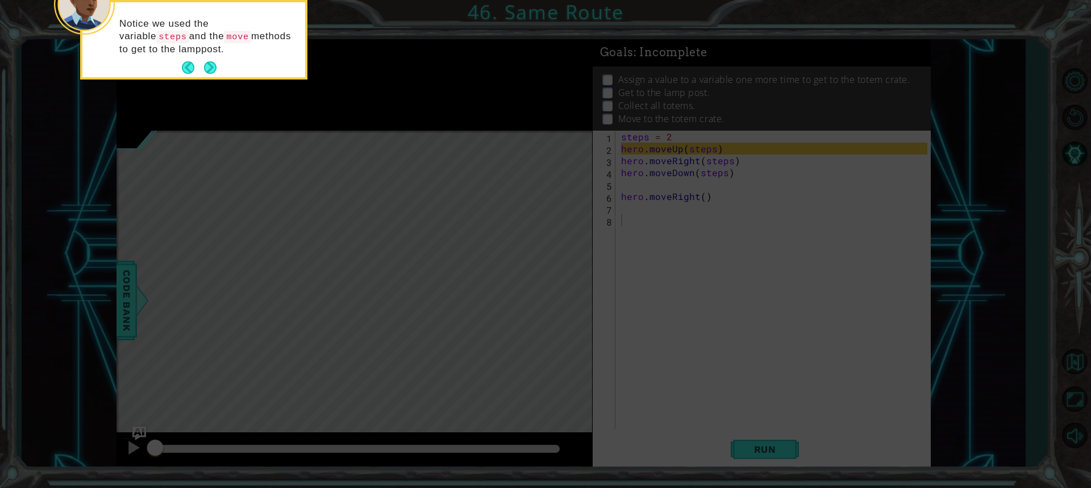
click at [221, 65] on div "Notice we used the variable steps and the move methods to get to the lamppost." at bounding box center [193, 42] width 223 height 70
click at [207, 65] on button "Next" at bounding box center [210, 67] width 13 height 13
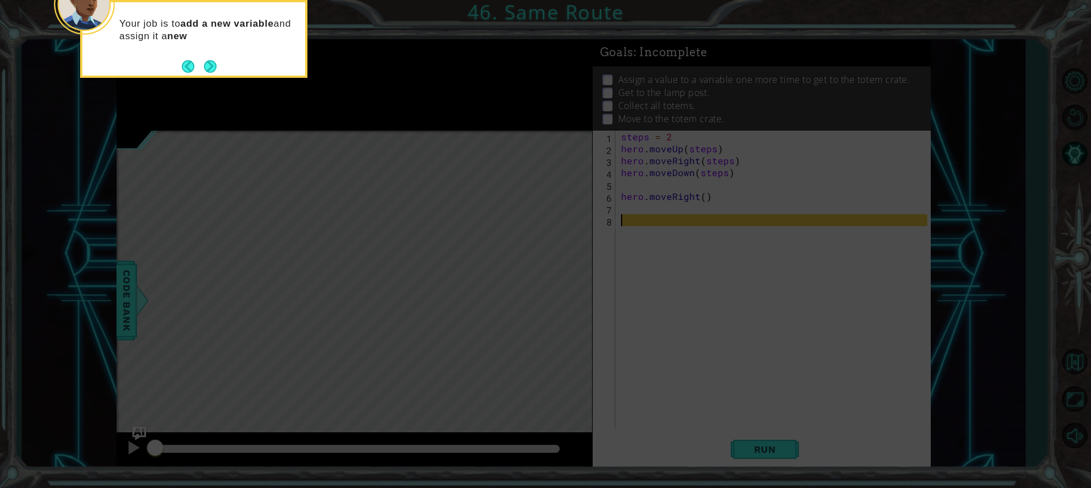
click at [207, 65] on button "Next" at bounding box center [210, 66] width 13 height 13
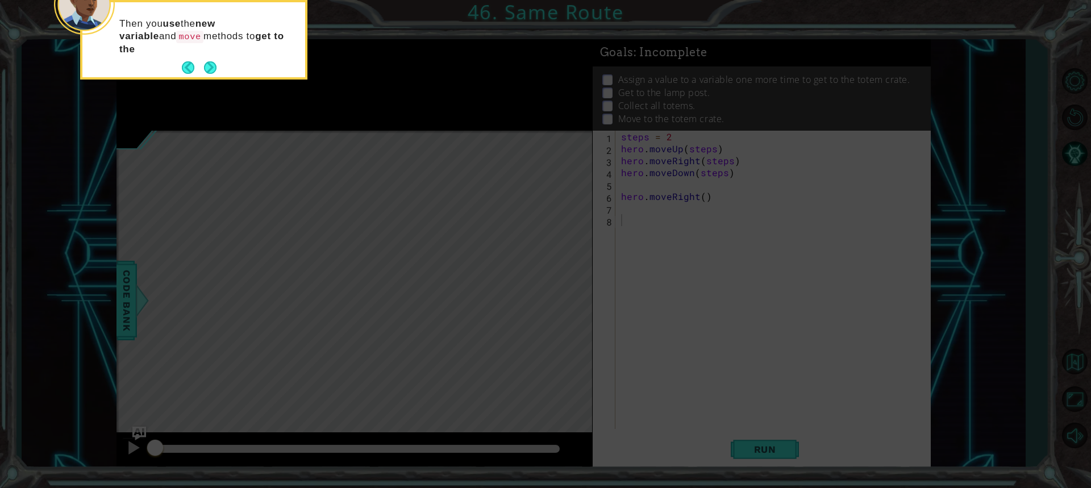
click at [207, 65] on button "Next" at bounding box center [210, 67] width 13 height 13
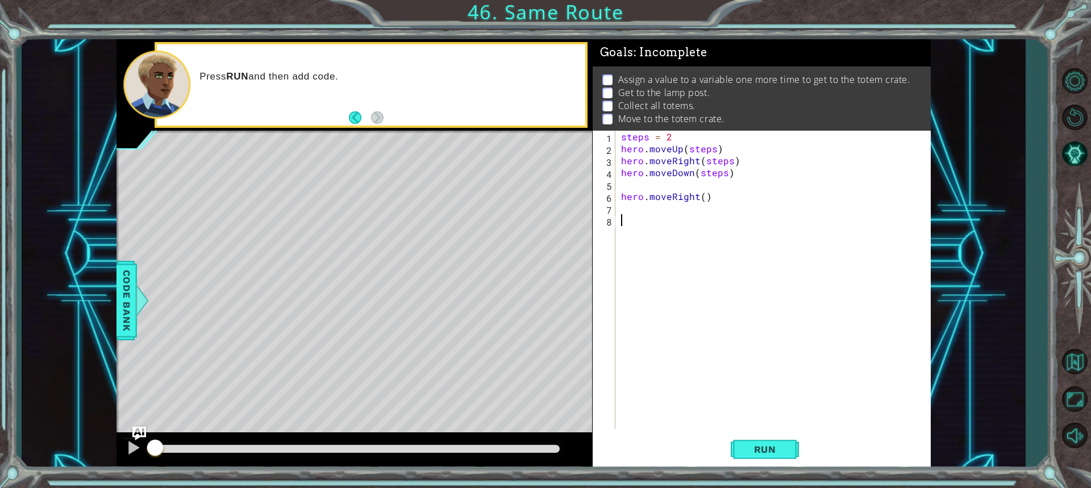
click at [649, 211] on div "steps = 2 hero . moveUp ( steps ) hero . moveRight ( steps ) hero . moveDown ( …" at bounding box center [776, 292] width 314 height 322
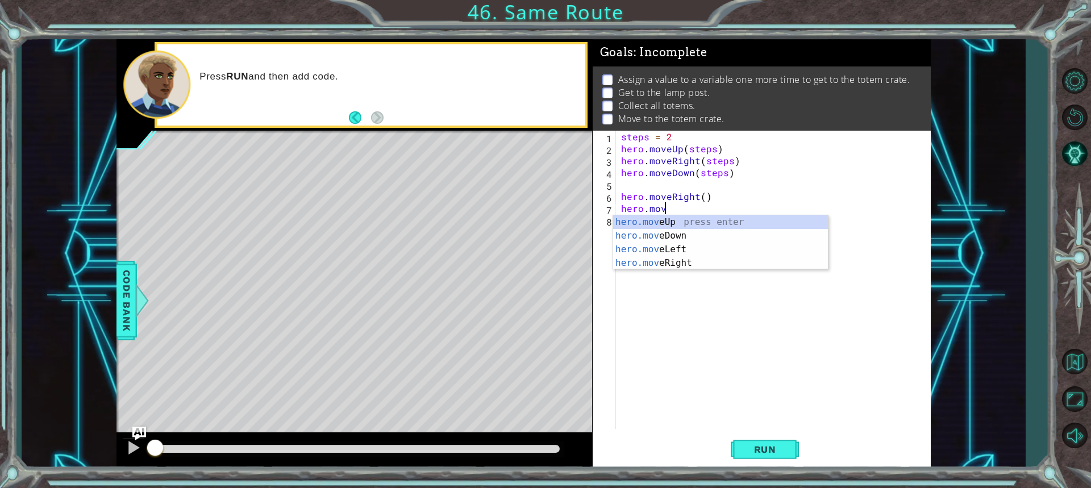
scroll to position [0, 2]
click at [635, 221] on div "hero.move Up press enter hero.move Down press enter hero.move Left press enter …" at bounding box center [720, 256] width 215 height 82
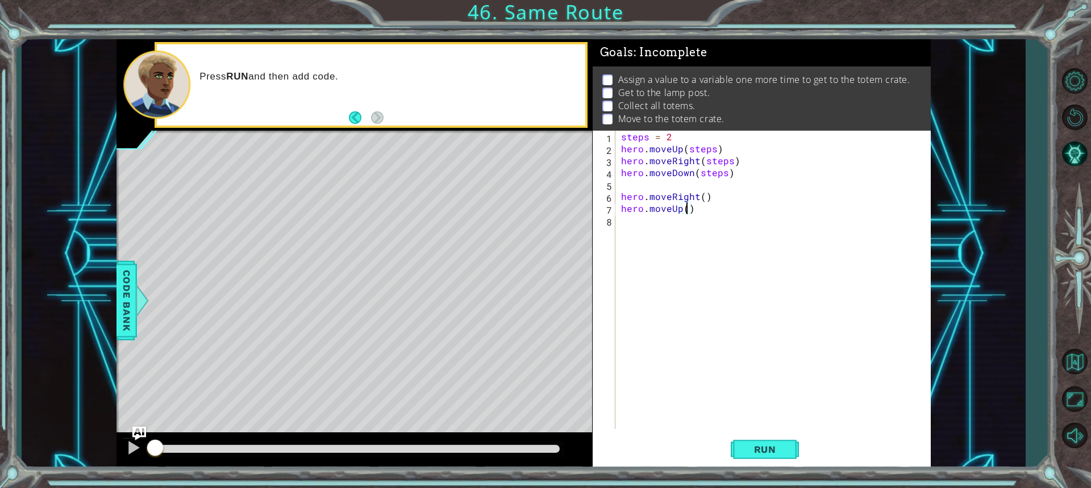
type textarea "hero.moveUp(3)"
click at [643, 227] on div "steps = 2 hero . moveUp ( steps ) hero . moveRight ( steps ) hero . moveDown ( …" at bounding box center [776, 292] width 314 height 322
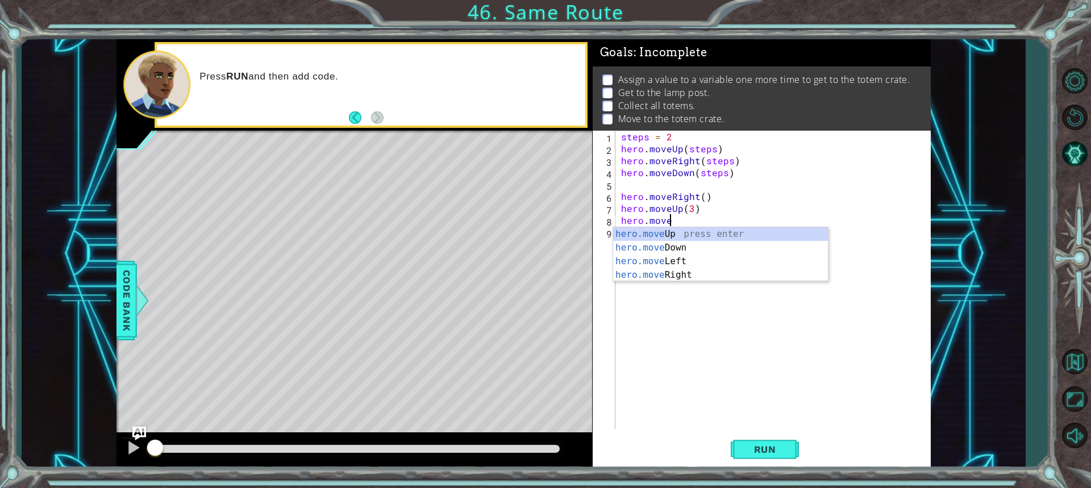
scroll to position [0, 2]
click at [664, 272] on div "hero.move Up press enter hero.move Down press enter hero.move Left press enter …" at bounding box center [720, 268] width 215 height 82
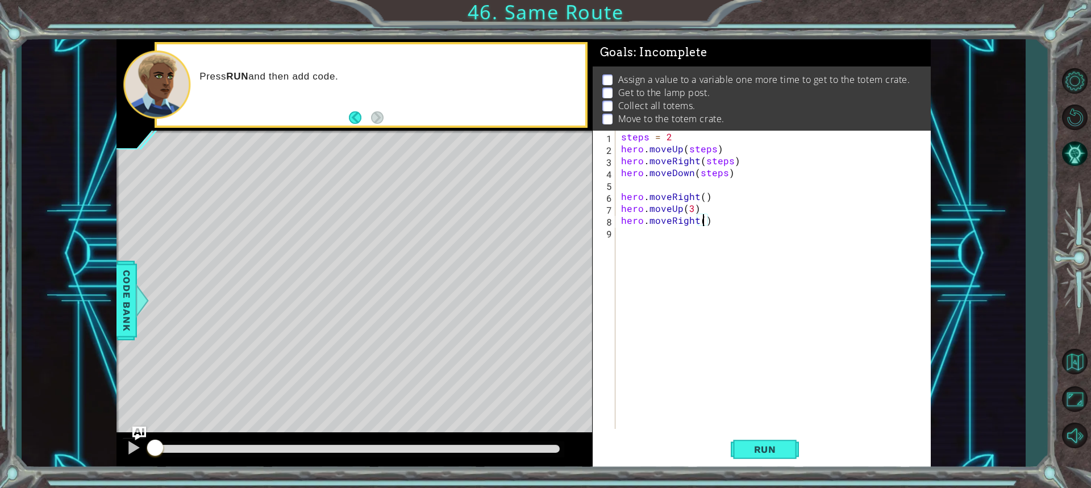
scroll to position [0, 5]
type textarea "hero.moveRight(3)"
click at [640, 243] on div "steps = 2 hero . moveUp ( steps ) hero . moveRight ( steps ) hero . moveDown ( …" at bounding box center [776, 292] width 314 height 322
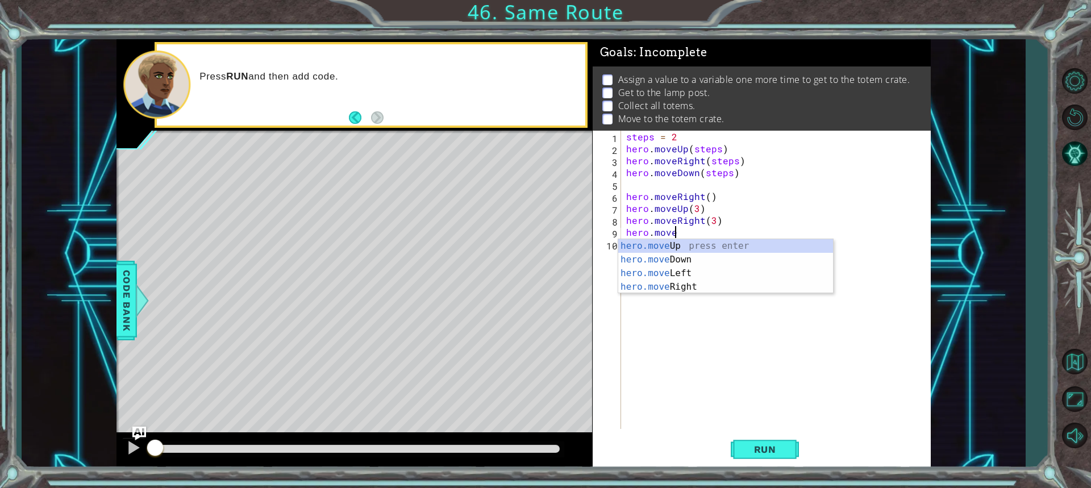
scroll to position [0, 2]
click at [676, 262] on div "hero.move Up press enter hero.move Down press enter hero.move Left press enter …" at bounding box center [725, 280] width 215 height 82
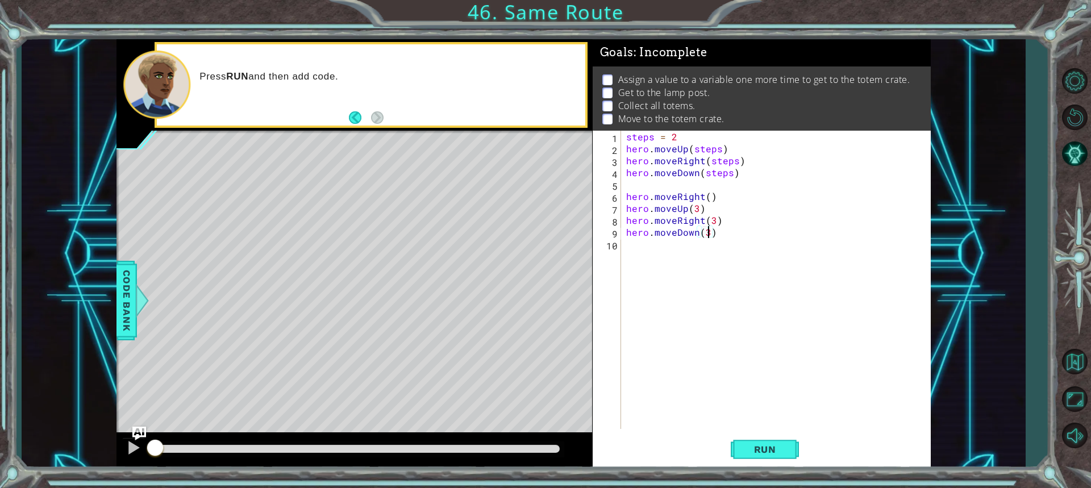
scroll to position [0, 5]
type textarea "hero.moveDown(3)"
click at [775, 444] on span "Run" at bounding box center [765, 449] width 45 height 11
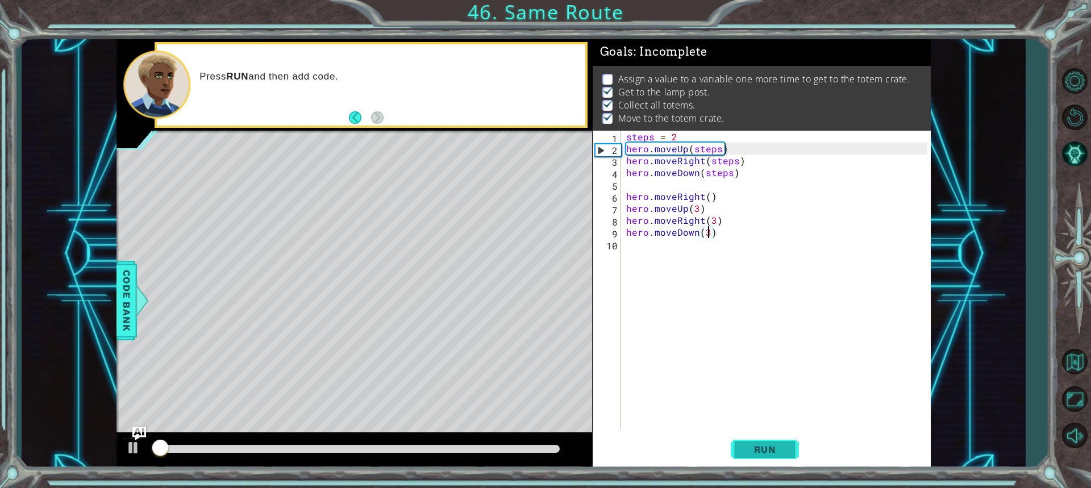
scroll to position [7, 0]
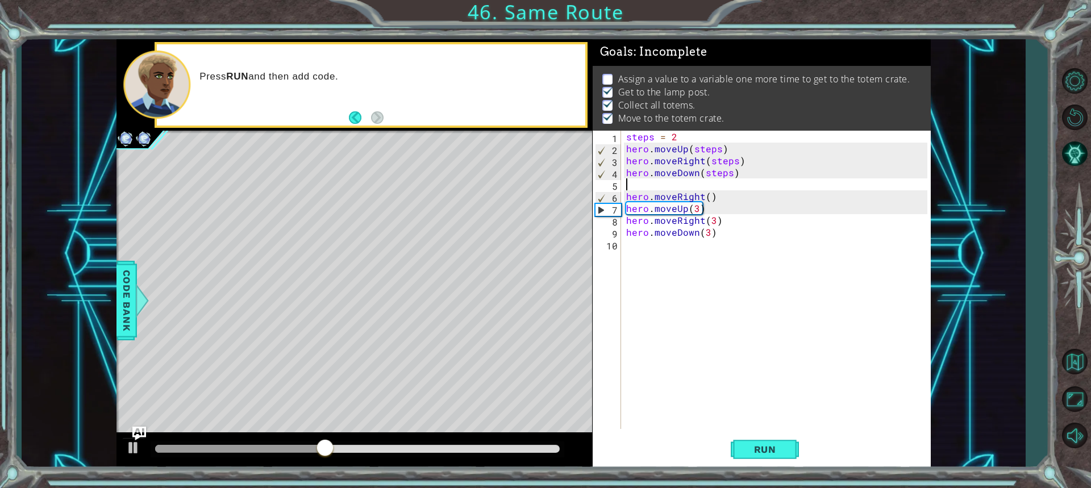
click at [630, 181] on div "steps = 2 hero . moveUp ( steps ) hero . moveRight ( steps ) hero . moveDown ( …" at bounding box center [778, 292] width 309 height 322
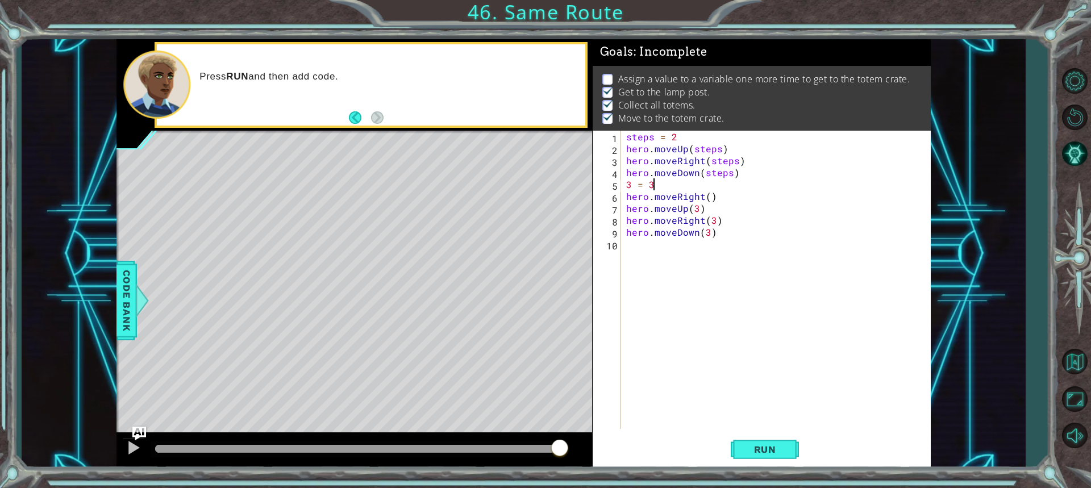
scroll to position [0, 1]
click at [781, 437] on button "Run" at bounding box center [765, 450] width 68 height 34
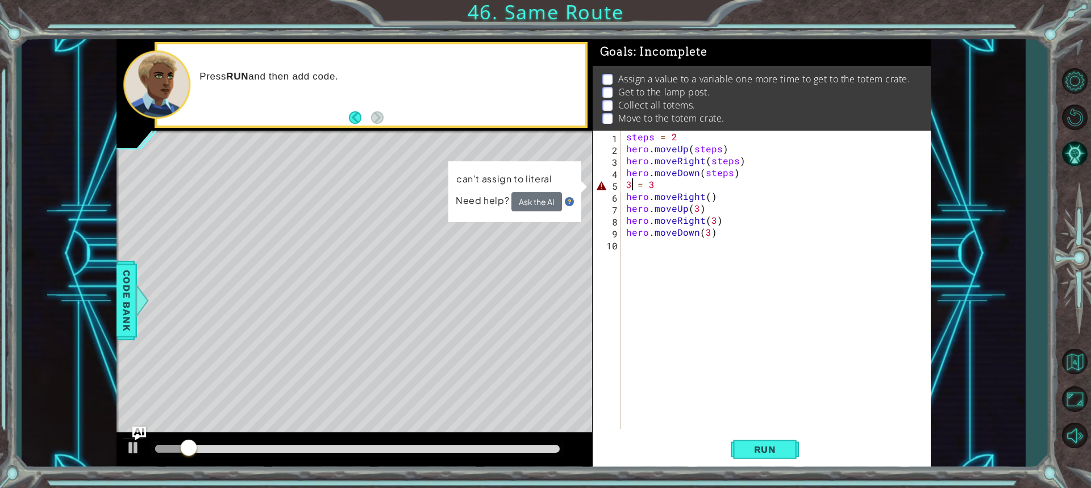
click at [631, 185] on div "steps = 2 hero . moveUp ( steps ) hero . moveRight ( steps ) hero . moveDown ( …" at bounding box center [778, 292] width 309 height 322
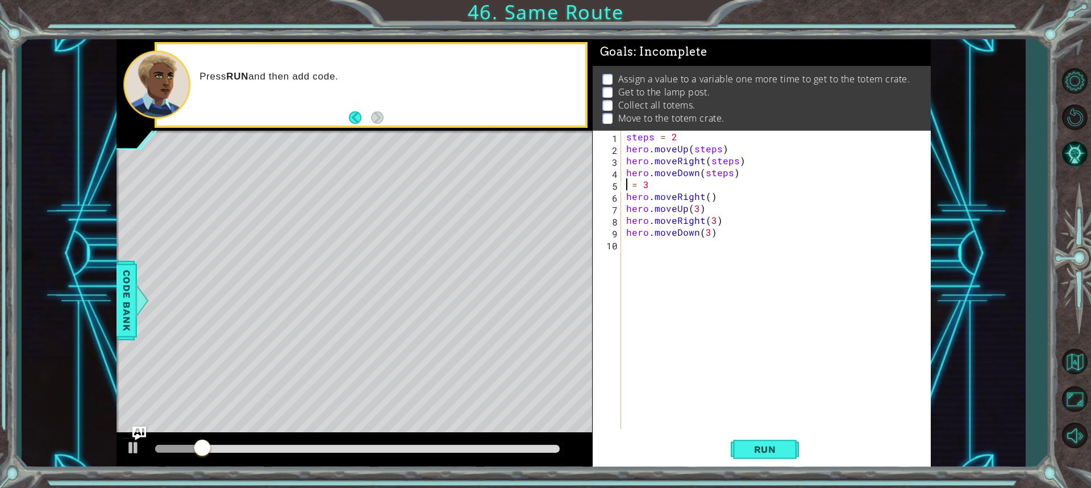
scroll to position [0, 1]
type textarea "A = 3"
click at [677, 319] on div "steps = 2 hero . moveUp ( steps ) hero . moveRight ( steps ) hero . moveDown ( …" at bounding box center [778, 292] width 309 height 322
click at [696, 207] on div "steps = 2 hero . moveUp ( steps ) hero . moveRight ( steps ) hero . moveDown ( …" at bounding box center [778, 292] width 309 height 322
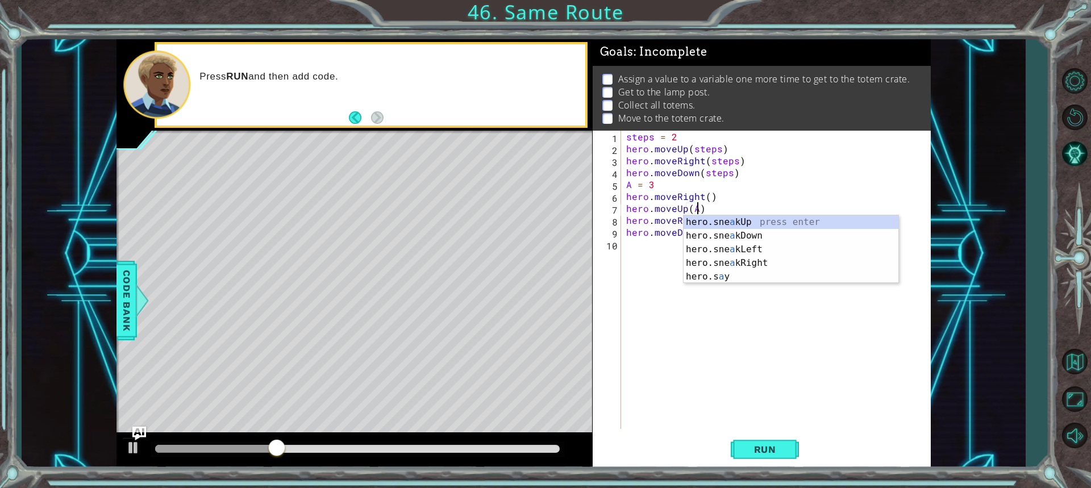
scroll to position [0, 4]
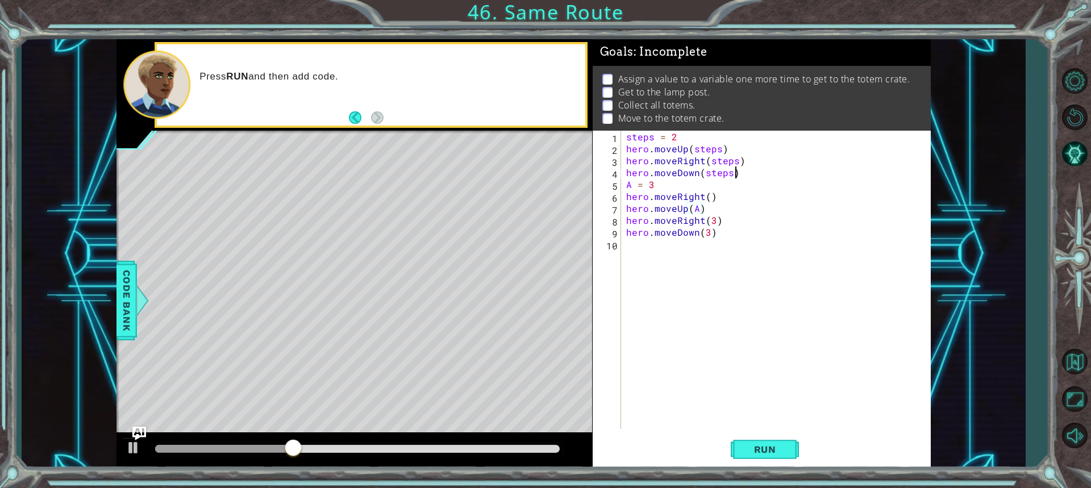
click at [755, 169] on div "steps = 2 hero . moveUp ( steps ) hero . moveRight ( steps ) hero . moveDown ( …" at bounding box center [778, 292] width 309 height 322
click at [713, 223] on div "steps = 2 hero . moveUp ( steps ) hero . moveRight ( steps ) hero . moveDown ( …" at bounding box center [778, 292] width 309 height 322
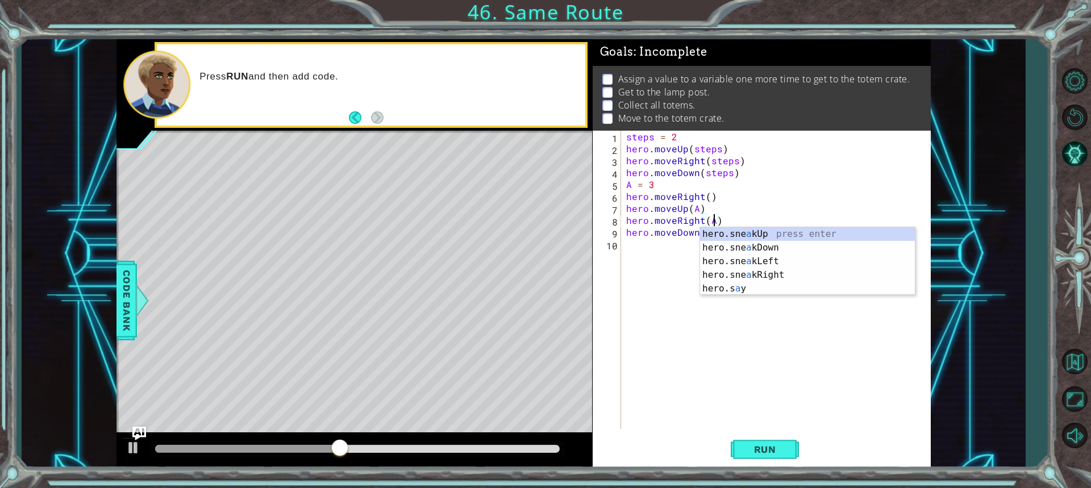
drag, startPoint x: 753, startPoint y: 194, endPoint x: 748, endPoint y: 191, distance: 5.9
click at [749, 191] on div "steps = 2 hero . moveUp ( steps ) hero . moveRight ( steps ) hero . moveDown ( …" at bounding box center [778, 292] width 309 height 322
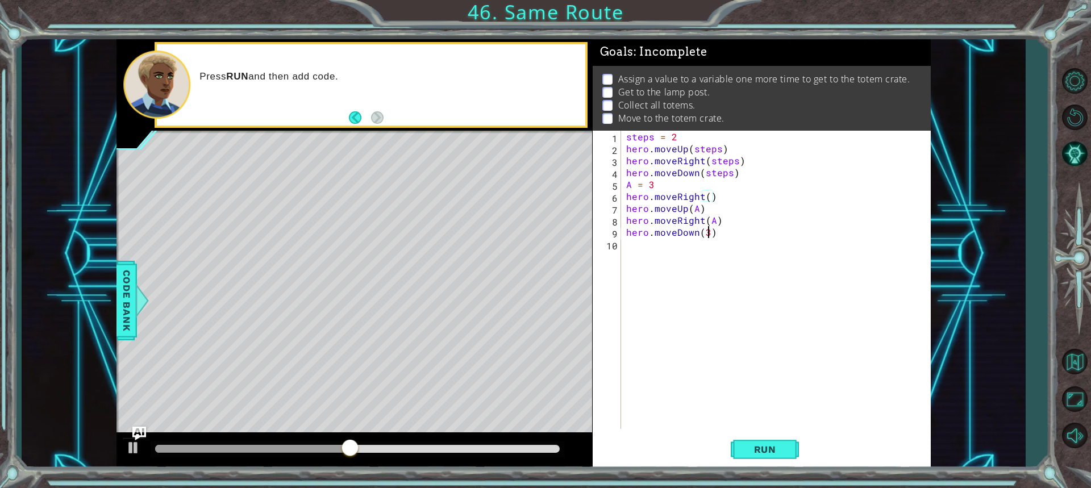
click at [708, 234] on div "steps = 2 hero . moveUp ( steps ) hero . moveRight ( steps ) hero . moveDown ( …" at bounding box center [778, 292] width 309 height 322
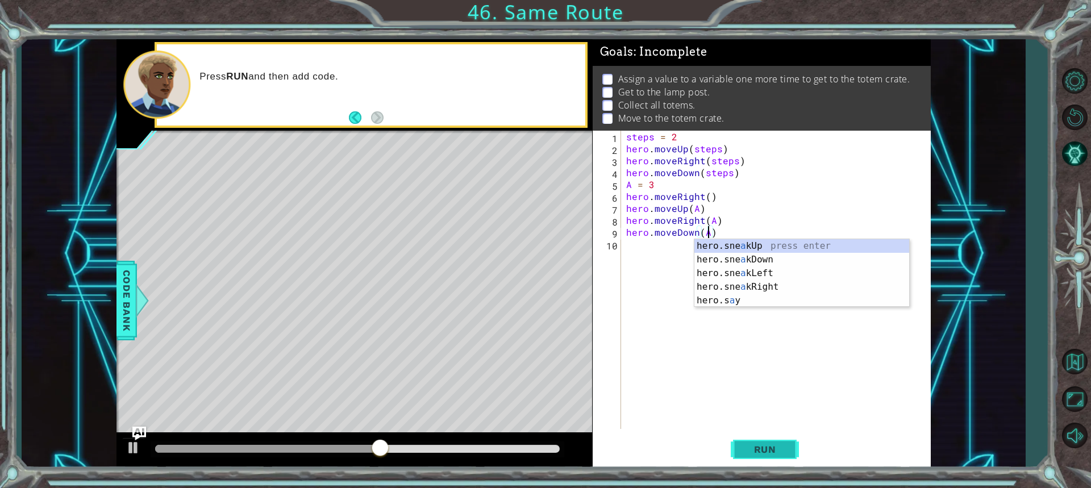
type textarea "hero.moveDown(A)"
click at [768, 442] on button "Run" at bounding box center [765, 450] width 68 height 34
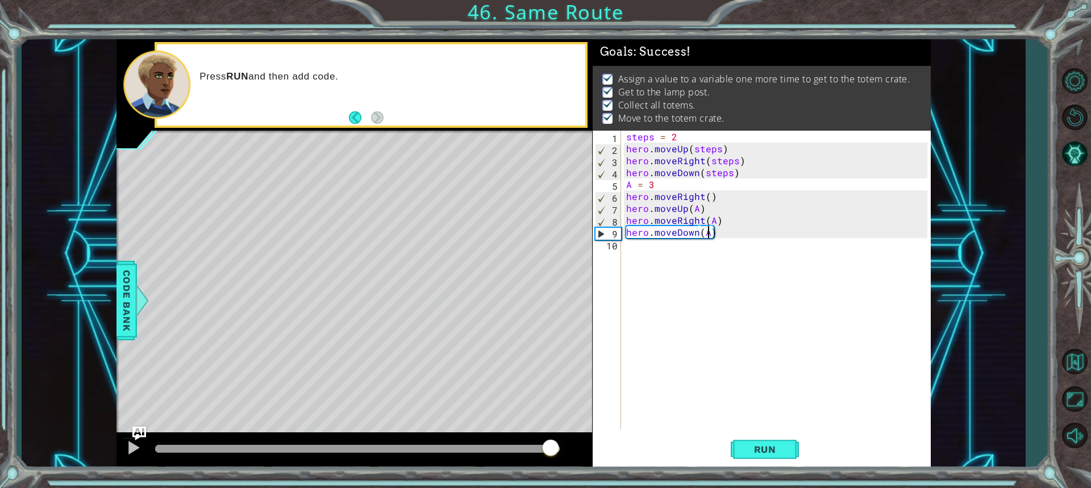
click at [551, 420] on div "methods hero use(thing) moveUp(steps) moveDown(steps) moveLeft(steps) moveRight…" at bounding box center [524, 254] width 814 height 430
drag, startPoint x: 501, startPoint y: 447, endPoint x: 590, endPoint y: 440, distance: 90.1
click at [590, 440] on body "1 ההההההההההההההההההההההההההההההההההההההההההההההההההההההההההההההההההההההההההההה…" at bounding box center [545, 244] width 1091 height 488
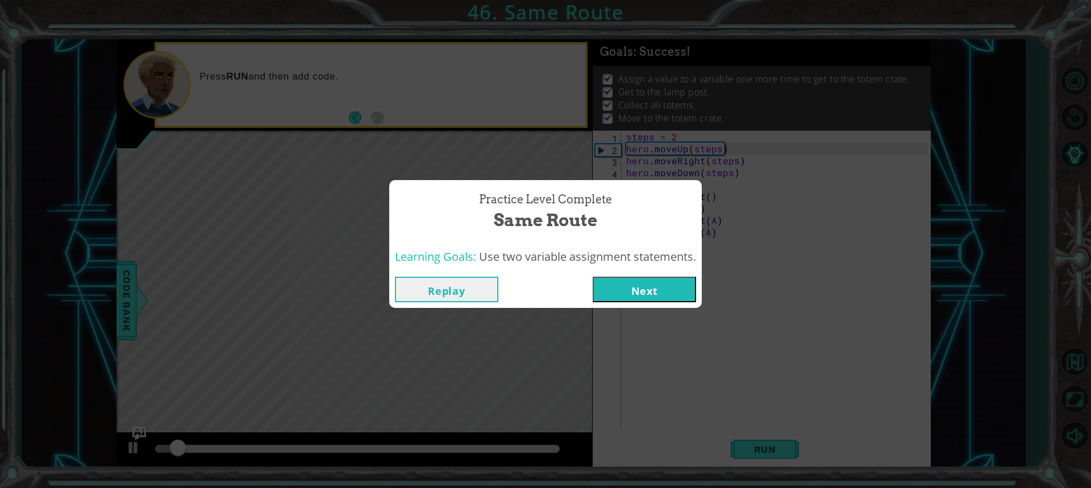
click at [625, 298] on button "Next" at bounding box center [644, 290] width 103 height 26
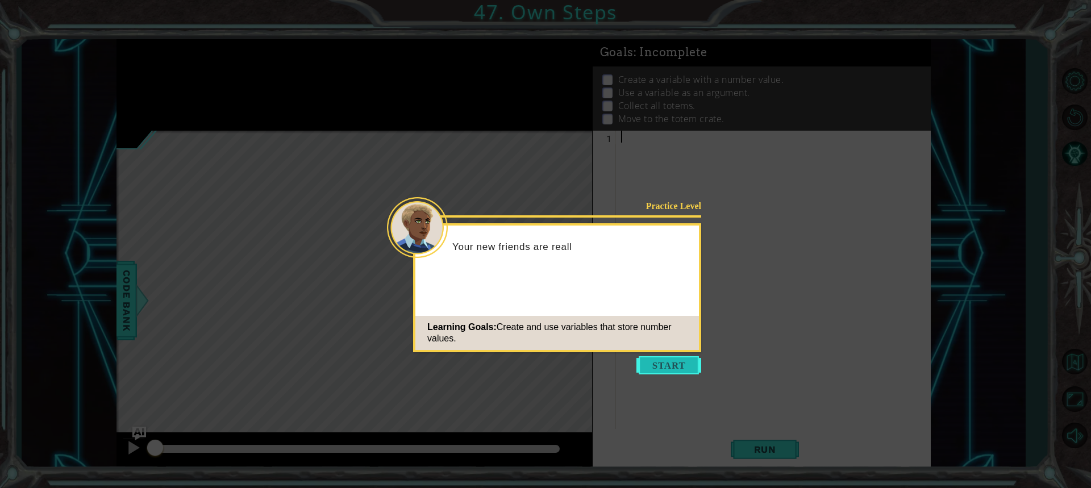
click at [648, 369] on button "Start" at bounding box center [669, 365] width 65 height 18
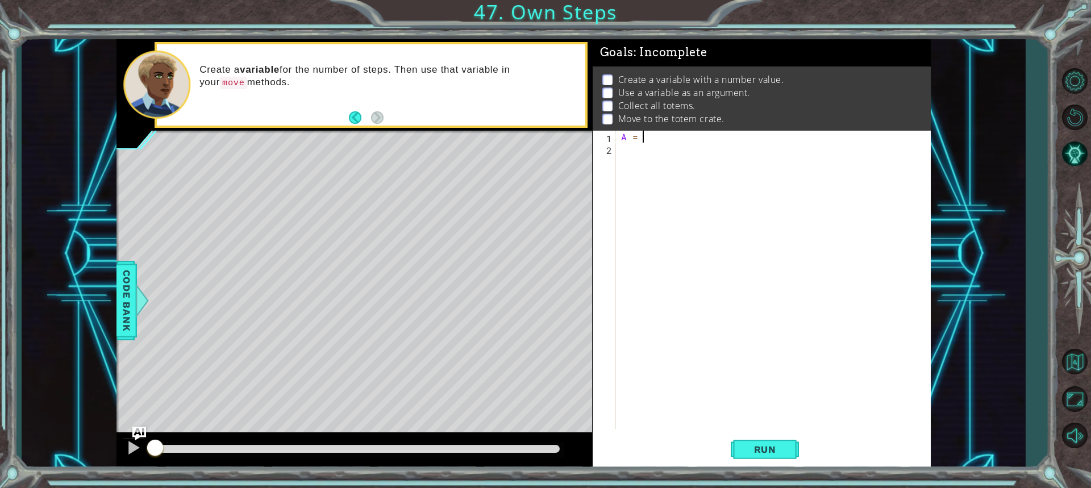
type textarea "A = 3"
click at [631, 153] on div "A = 3" at bounding box center [776, 292] width 314 height 322
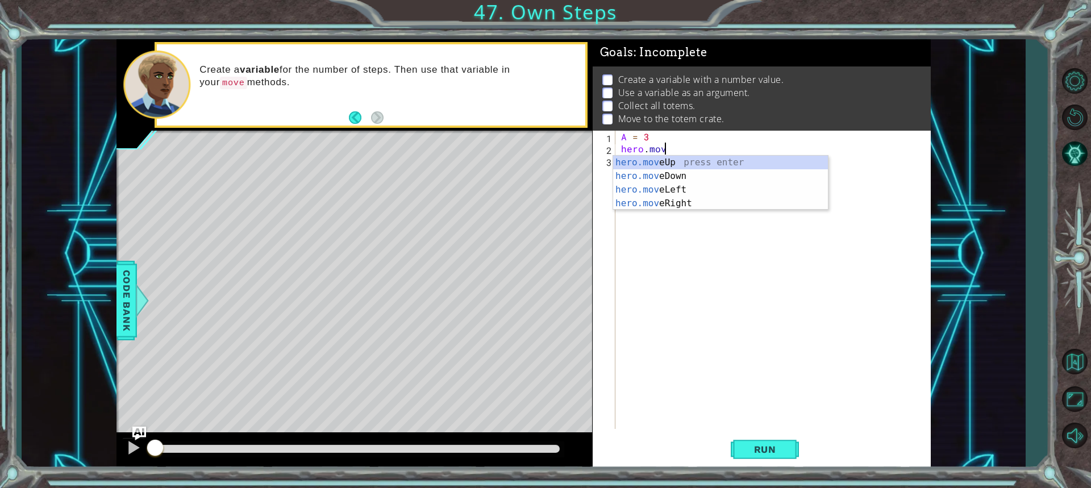
scroll to position [0, 2]
click at [674, 161] on div "hero.move Up press enter hero.move Down press enter hero.move Left press enter …" at bounding box center [720, 197] width 215 height 82
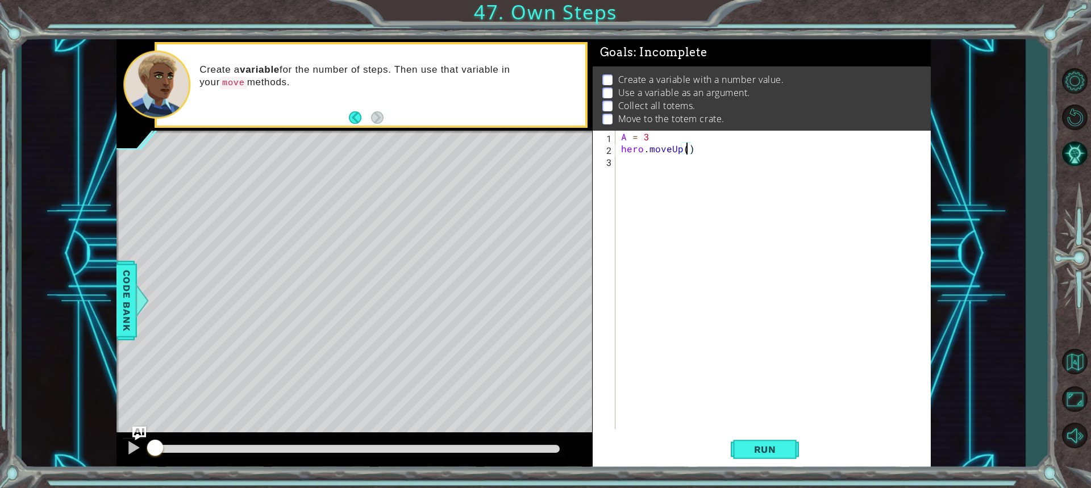
type textarea "hero.moveUp(A)"
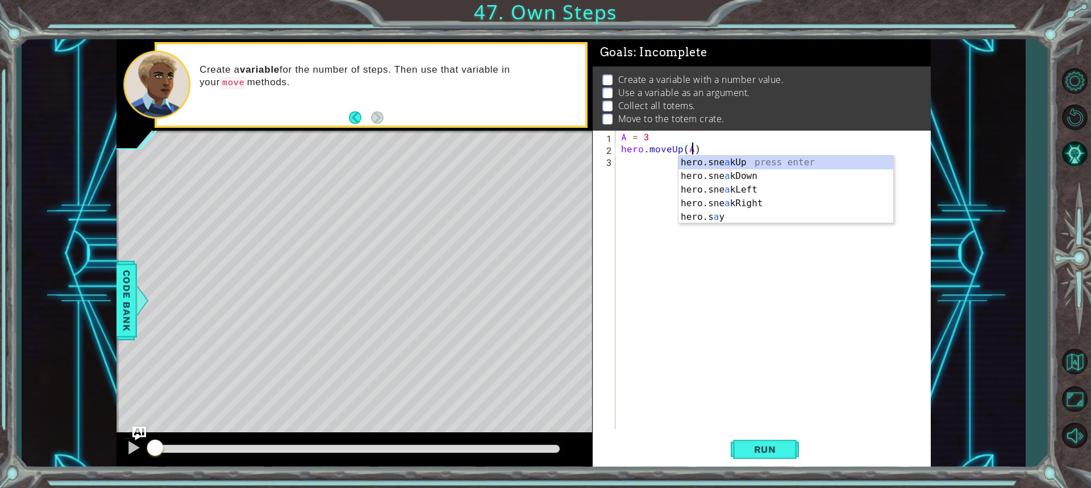
scroll to position [0, 4]
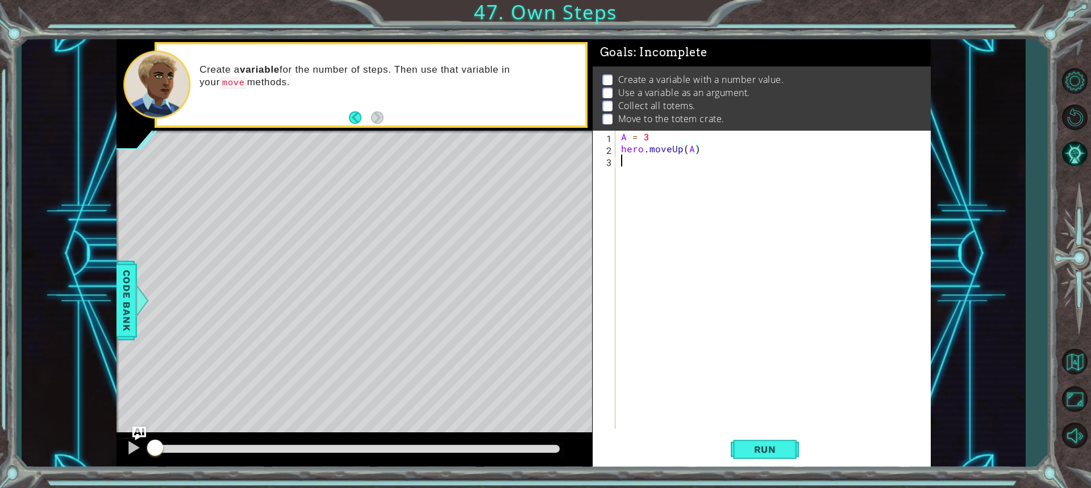
click at [635, 161] on div "A = 3 hero . moveUp ( A )" at bounding box center [776, 292] width 314 height 322
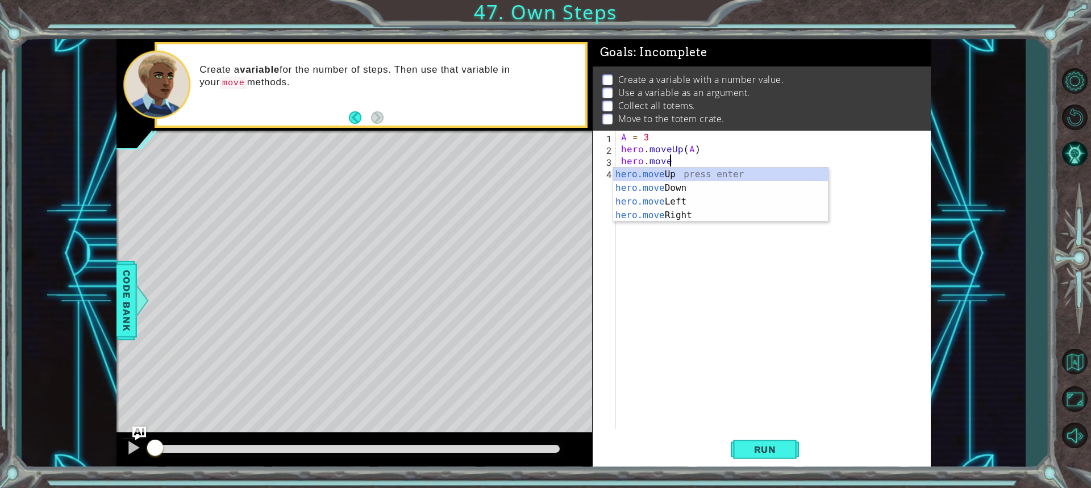
scroll to position [0, 2]
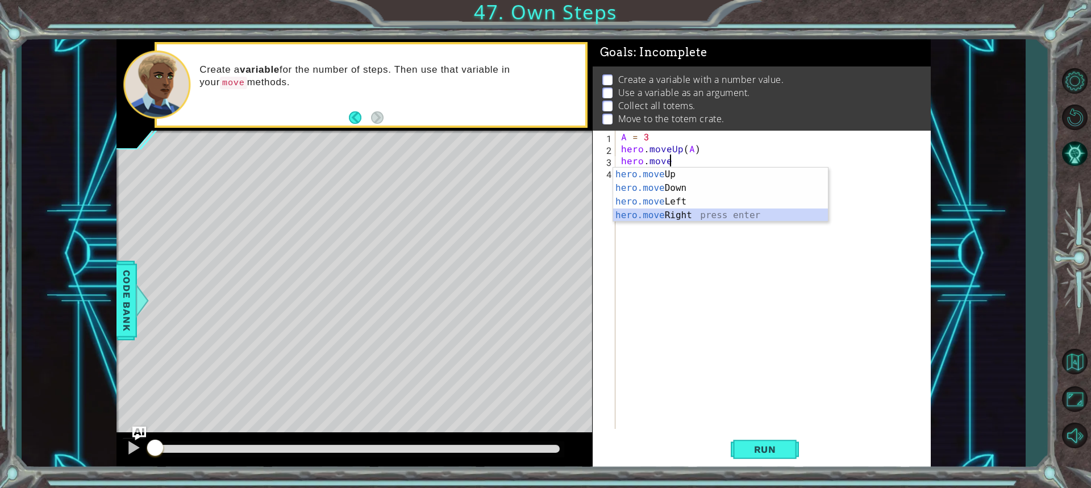
click at [682, 221] on div "hero.move Up press enter hero.move Down press enter hero.move Left press enter …" at bounding box center [720, 209] width 215 height 82
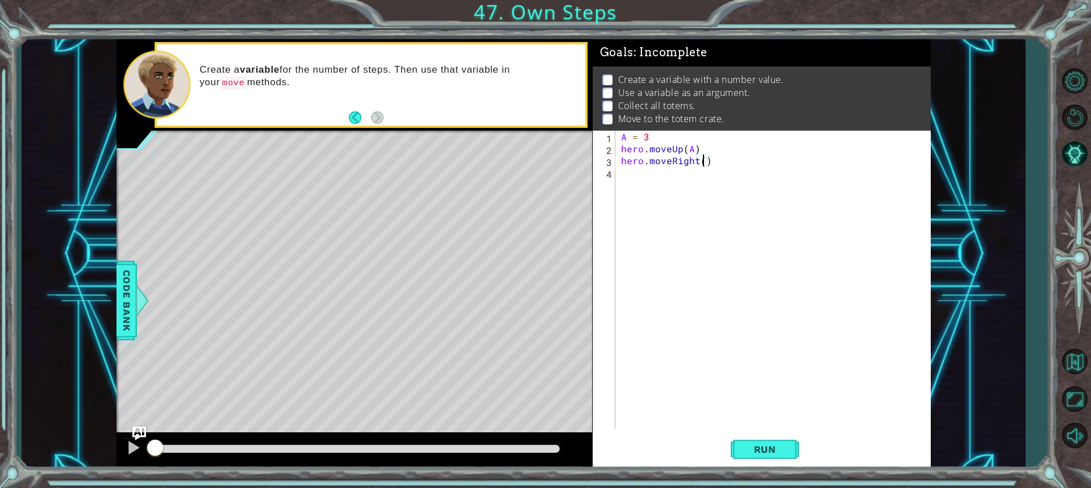
type textarea "hero.moveRight(A)"
click at [634, 166] on div "A = 3 hero . moveUp ( A ) hero . moveRight ( A )" at bounding box center [776, 292] width 314 height 322
click at [621, 173] on div "A = 3 hero . moveUp ( A ) hero . moveRight ( A )" at bounding box center [776, 292] width 314 height 322
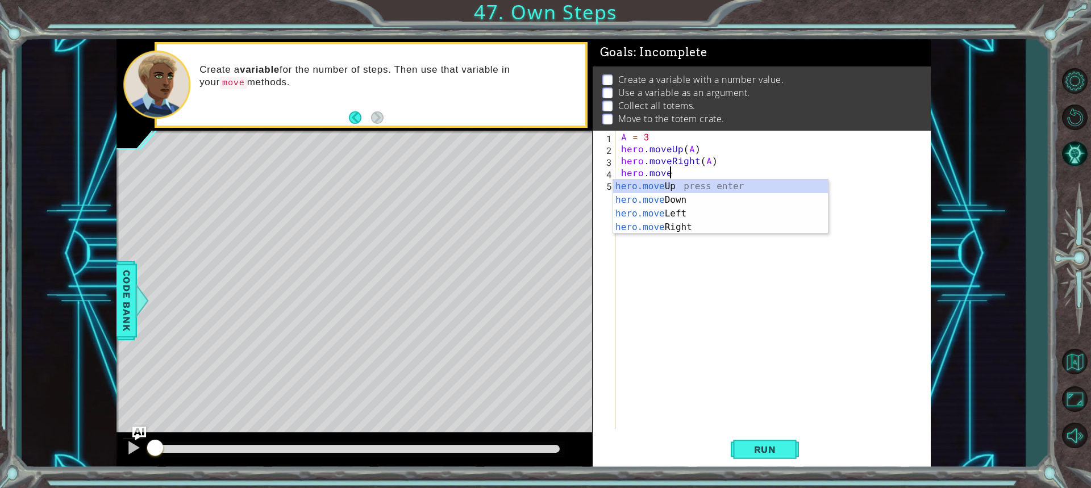
scroll to position [0, 2]
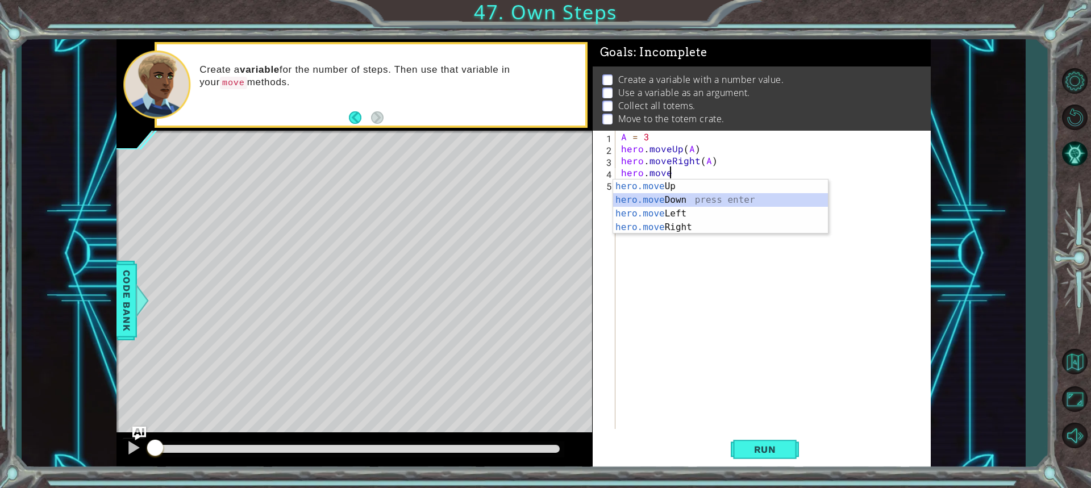
click at [664, 201] on div "hero.move Up press enter hero.move Down press enter hero.move Left press enter …" at bounding box center [720, 221] width 215 height 82
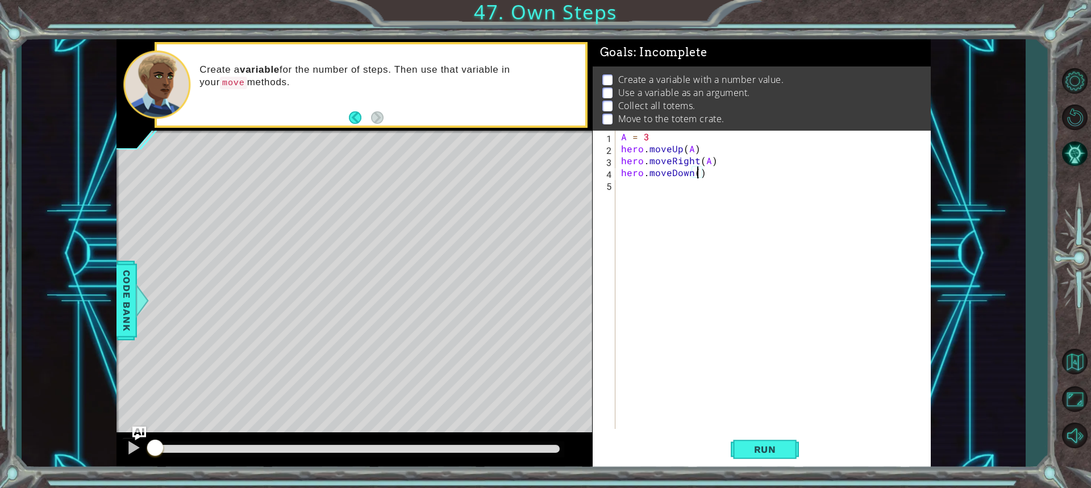
scroll to position [0, 5]
type textarea "hero.moveDown(A)"
click at [638, 186] on div "A = 3 hero . moveUp ( A ) hero . moveRight ( A ) hero . moveDown ( A )" at bounding box center [776, 292] width 314 height 322
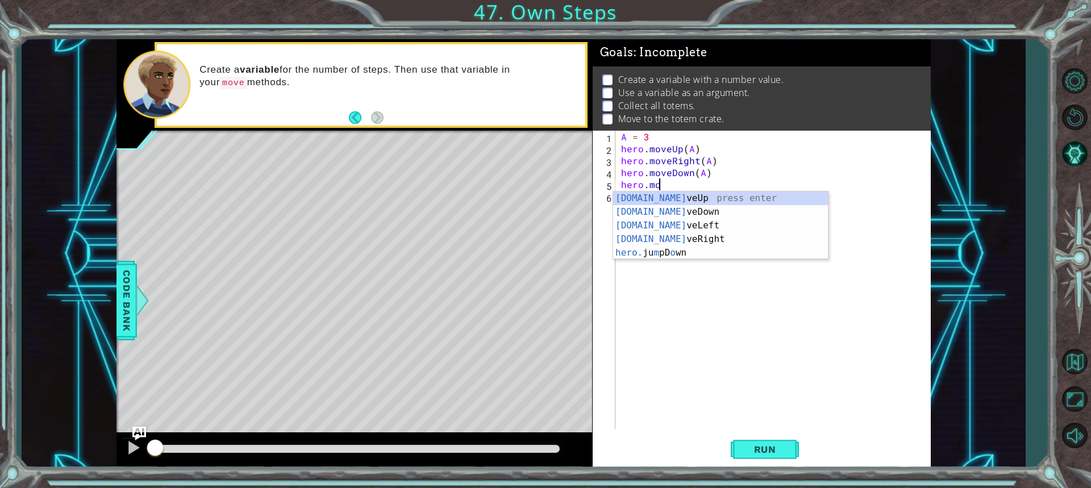
scroll to position [0, 2]
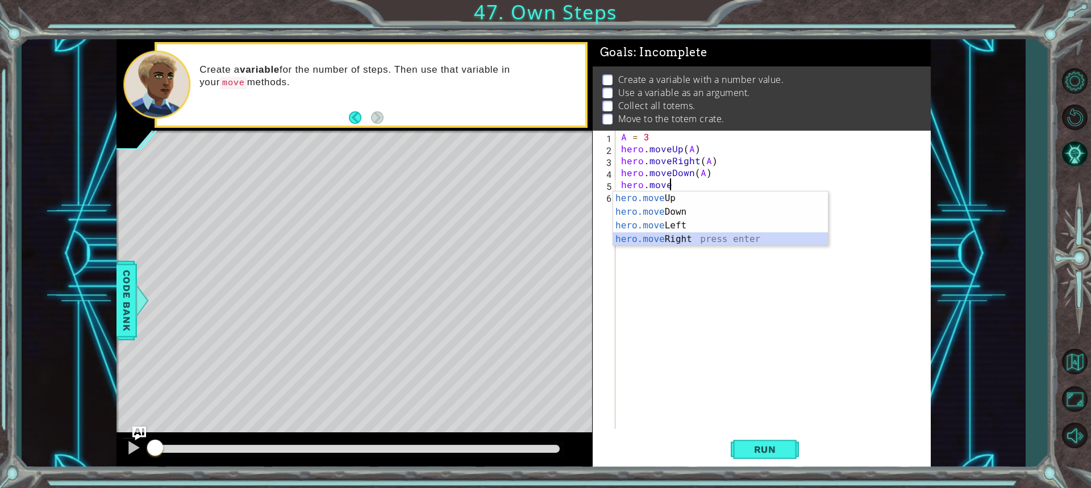
click at [676, 243] on div "hero.move Up press enter hero.move Down press enter hero.move Left press enter …" at bounding box center [720, 233] width 215 height 82
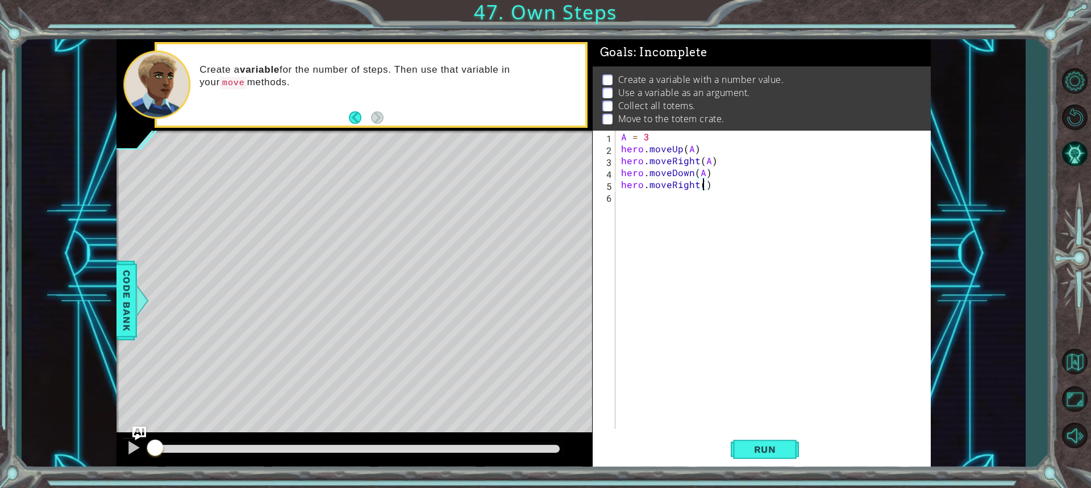
scroll to position [0, 5]
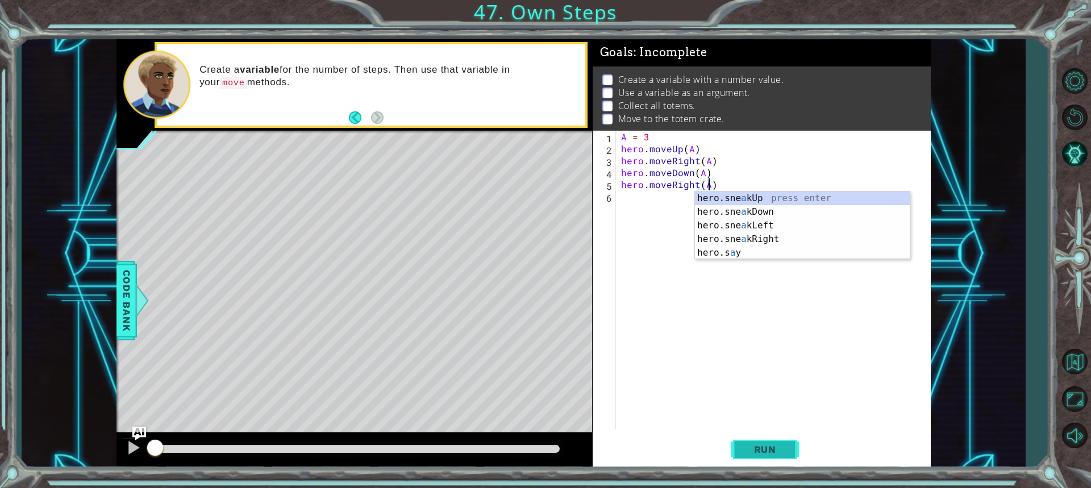
type textarea "hero.moveRight(A)"
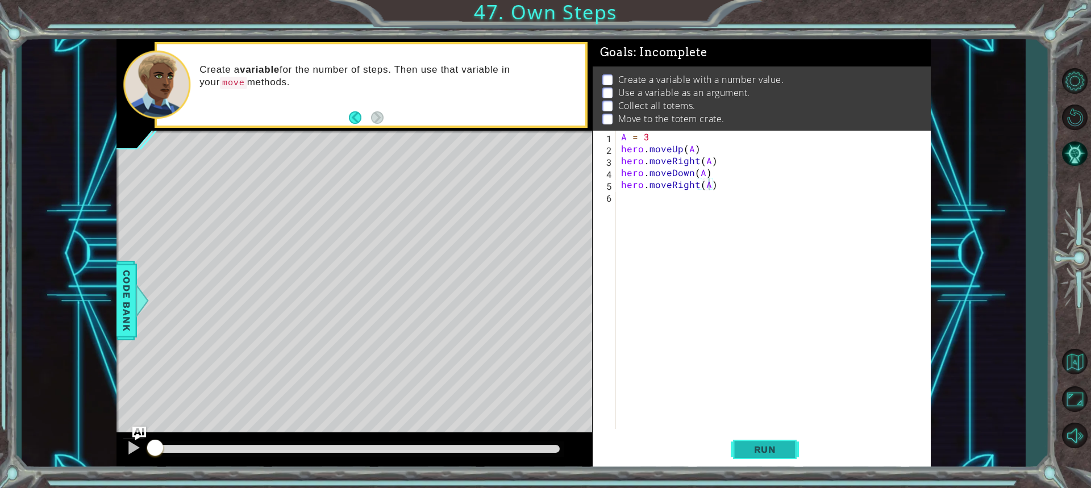
click at [784, 447] on span "Run" at bounding box center [765, 449] width 45 height 11
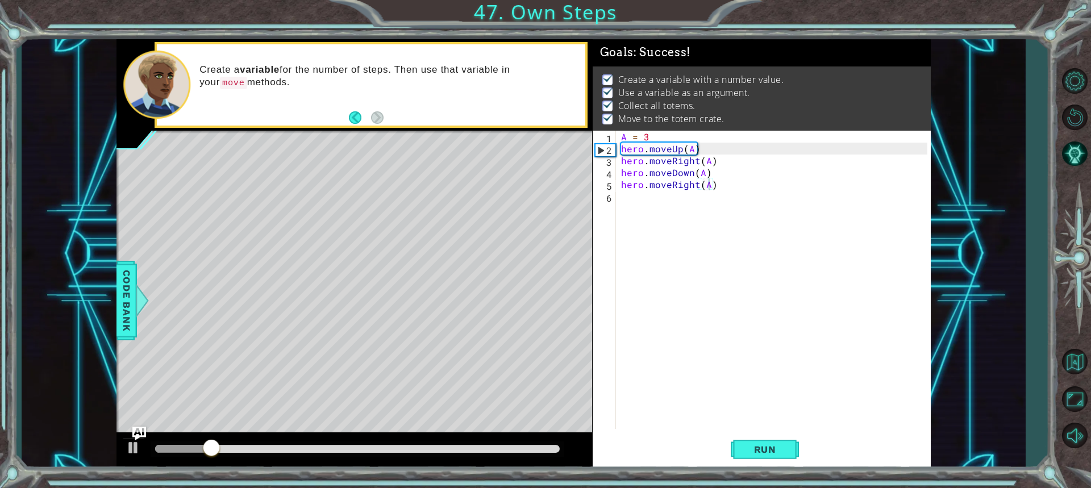
click at [527, 444] on div at bounding box center [357, 450] width 413 height 16
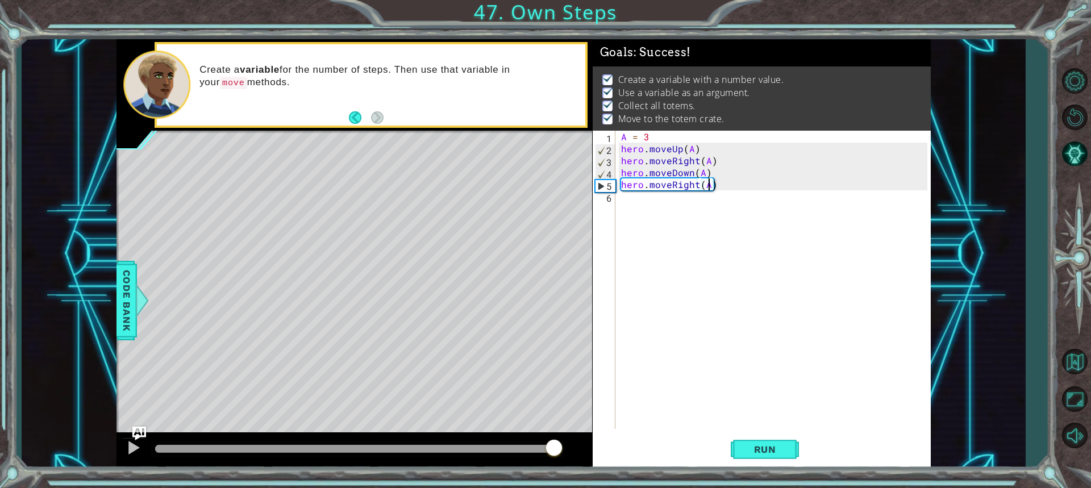
drag, startPoint x: 527, startPoint y: 444, endPoint x: 554, endPoint y: 450, distance: 26.6
click at [554, 450] on div at bounding box center [357, 449] width 404 height 8
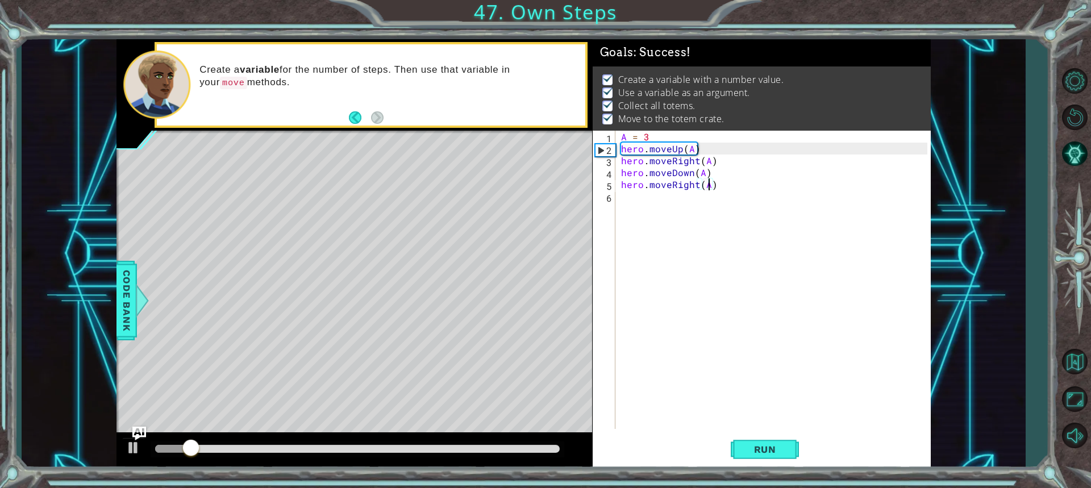
click at [535, 450] on div at bounding box center [357, 449] width 404 height 8
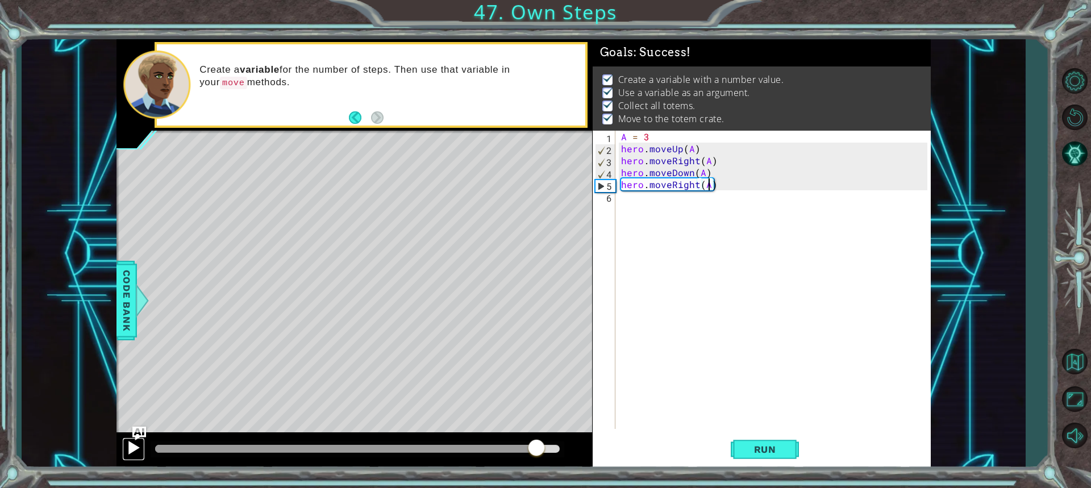
click at [132, 446] on div at bounding box center [133, 447] width 15 height 15
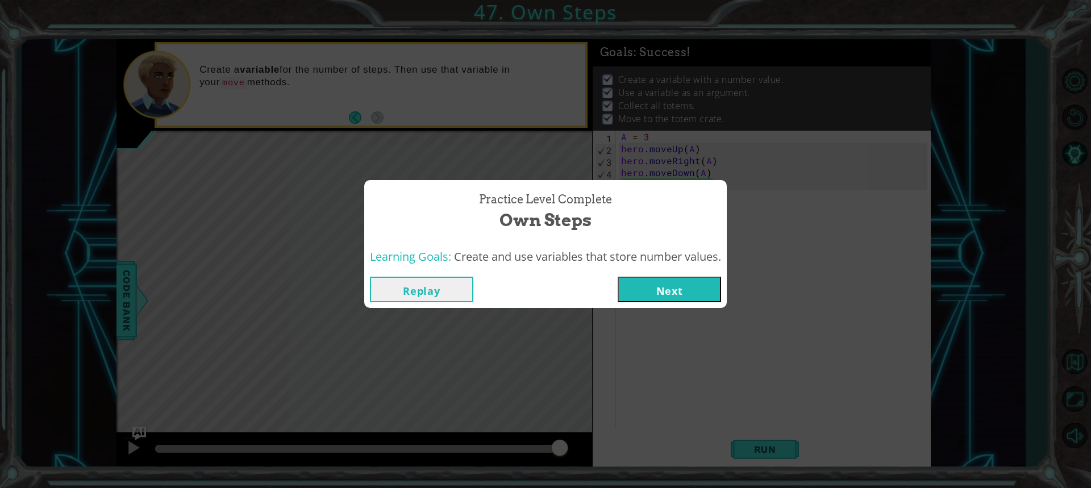
click at [669, 283] on button "Next" at bounding box center [669, 290] width 103 height 26
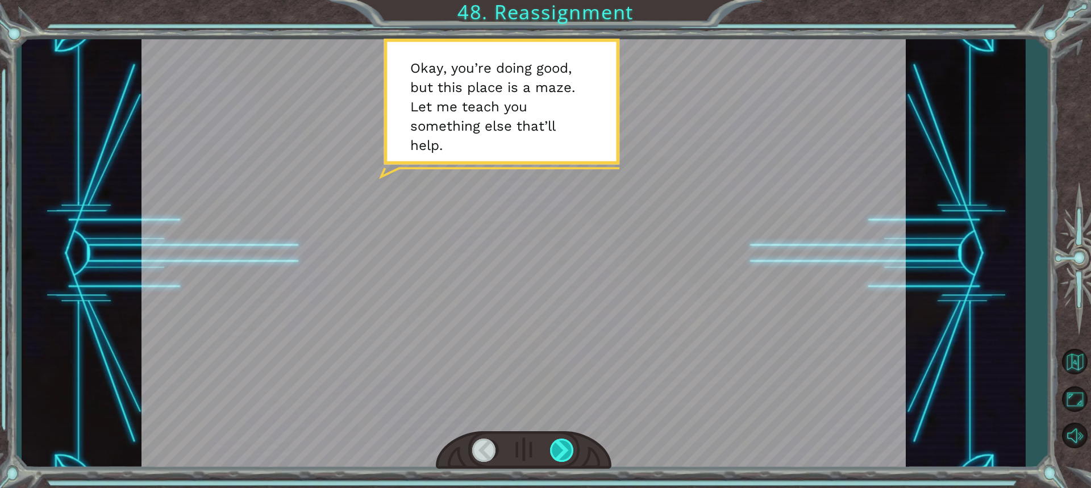
click at [550, 446] on div at bounding box center [562, 450] width 25 height 23
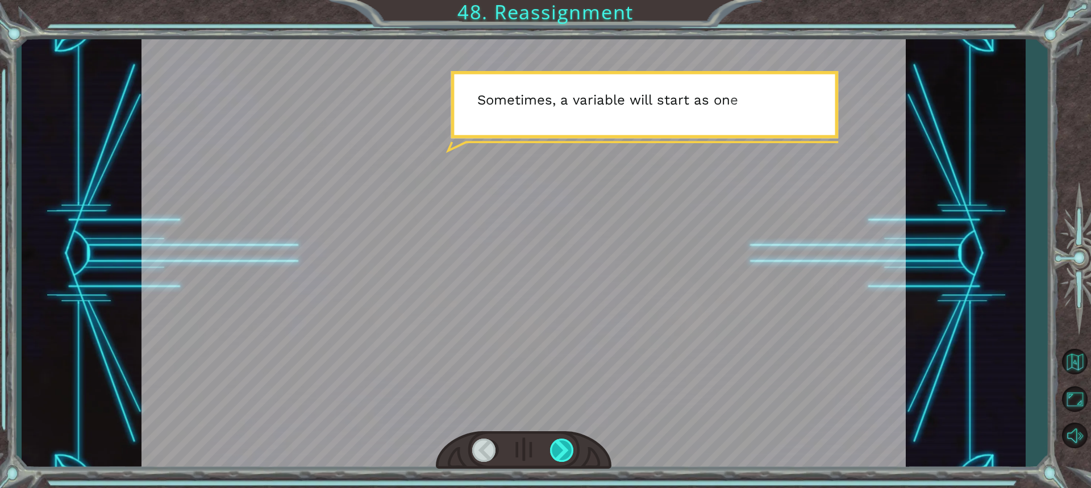
click at [550, 444] on div at bounding box center [562, 450] width 25 height 23
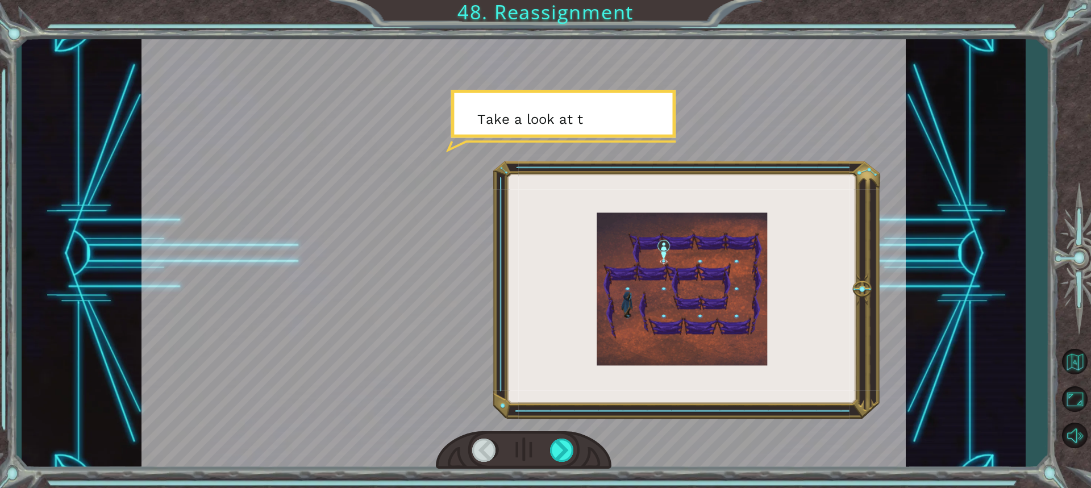
click at [549, 443] on div at bounding box center [524, 450] width 176 height 39
click at [559, 450] on div at bounding box center [562, 450] width 25 height 23
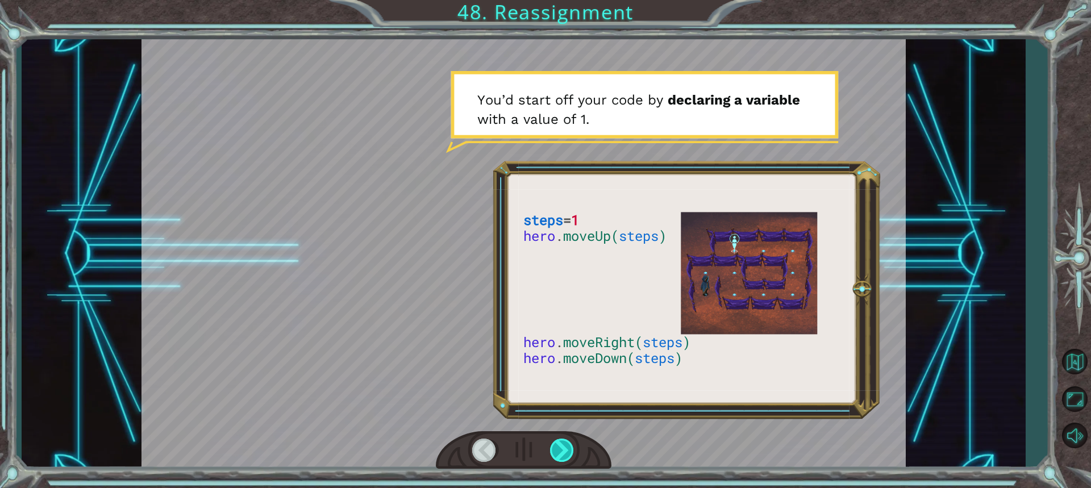
click at [559, 450] on div at bounding box center [562, 450] width 25 height 23
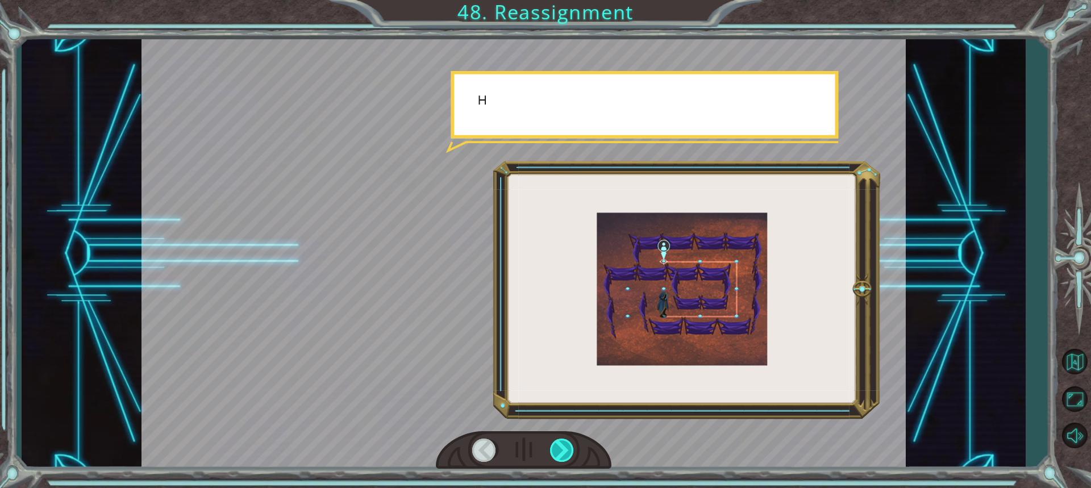
click at [559, 450] on div at bounding box center [562, 450] width 25 height 23
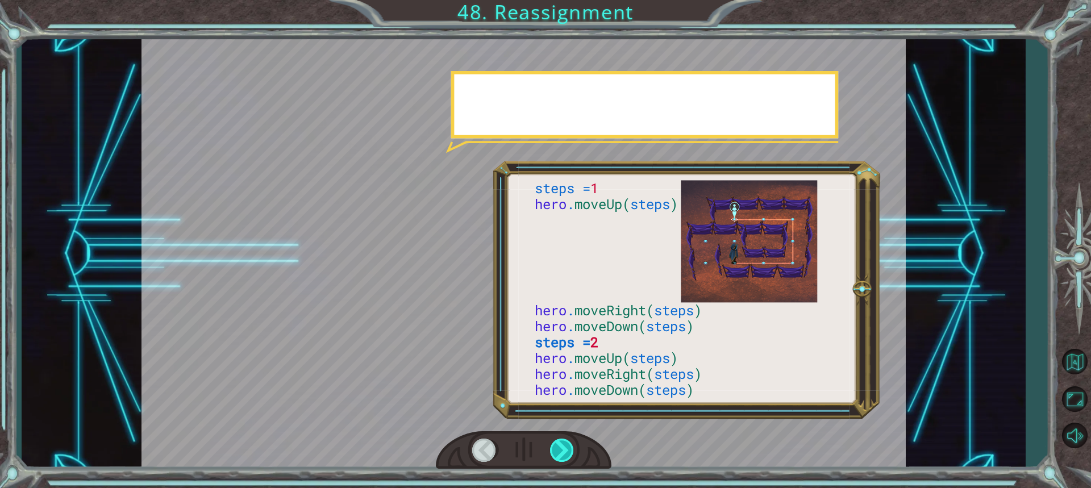
click at [559, 450] on div at bounding box center [562, 450] width 25 height 23
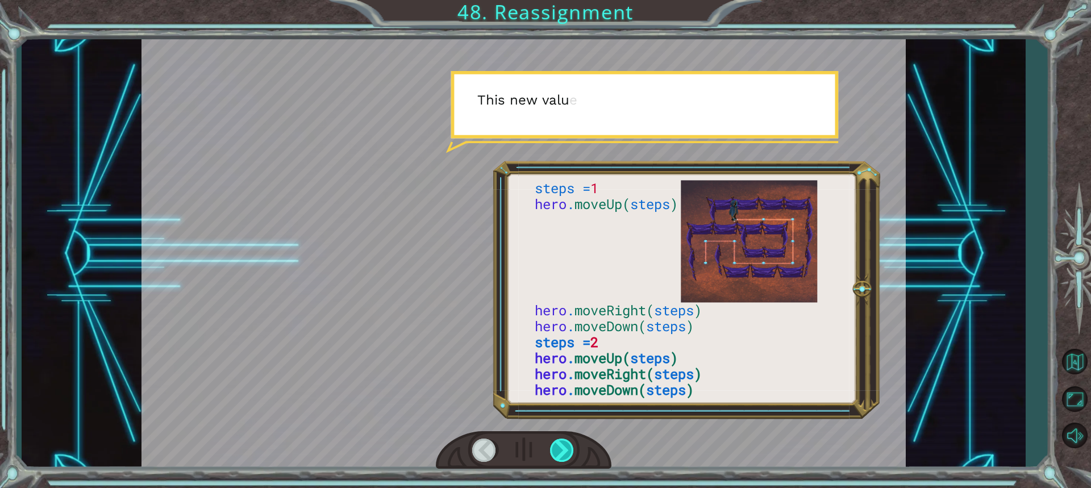
click at [559, 450] on div at bounding box center [562, 450] width 25 height 23
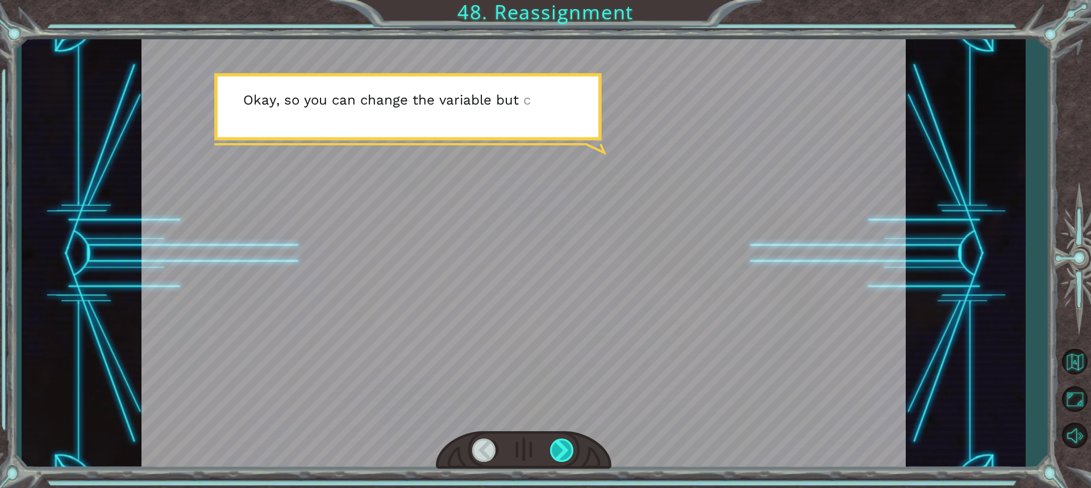
click at [559, 450] on div at bounding box center [562, 450] width 25 height 23
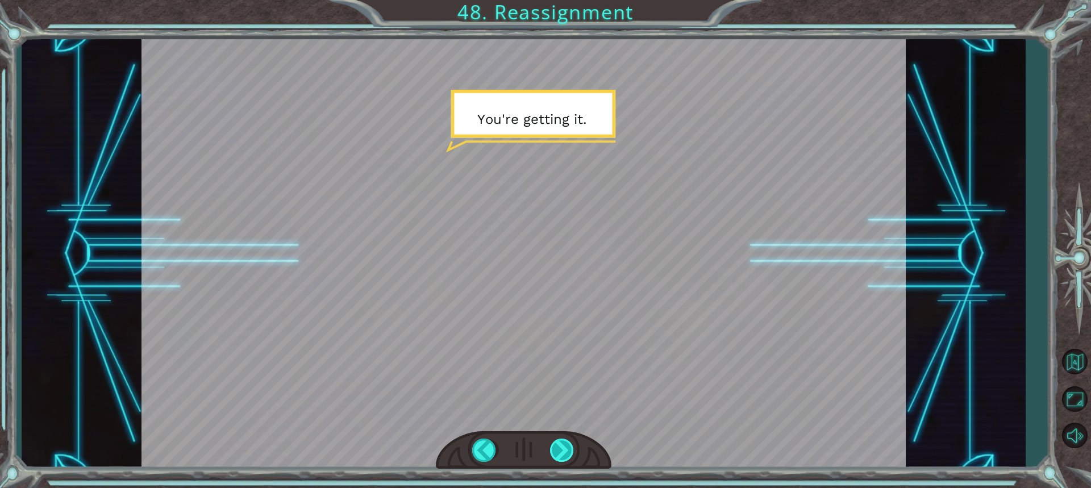
click at [559, 450] on div at bounding box center [562, 450] width 25 height 23
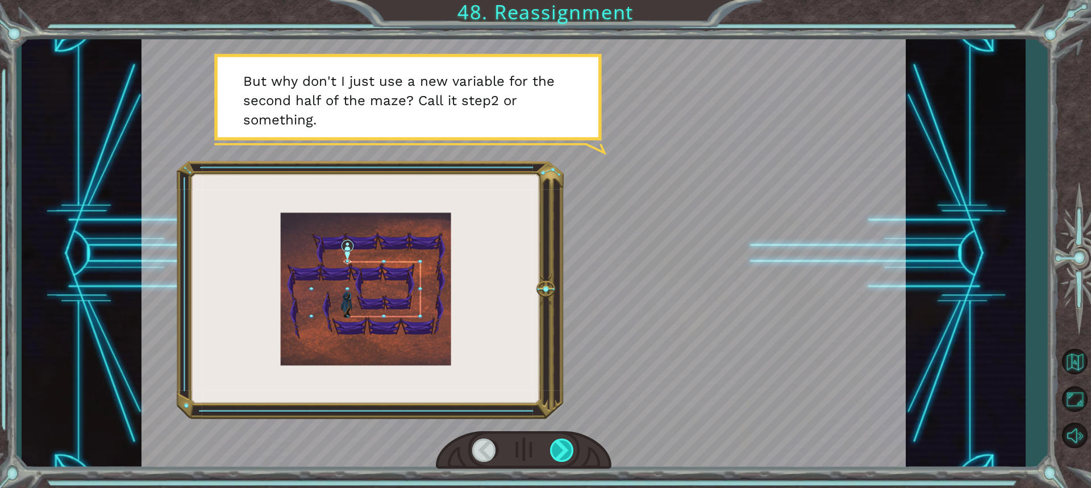
click at [559, 450] on div at bounding box center [562, 450] width 25 height 23
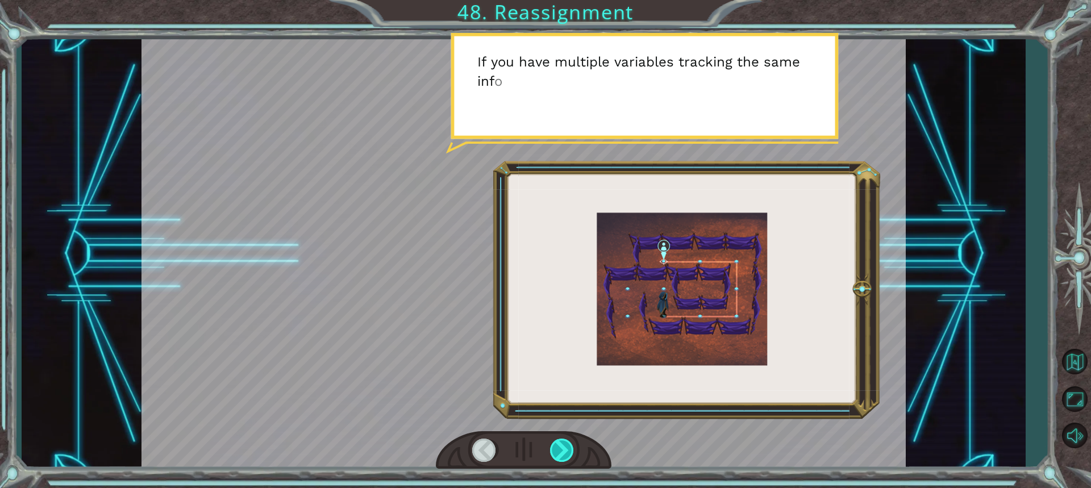
click at [559, 450] on div at bounding box center [562, 450] width 25 height 23
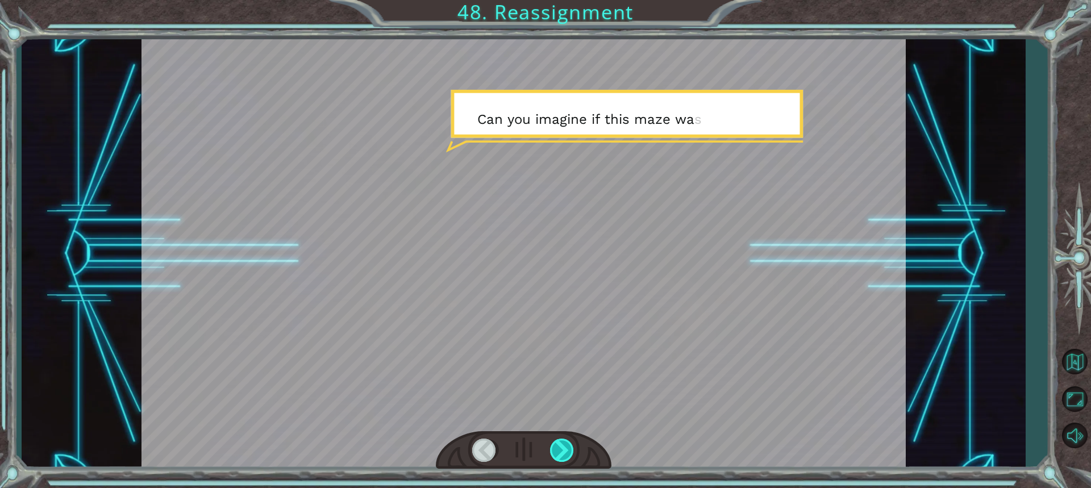
click at [559, 450] on div at bounding box center [562, 450] width 25 height 23
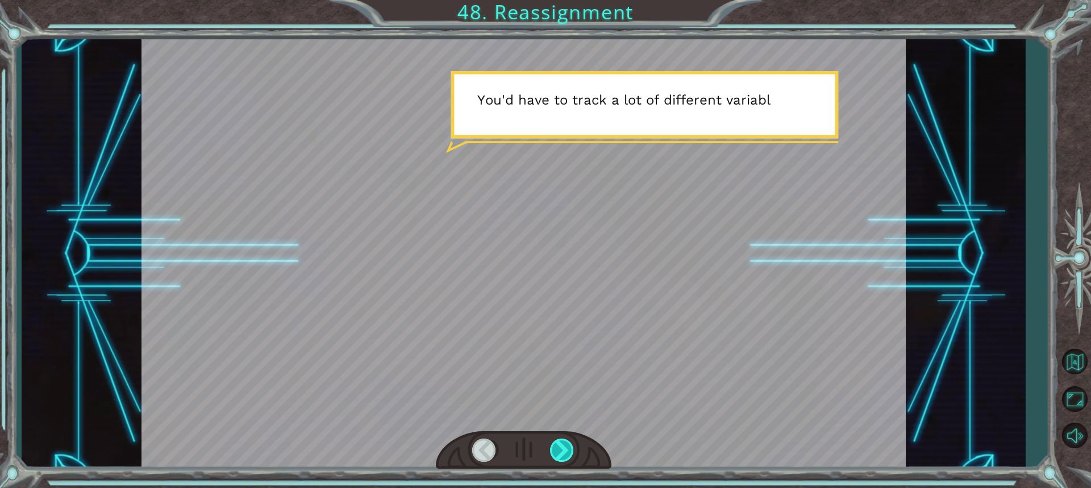
click at [559, 450] on div at bounding box center [562, 450] width 25 height 23
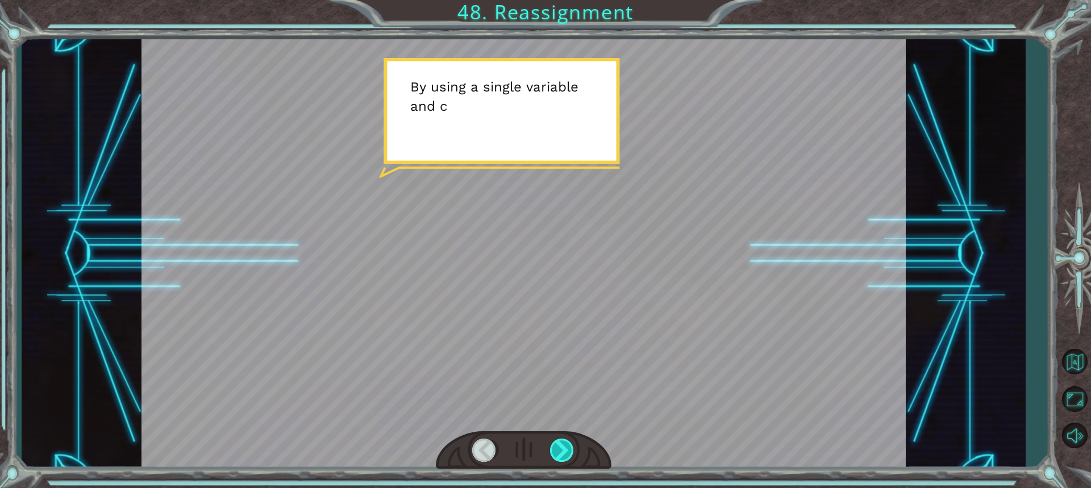
click at [558, 448] on div at bounding box center [562, 450] width 25 height 23
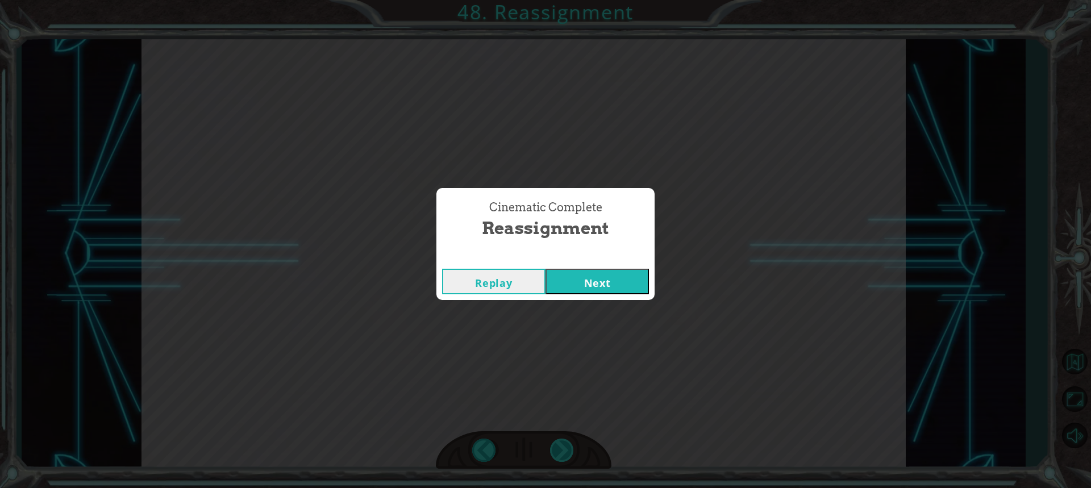
click at [558, 448] on div "Cinematic Complete Reassignment Replay Next" at bounding box center [545, 244] width 1091 height 488
click at [580, 292] on button "Next" at bounding box center [597, 282] width 103 height 26
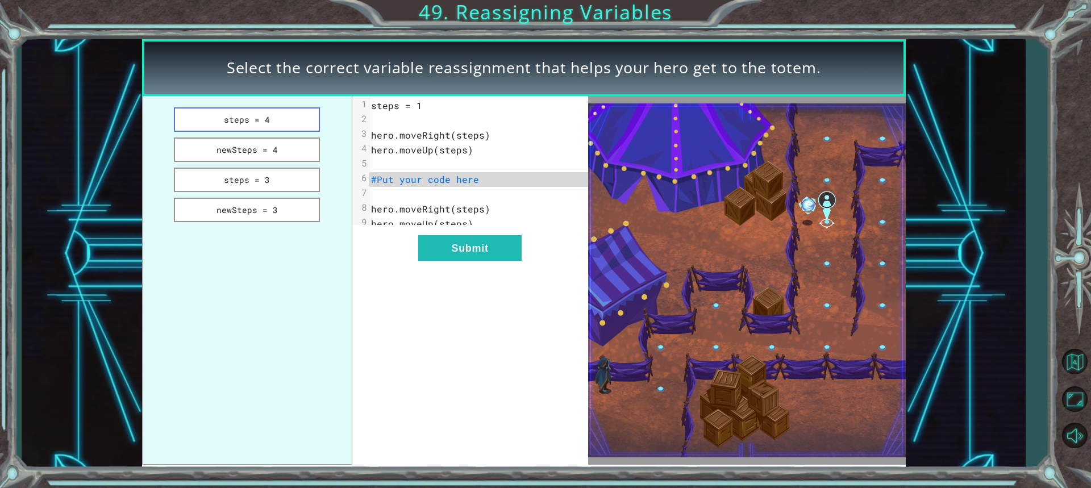
click at [309, 111] on button "steps = 4" at bounding box center [247, 119] width 147 height 24
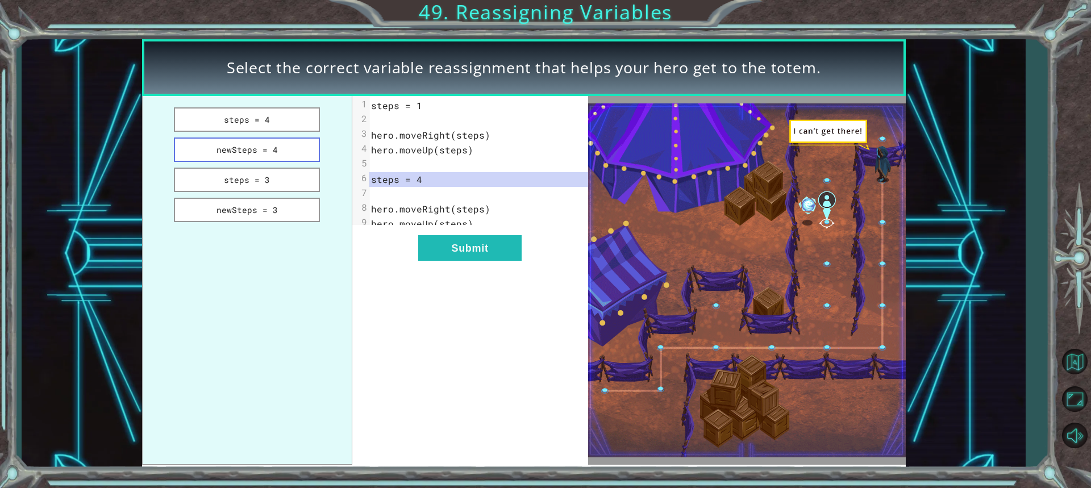
click at [305, 145] on button "newSteps = 4" at bounding box center [247, 150] width 147 height 24
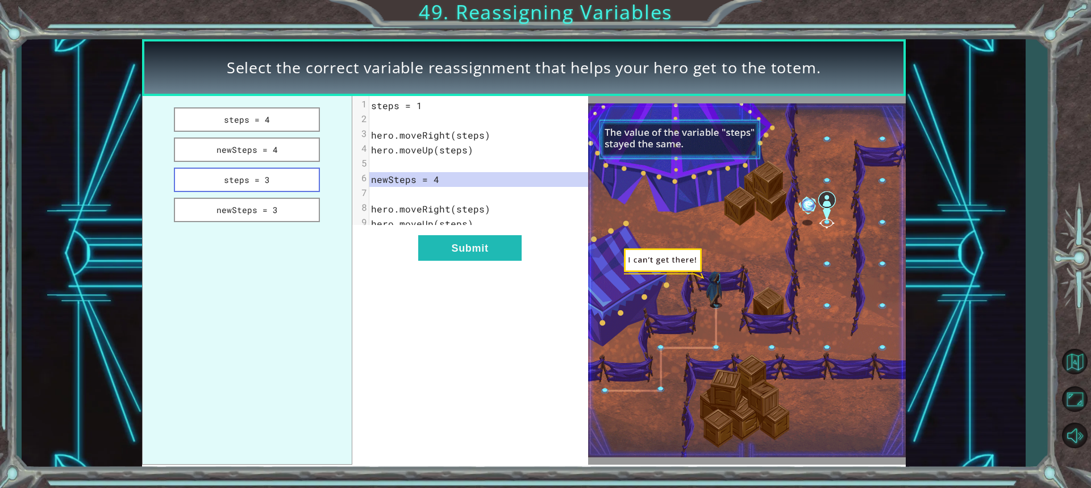
click at [306, 176] on button "steps = 3" at bounding box center [247, 180] width 147 height 24
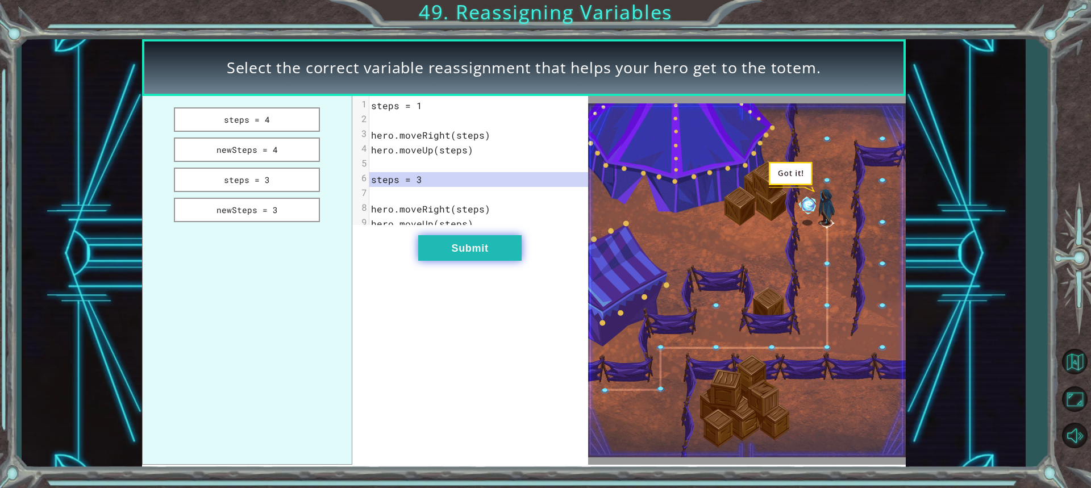
click at [464, 255] on button "Submit" at bounding box center [469, 248] width 103 height 26
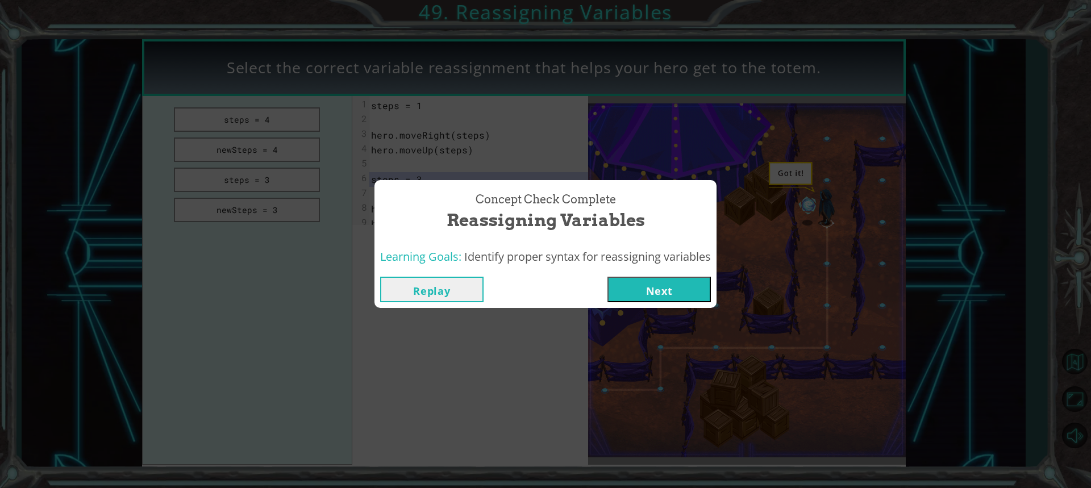
click at [698, 282] on button "Next" at bounding box center [659, 290] width 103 height 26
